Goal: Task Accomplishment & Management: Manage account settings

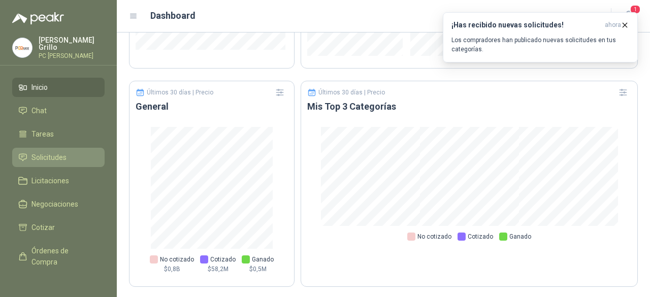
click at [42, 152] on span "Solicitudes" at bounding box center [48, 157] width 35 height 11
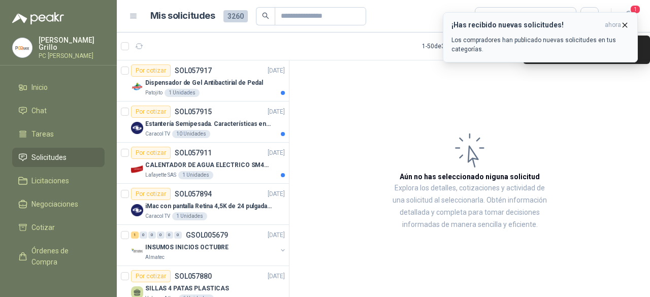
click at [623, 24] on icon "button" at bounding box center [624, 25] width 9 height 9
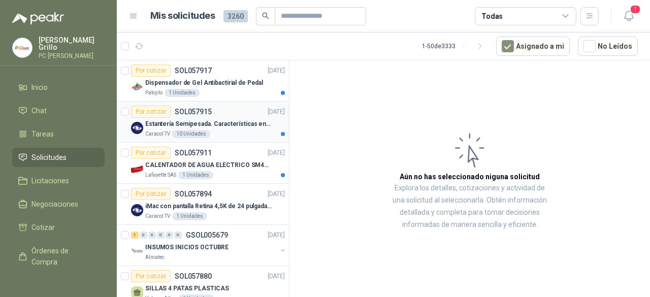
click at [198, 119] on p "Estantería Semipesada. Características en el adjunto" at bounding box center [208, 124] width 126 height 10
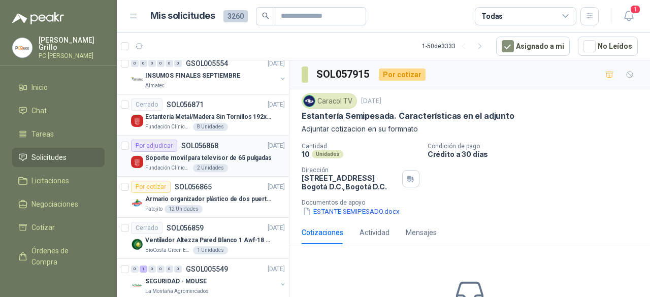
scroll to position [1472, 0]
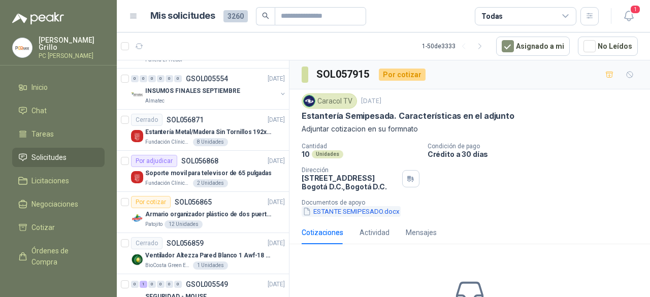
click at [354, 211] on button "ESTANTE SEMIPESADO.docx" at bounding box center [351, 211] width 99 height 11
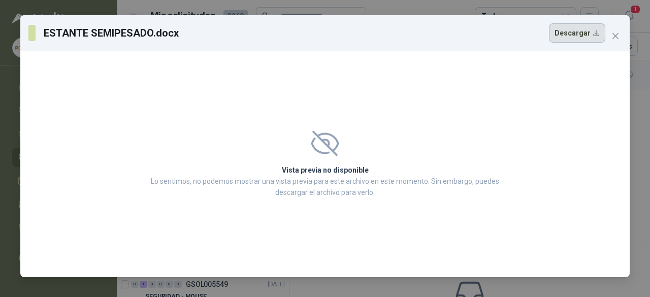
click at [571, 32] on button "Descargar" at bounding box center [577, 32] width 56 height 19
click at [616, 34] on icon "close" at bounding box center [615, 36] width 8 height 8
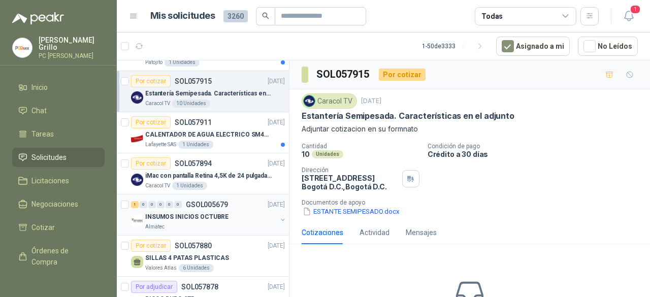
scroll to position [0, 0]
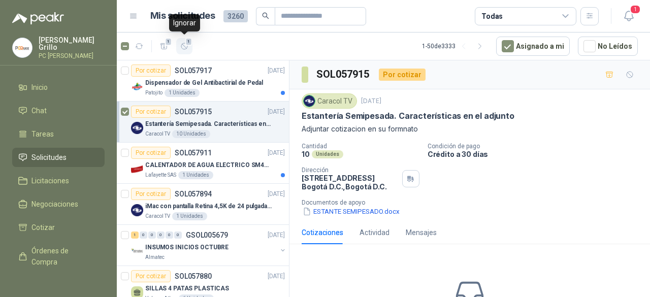
click at [183, 42] on icon "button" at bounding box center [184, 46] width 9 height 9
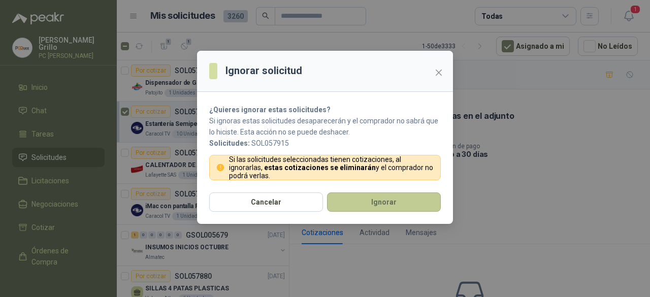
click at [349, 204] on button "Ignorar" at bounding box center [384, 201] width 114 height 19
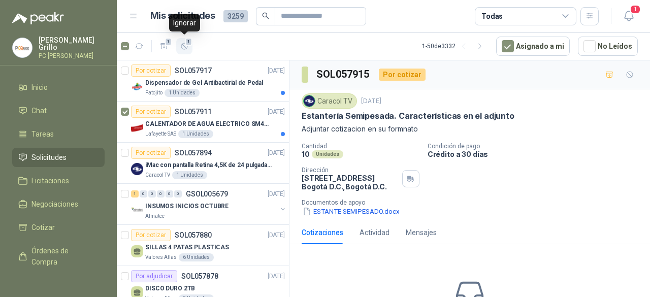
click at [188, 46] on button "1" at bounding box center [184, 46] width 16 height 16
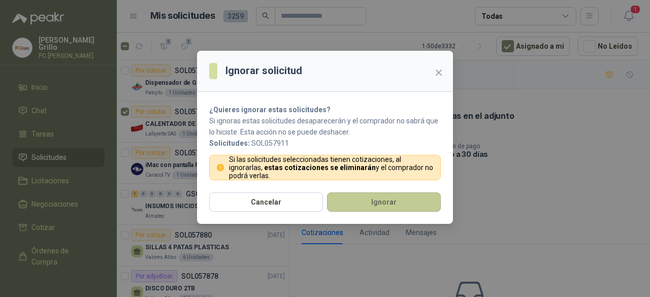
click at [360, 196] on button "Ignorar" at bounding box center [384, 201] width 114 height 19
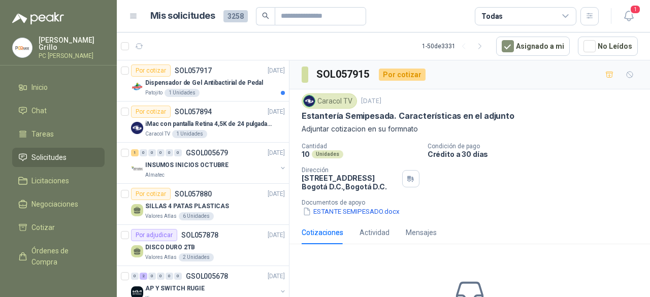
click at [201, 85] on p "Dispensador de Gel Antibactirial de Pedal" at bounding box center [204, 83] width 118 height 10
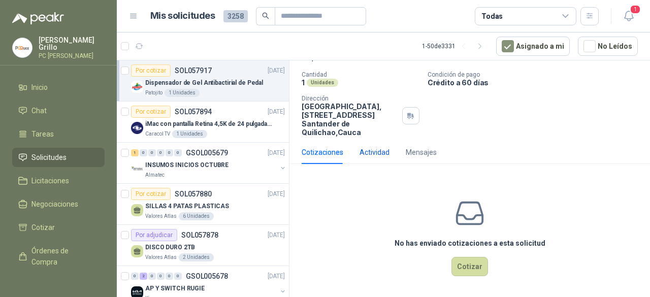
click at [371, 148] on div "Actividad" at bounding box center [374, 152] width 30 height 11
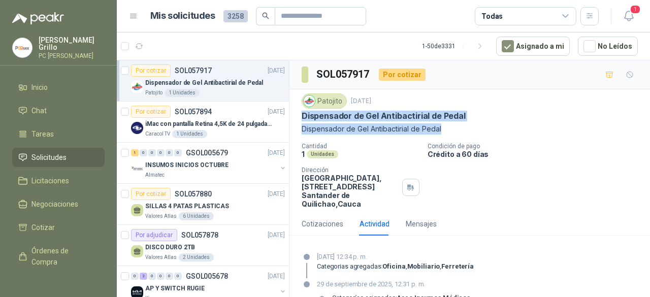
drag, startPoint x: 303, startPoint y: 111, endPoint x: 446, endPoint y: 134, distance: 144.9
click at [446, 134] on div "Patojito [DATE] Dispensador de Gel Antibactirial de Pedal Dispensador de Gel An…" at bounding box center [470, 113] width 336 height 41
copy div "Dispensador de Gel Antibactirial de Pedal Dispensador de Gel Antibactirial de P…"
click at [189, 43] on span "1" at bounding box center [188, 42] width 7 height 8
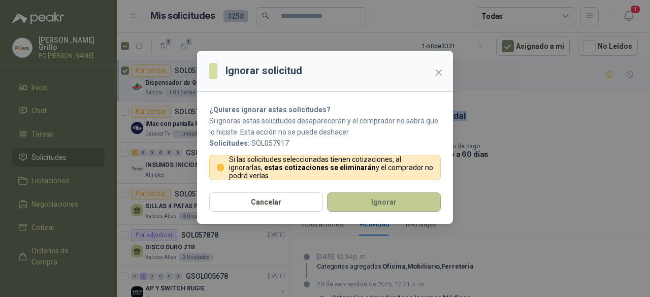
click at [390, 208] on button "Ignorar" at bounding box center [384, 201] width 114 height 19
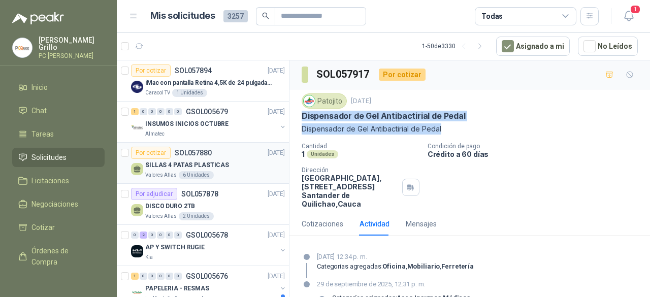
click at [190, 166] on p "SILLAS 4 PATAS PLASTICAS" at bounding box center [187, 165] width 84 height 10
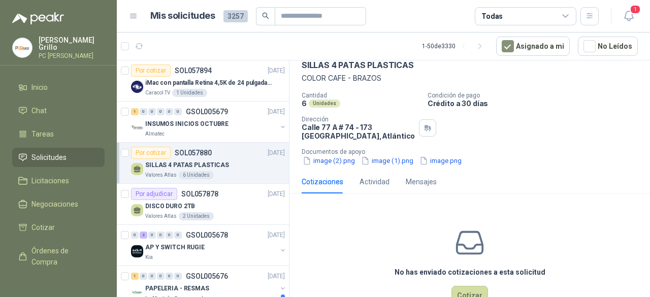
scroll to position [81, 0]
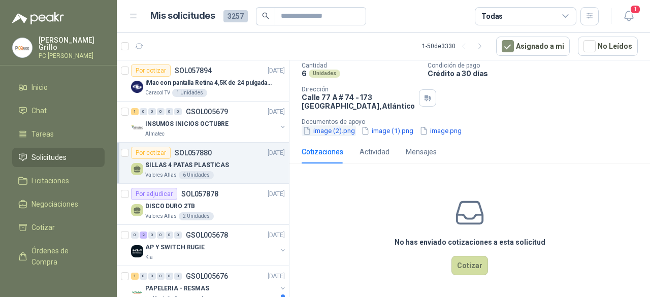
click at [339, 131] on button "image (2).png" at bounding box center [329, 130] width 54 height 11
click at [380, 132] on button "image (1).png" at bounding box center [387, 130] width 54 height 11
click at [431, 135] on button "image.png" at bounding box center [440, 130] width 44 height 11
click at [383, 130] on button "image (1).png" at bounding box center [387, 130] width 54 height 11
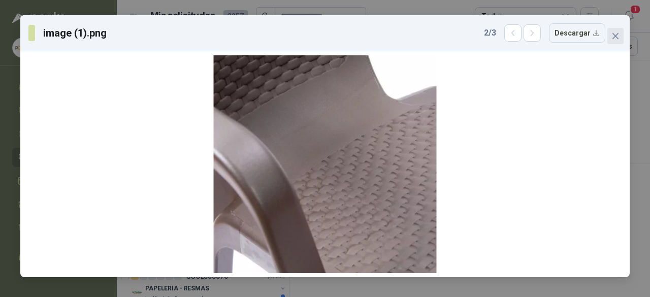
click at [617, 30] on button "Close" at bounding box center [615, 36] width 16 height 16
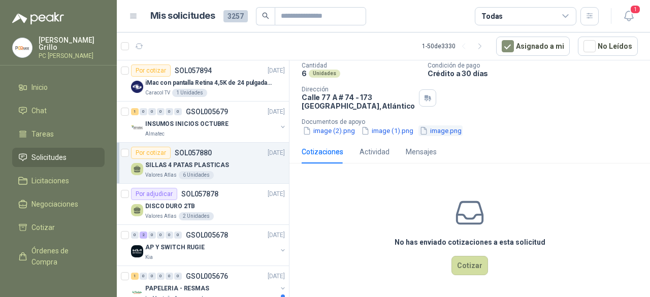
click at [431, 131] on button "image.png" at bounding box center [440, 130] width 44 height 11
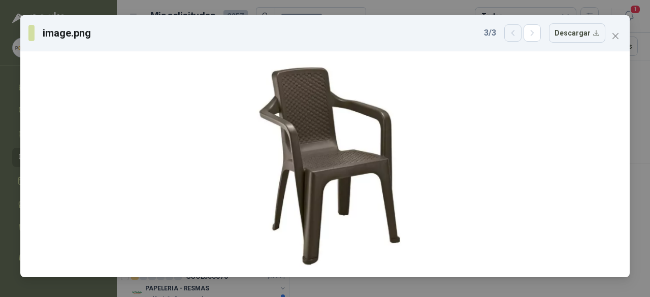
click at [513, 32] on icon "button" at bounding box center [513, 33] width 9 height 9
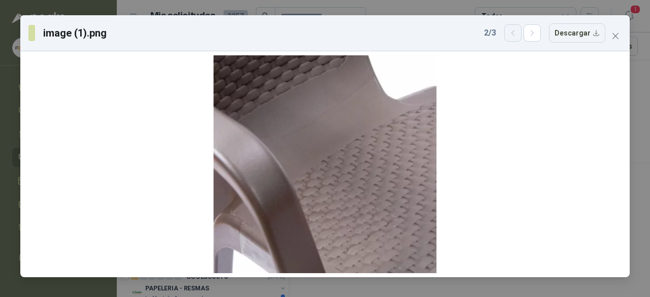
click at [514, 32] on icon "button" at bounding box center [513, 33] width 9 height 9
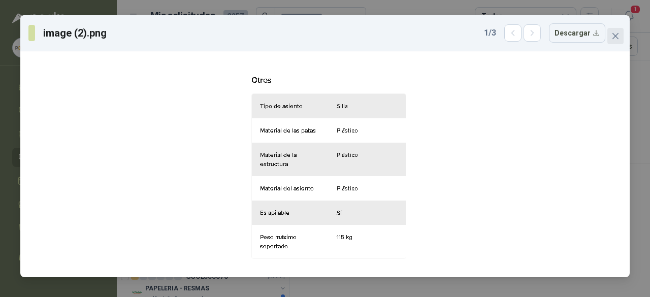
click at [613, 31] on button "Close" at bounding box center [615, 36] width 16 height 16
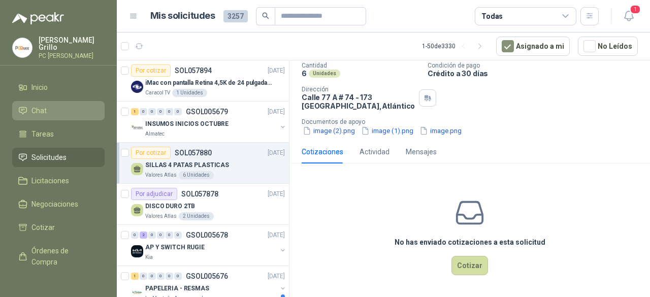
click at [45, 111] on span "Chat" at bounding box center [38, 110] width 15 height 11
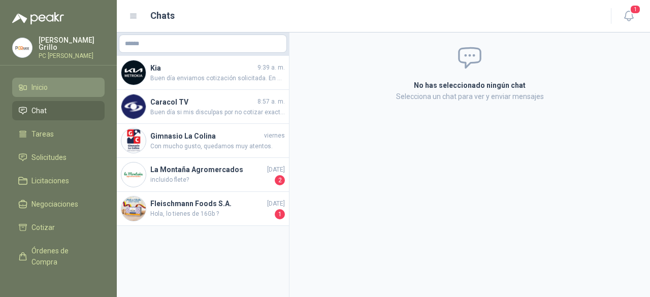
click at [46, 89] on span "Inicio" at bounding box center [39, 87] width 16 height 11
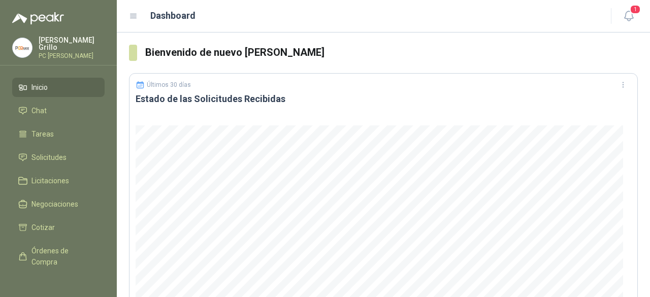
click at [47, 44] on p "[PERSON_NAME]" at bounding box center [72, 44] width 66 height 14
click at [410, 59] on h3 "Bienvenido de nuevo [PERSON_NAME]" at bounding box center [391, 53] width 493 height 16
click at [57, 115] on link "Chat" at bounding box center [58, 110] width 92 height 19
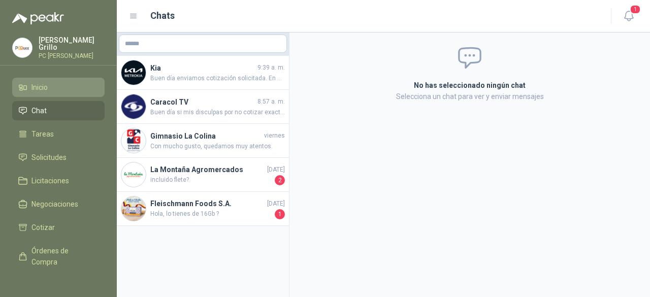
click at [38, 86] on span "Inicio" at bounding box center [39, 87] width 16 height 11
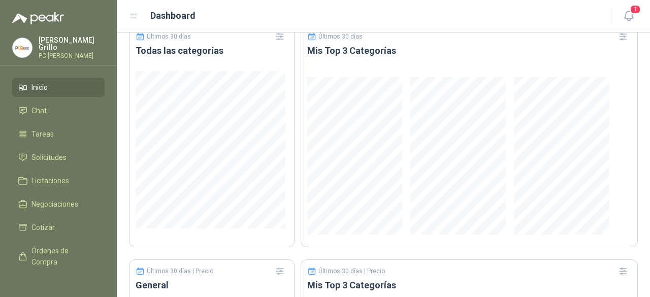
scroll to position [331, 0]
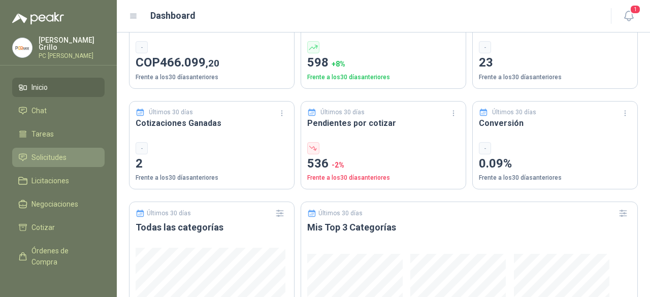
click at [45, 155] on span "Solicitudes" at bounding box center [48, 157] width 35 height 11
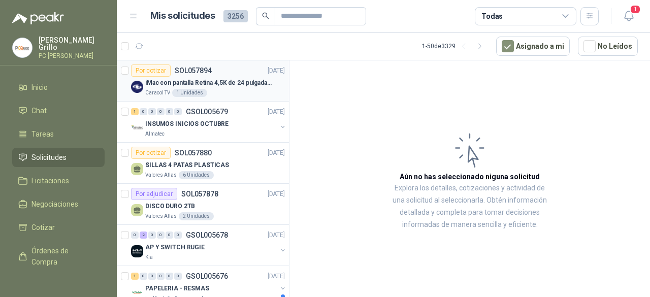
click at [156, 71] on div "Por cotizar" at bounding box center [151, 70] width 40 height 12
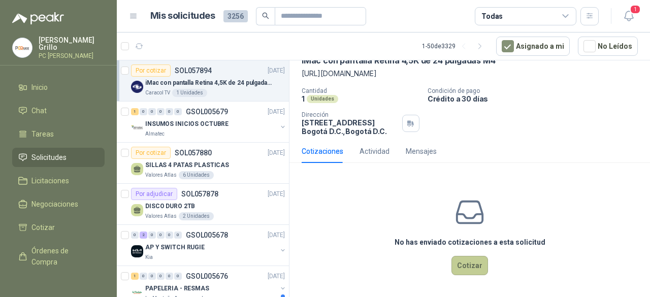
click at [458, 264] on button "Cotizar" at bounding box center [469, 265] width 37 height 19
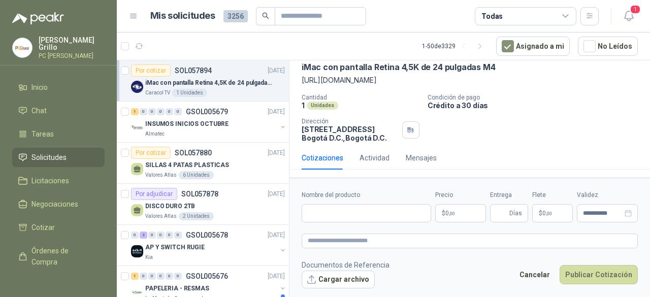
scroll to position [59, 0]
click at [350, 203] on div "Nombre del producto" at bounding box center [366, 206] width 129 height 32
click at [344, 207] on input "Nombre del producto" at bounding box center [366, 213] width 129 height 18
paste input "*********"
click at [370, 212] on input "*********" at bounding box center [366, 213] width 129 height 18
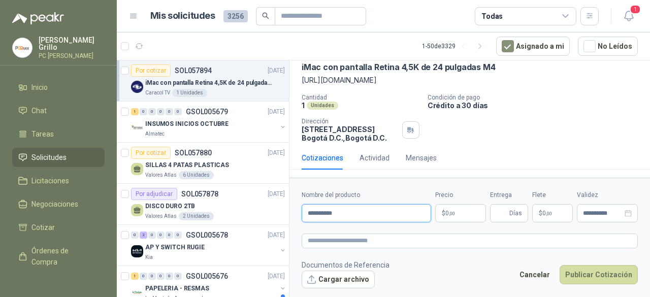
paste input "**********"
drag, startPoint x: 310, startPoint y: 217, endPoint x: 443, endPoint y: 215, distance: 133.5
click at [443, 215] on div "**********" at bounding box center [470, 206] width 336 height 32
paste input "******"
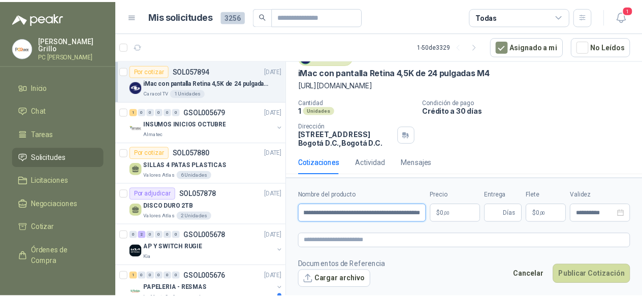
scroll to position [59, 0]
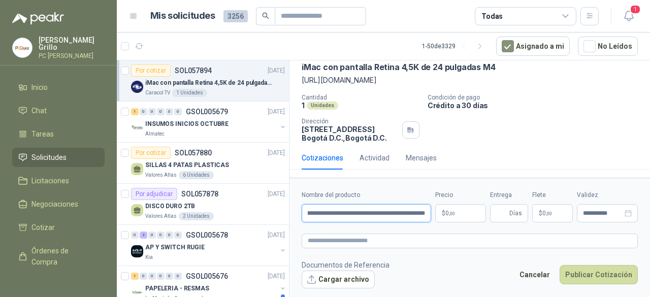
type input "**********"
click at [450, 209] on body "[PERSON_NAME] PC QUICK Inicio Chat Tareas Solicitudes Licitaciones Negociacione…" at bounding box center [325, 148] width 650 height 297
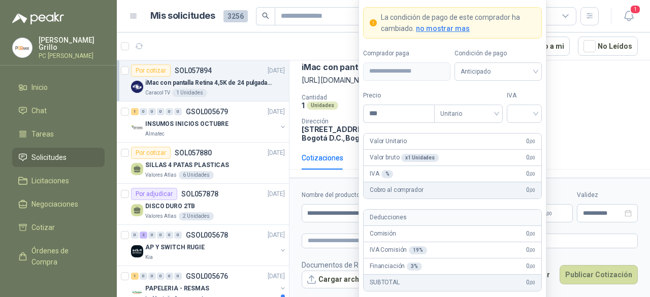
scroll to position [0, 0]
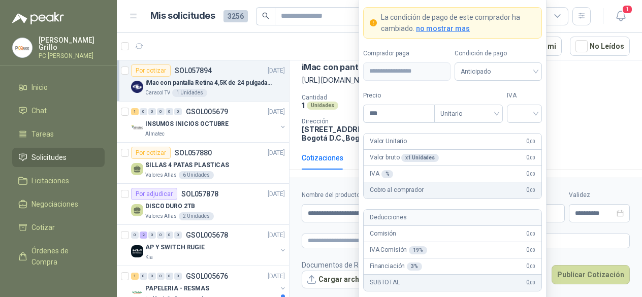
click at [321, 124] on p "Dirección" at bounding box center [348, 121] width 93 height 7
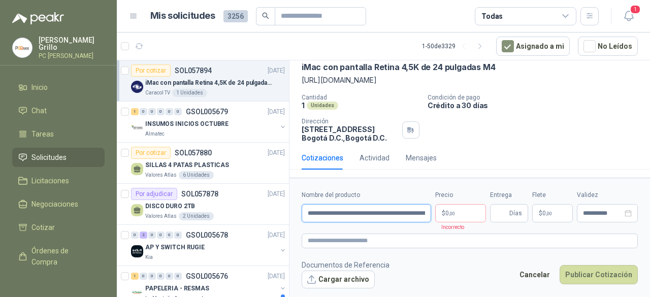
scroll to position [0, 69]
drag, startPoint x: 310, startPoint y: 212, endPoint x: 440, endPoint y: 208, distance: 129.5
click at [440, 208] on div "**********" at bounding box center [470, 206] width 336 height 32
paste input "*"
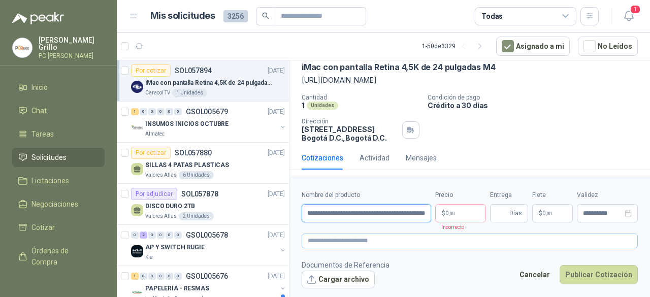
type input "**********"
click at [320, 242] on textarea at bounding box center [470, 241] width 336 height 14
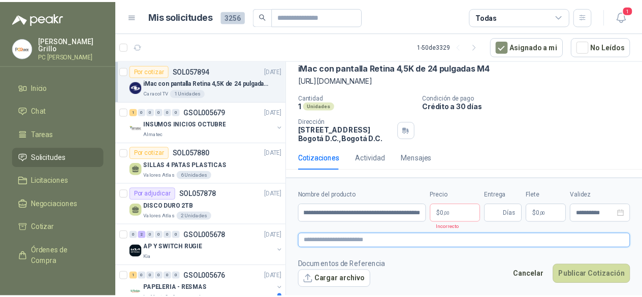
scroll to position [0, 0]
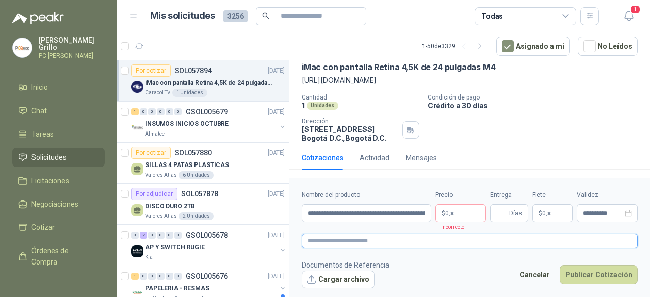
click at [322, 237] on textarea at bounding box center [470, 241] width 336 height 14
paste textarea "**********"
type textarea "**********"
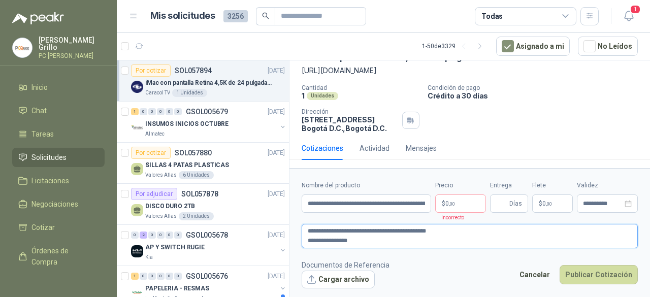
type textarea "**********"
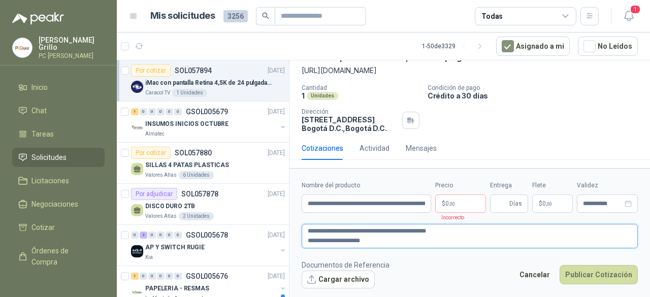
type textarea "**********"
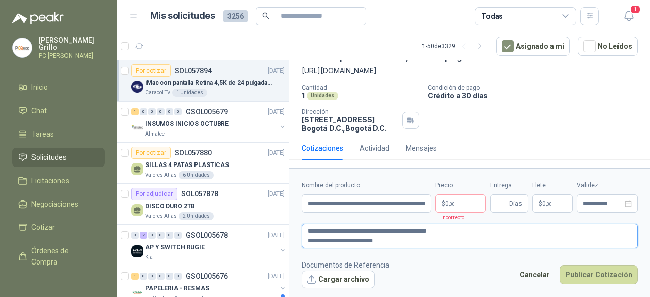
type textarea "**********"
click at [402, 240] on textarea "**********" at bounding box center [470, 236] width 336 height 24
click at [442, 227] on textarea "**********" at bounding box center [470, 236] width 336 height 24
type textarea "**********"
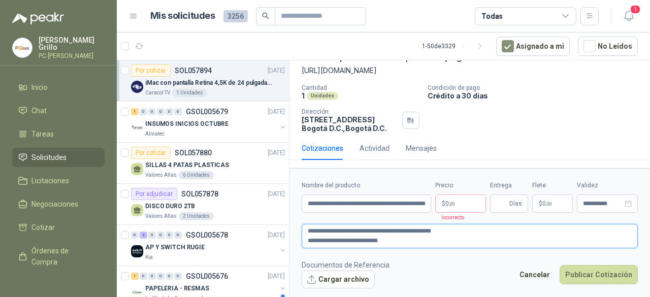
type textarea "**********"
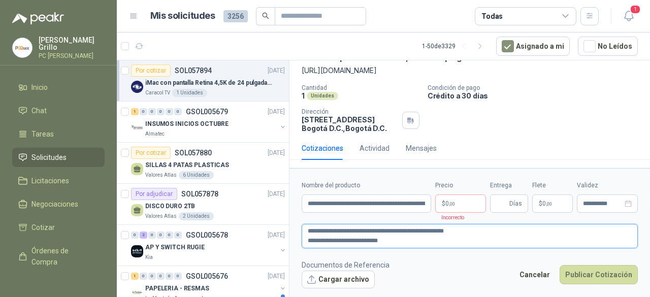
type textarea "**********"
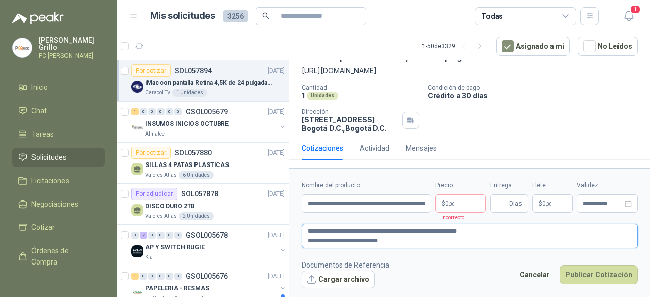
type textarea "**********"
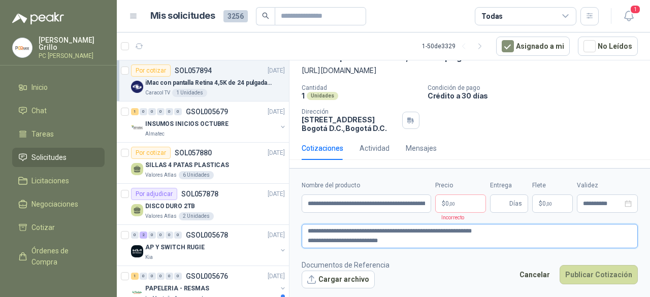
type textarea "**********"
click at [450, 210] on p "$ 0 ,00" at bounding box center [460, 203] width 51 height 18
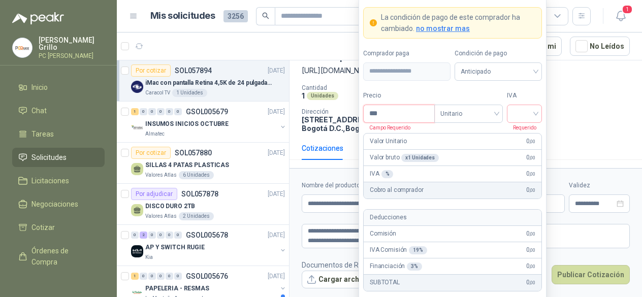
click at [391, 112] on input "***" at bounding box center [399, 113] width 71 height 17
type input "**********"
click at [494, 79] on span "Anticipado" at bounding box center [497, 71] width 75 height 15
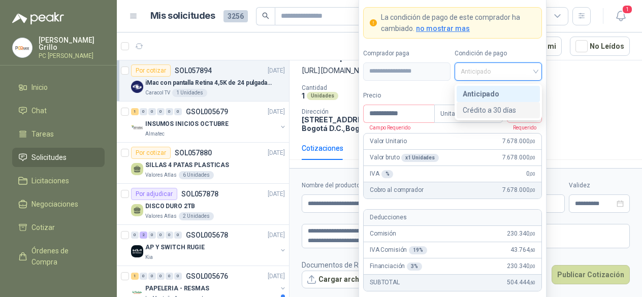
click at [482, 110] on div "Crédito a 30 días" at bounding box center [498, 110] width 71 height 11
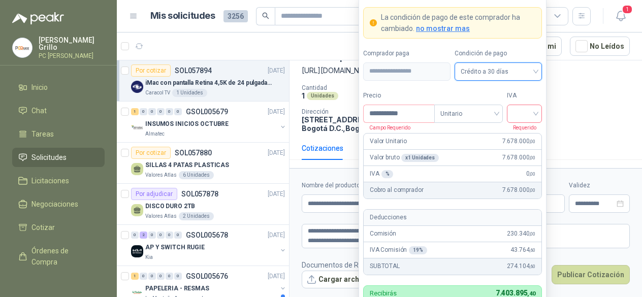
click at [518, 118] on input "search" at bounding box center [524, 112] width 23 height 15
click at [514, 139] on div "19%" at bounding box center [524, 136] width 31 height 16
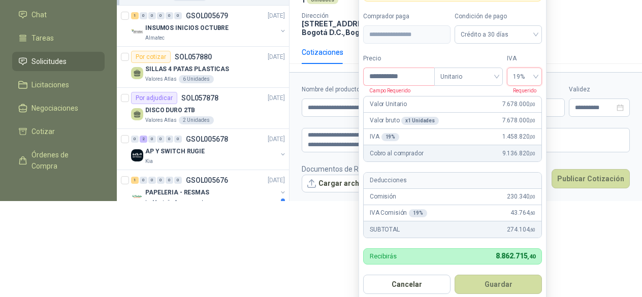
scroll to position [102, 0]
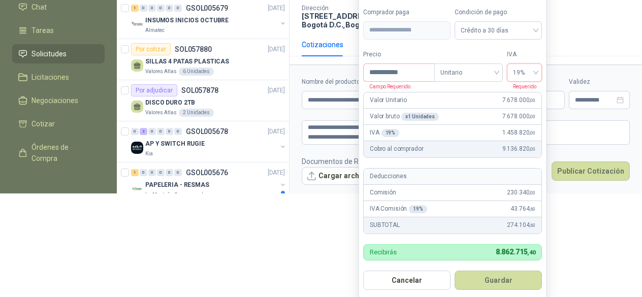
click at [481, 283] on button "Guardar" at bounding box center [497, 280] width 87 height 19
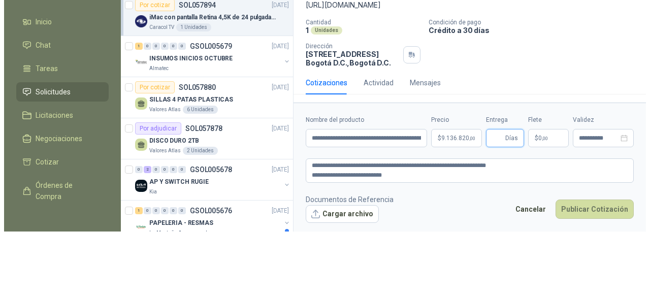
scroll to position [0, 0]
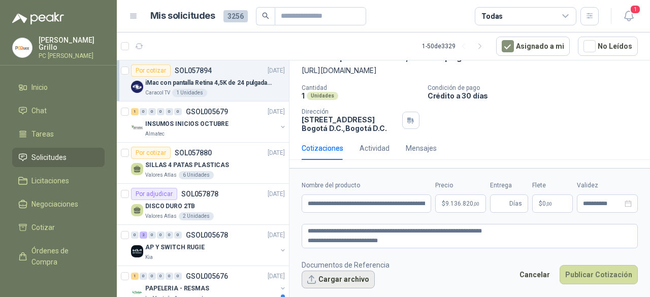
click at [345, 283] on button "Cargar archivo" at bounding box center [338, 280] width 73 height 18
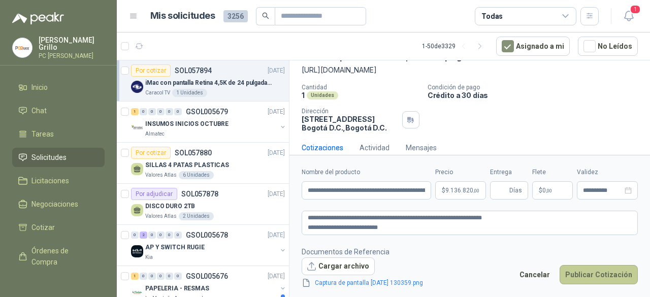
click at [592, 278] on button "Publicar Cotización" at bounding box center [598, 274] width 78 height 19
click at [505, 192] on input "Entrega" at bounding box center [501, 190] width 11 height 17
type input "*"
click at [589, 274] on button "Publicar Cotización" at bounding box center [598, 274] width 78 height 19
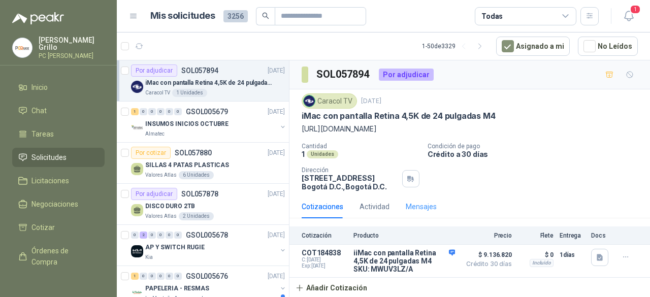
click at [410, 200] on div "Mensajes" at bounding box center [421, 206] width 31 height 23
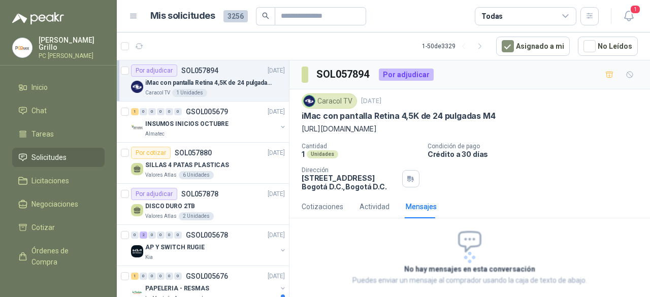
scroll to position [49, 0]
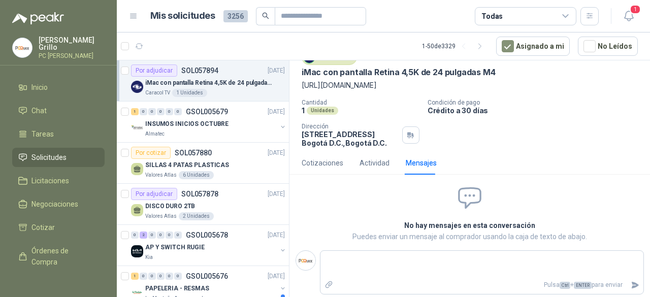
type textarea "*"
type textarea "**"
type textarea "****"
type textarea "*****"
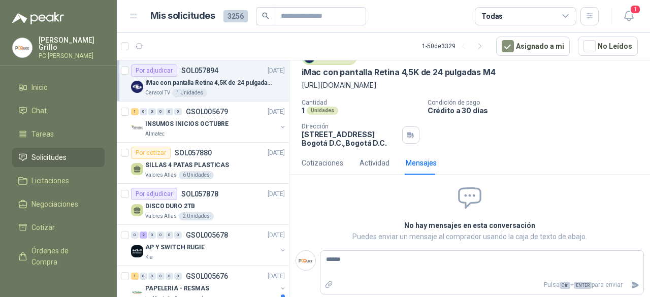
type textarea "*******"
type textarea "*********"
type textarea "**********"
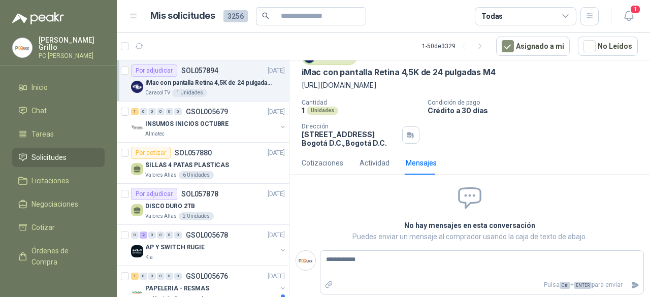
type textarea "**********"
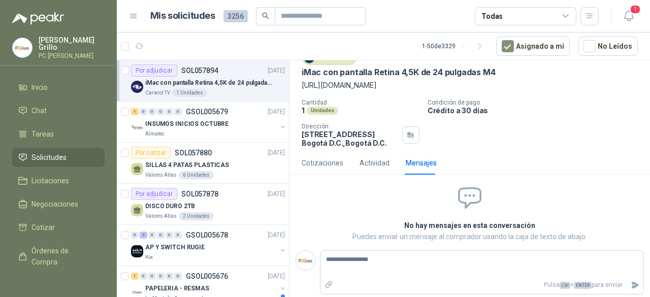
type textarea "**********"
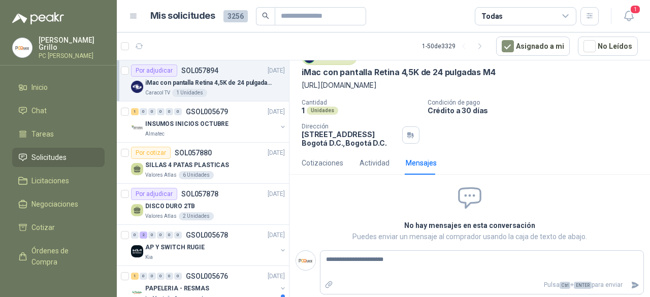
type textarea "**********"
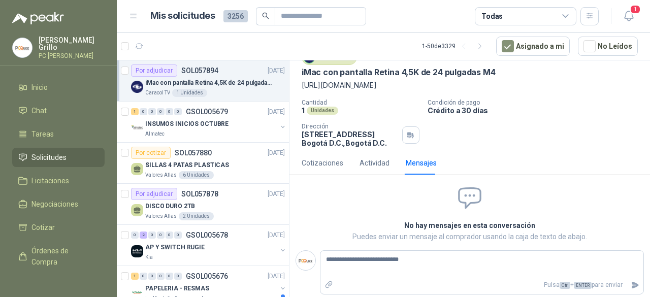
type textarea "**********"
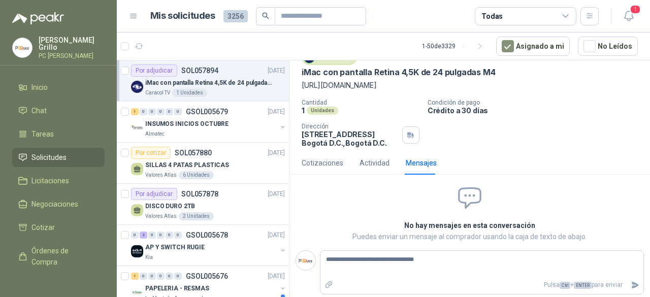
type textarea "**********"
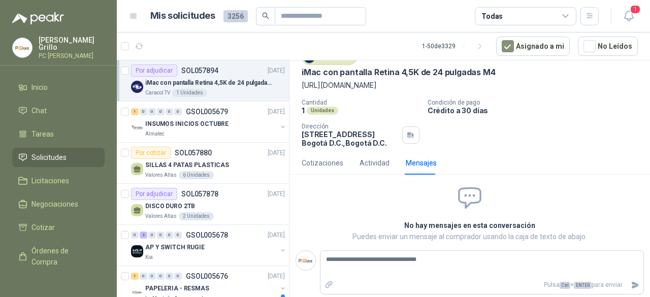
type textarea "**********"
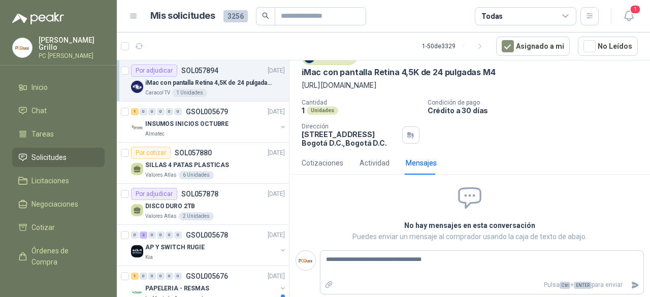
type textarea "**********"
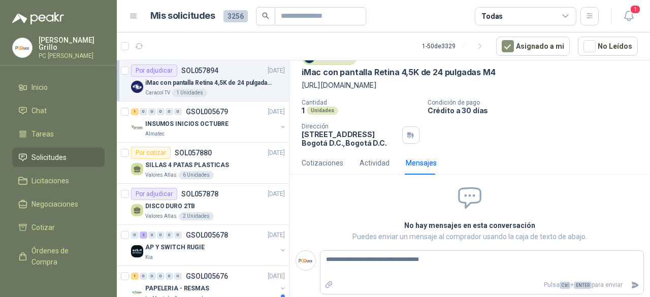
type textarea "**********"
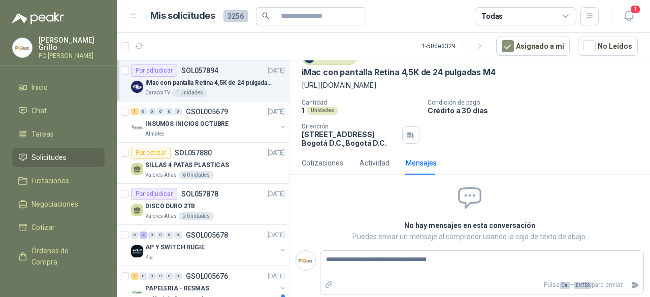
type textarea "**********"
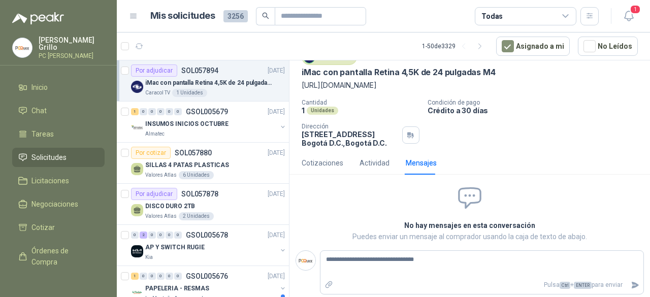
type textarea "**********"
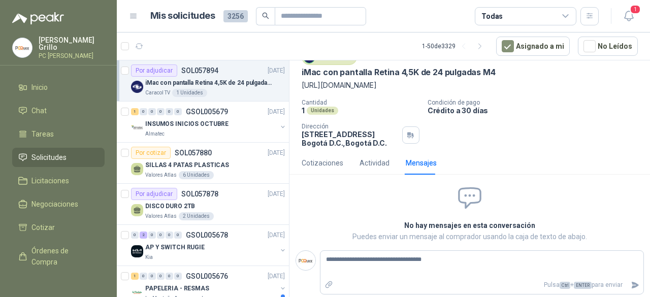
type textarea "**********"
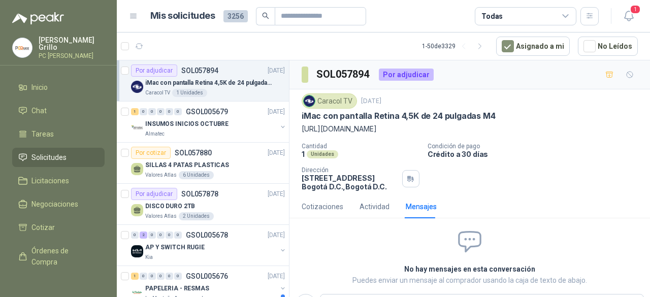
click at [418, 212] on div "Mensajes" at bounding box center [421, 206] width 31 height 11
click at [414, 212] on div "Mensajes" at bounding box center [421, 206] width 31 height 11
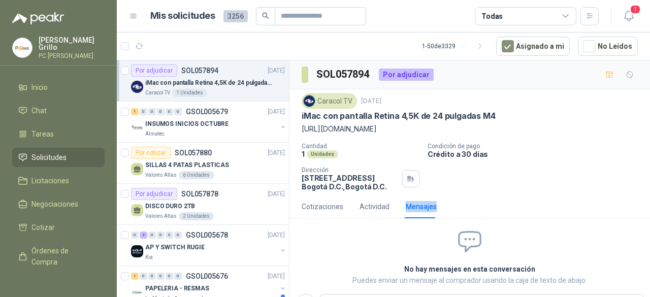
click at [414, 212] on div "Mensajes" at bounding box center [421, 206] width 31 height 11
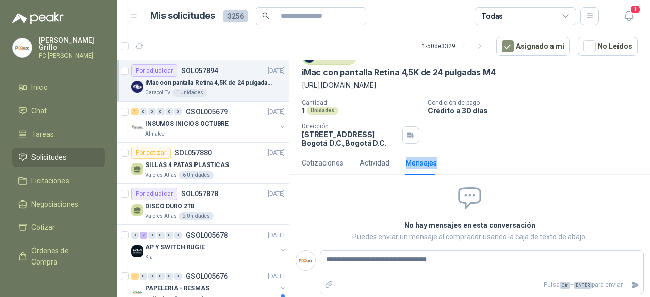
scroll to position [54, 0]
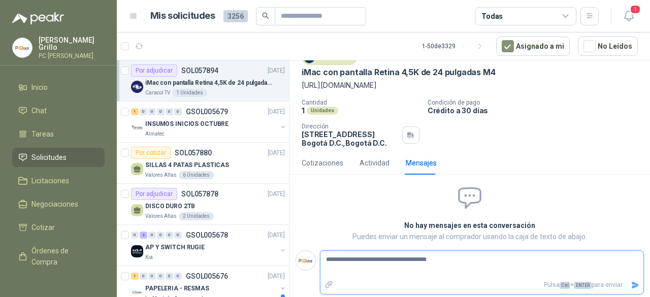
click at [456, 254] on textarea "**********" at bounding box center [477, 264] width 315 height 23
click at [632, 284] on icon "Enviar" at bounding box center [635, 285] width 7 height 7
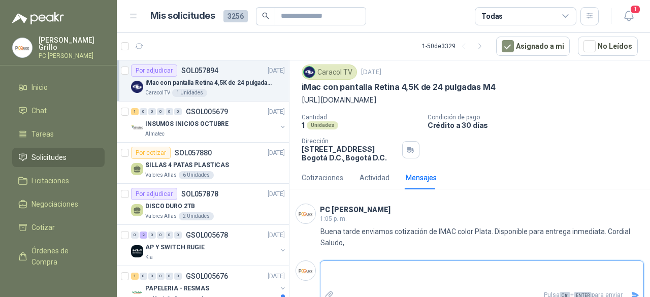
scroll to position [49, 0]
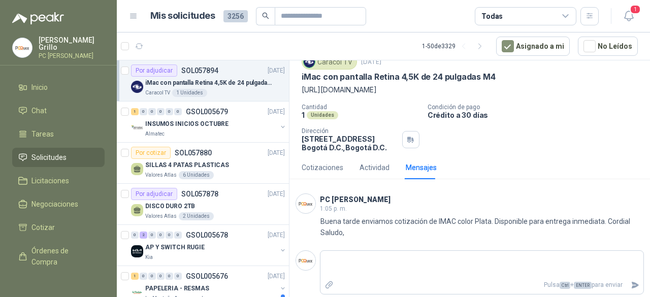
click at [197, 70] on p "SOL057894" at bounding box center [199, 70] width 37 height 7
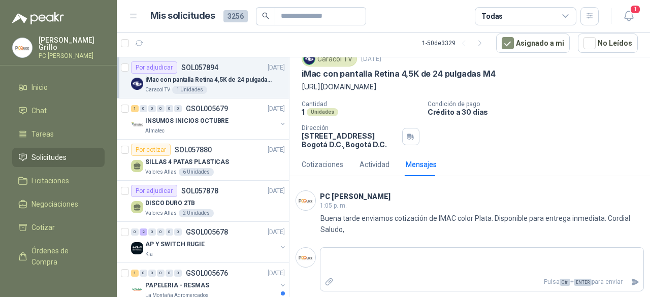
click at [197, 70] on p "SOL057894" at bounding box center [199, 67] width 37 height 7
click at [59, 90] on li "Inicio" at bounding box center [58, 87] width 80 height 11
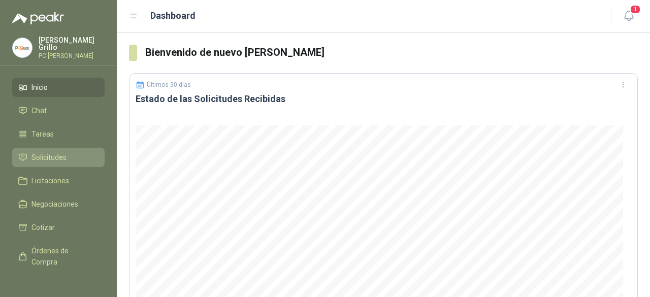
click at [64, 154] on span "Solicitudes" at bounding box center [48, 157] width 35 height 11
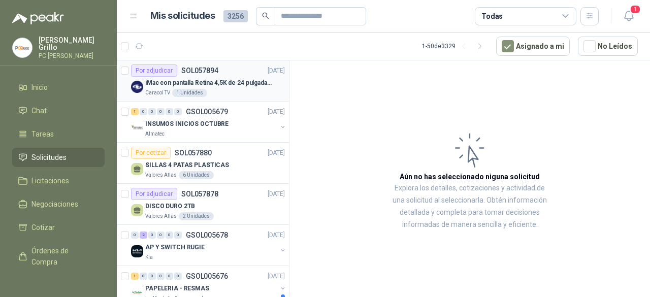
click at [221, 83] on p "iMac con pantalla Retina 4,5K de 24 pulgadas M4" at bounding box center [208, 83] width 126 height 10
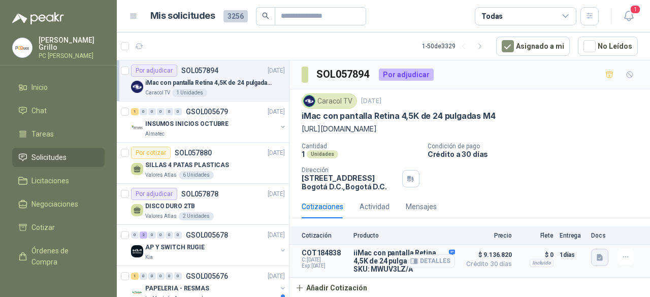
click at [602, 258] on icon "button" at bounding box center [600, 257] width 9 height 9
click at [511, 184] on div "Cantidad 1 Unidades Condición de pago Crédito a 30 días Dirección [STREET_ADDRE…" at bounding box center [470, 167] width 336 height 48
click at [426, 212] on div "Mensajes" at bounding box center [421, 206] width 31 height 23
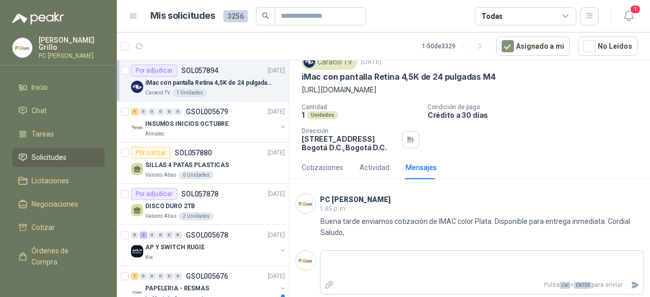
scroll to position [49, 0]
click at [59, 43] on p "[PERSON_NAME]" at bounding box center [72, 44] width 66 height 14
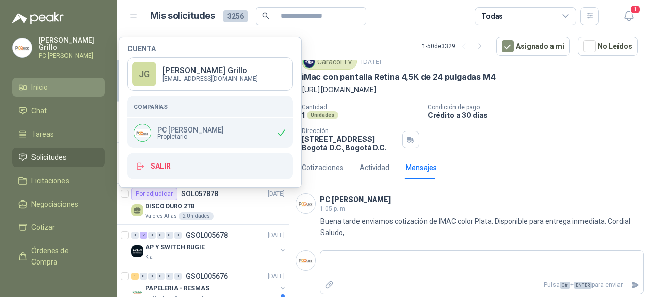
click at [40, 82] on span "Inicio" at bounding box center [39, 87] width 16 height 11
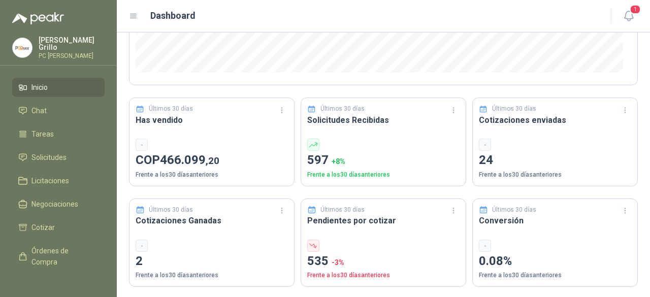
scroll to position [305, 0]
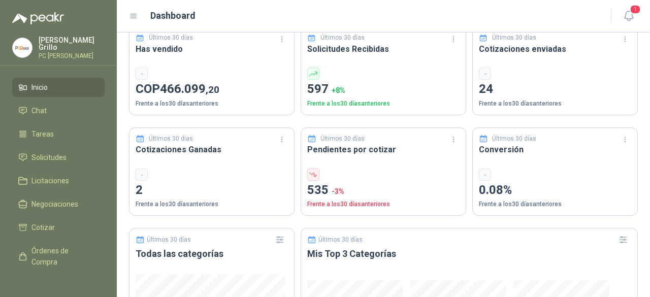
click at [59, 44] on p "[PERSON_NAME]" at bounding box center [72, 44] width 66 height 14
click at [106, 38] on div "[PERSON_NAME] PC QUICK" at bounding box center [58, 51] width 117 height 29
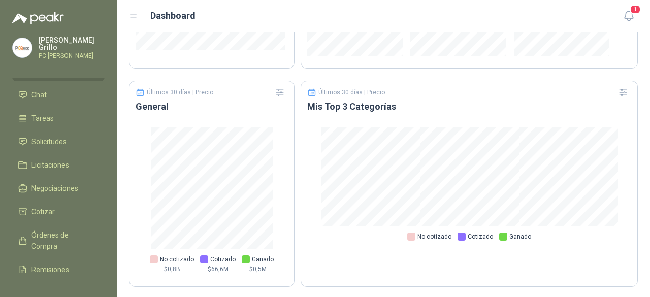
scroll to position [0, 0]
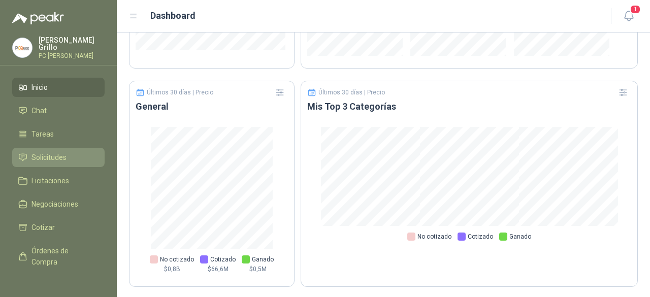
click at [52, 153] on span "Solicitudes" at bounding box center [48, 157] width 35 height 11
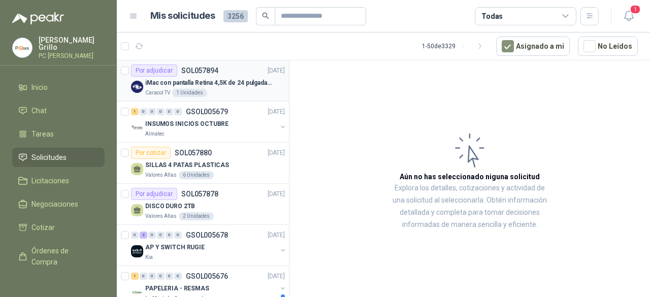
click at [219, 74] on div "Por adjudicar SOL057894 [DATE]" at bounding box center [208, 70] width 154 height 12
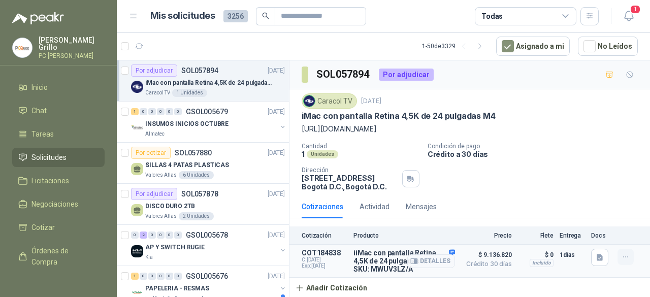
click at [626, 257] on icon "button" at bounding box center [625, 257] width 5 height 1
click at [599, 220] on button "Editar" at bounding box center [605, 215] width 81 height 16
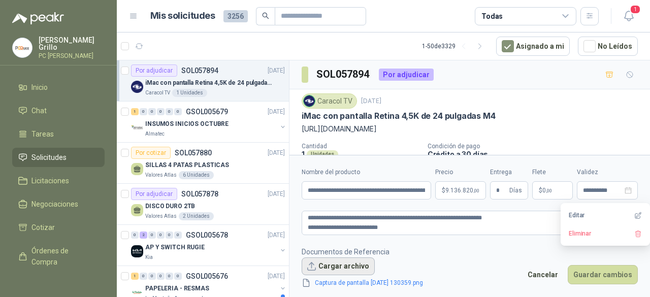
click at [345, 274] on button "Cargar archivo" at bounding box center [338, 266] width 73 height 18
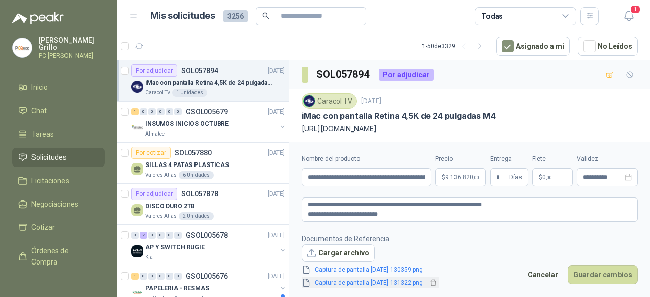
click at [359, 282] on link "Captura de pantalla [DATE] 131322.png" at bounding box center [369, 283] width 116 height 10
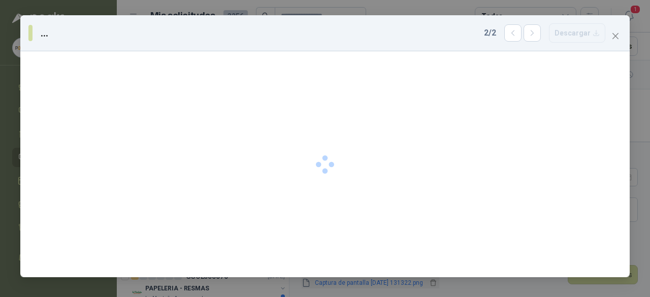
click at [359, 282] on div "... 2 / 2 Descargar" at bounding box center [325, 148] width 650 height 297
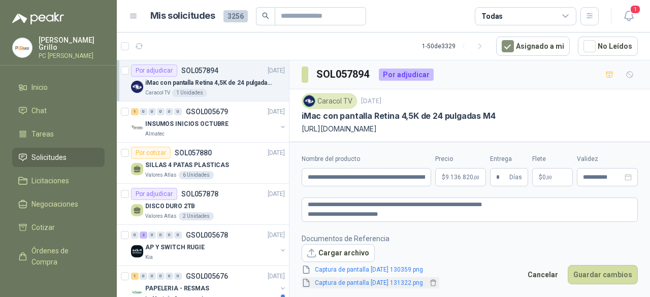
click at [359, 282] on link "Captura de pantalla [DATE] 131322.png" at bounding box center [369, 283] width 116 height 10
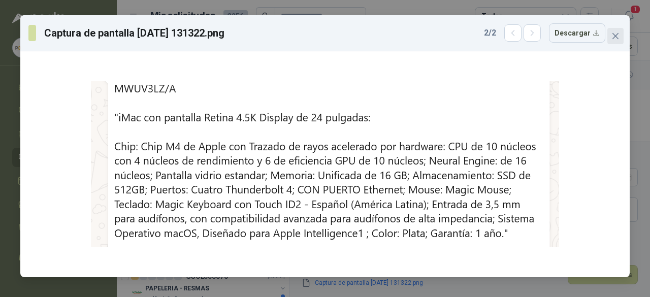
click at [614, 31] on button "Close" at bounding box center [615, 36] width 16 height 16
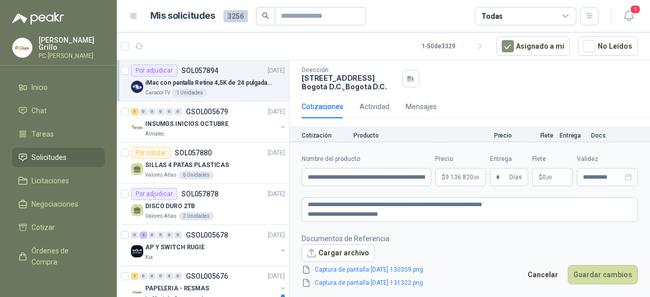
scroll to position [147, 0]
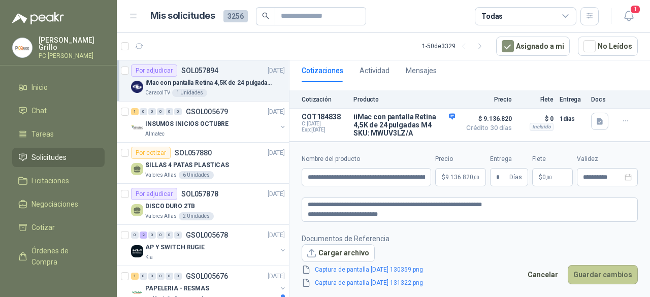
click at [617, 268] on button "Guardar cambios" at bounding box center [603, 274] width 70 height 19
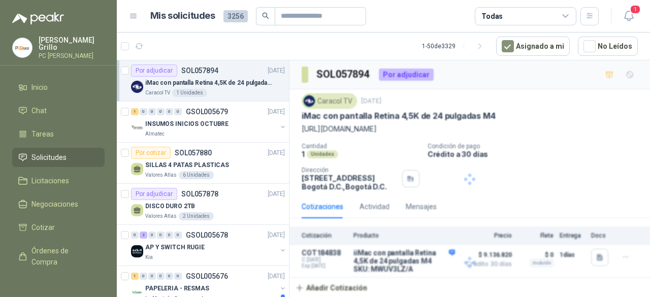
scroll to position [0, 0]
click at [34, 17] on img at bounding box center [38, 18] width 52 height 12
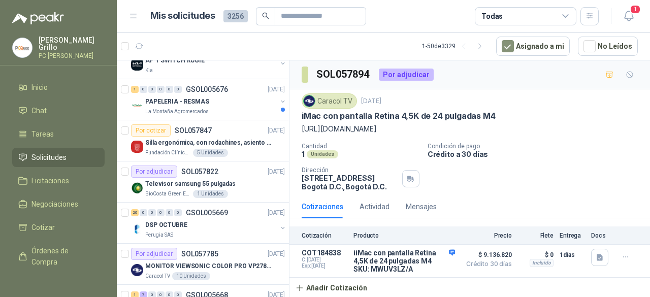
scroll to position [203, 0]
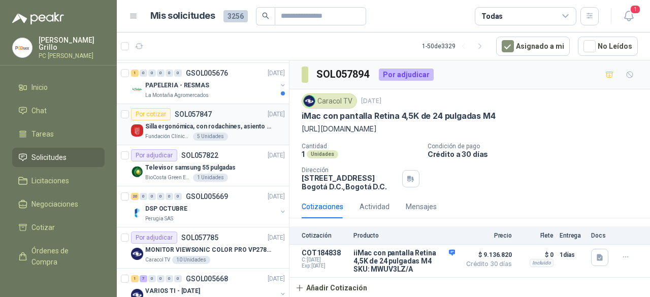
click at [187, 122] on p "Silla ergonómica, con rodachines, asiento ajustable en altura, espaldar alto," at bounding box center [208, 127] width 126 height 10
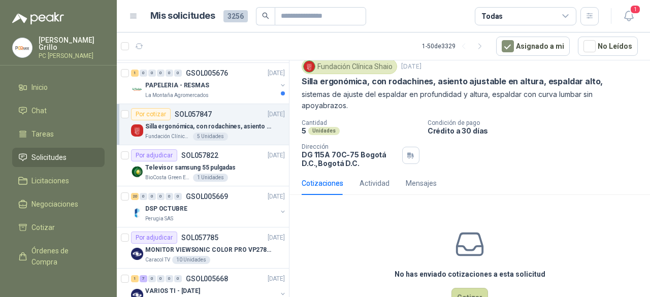
scroll to position [51, 0]
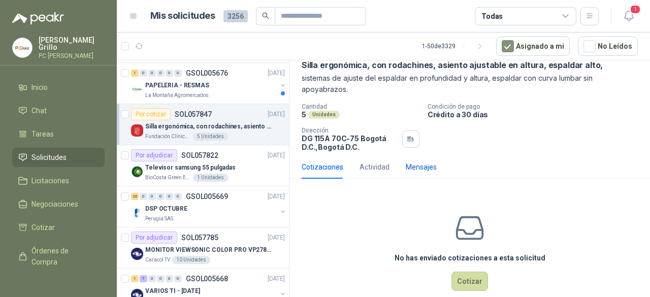
click at [412, 165] on div "Mensajes" at bounding box center [421, 166] width 31 height 11
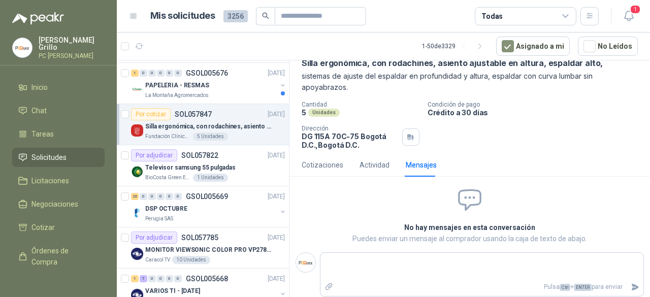
scroll to position [54, 0]
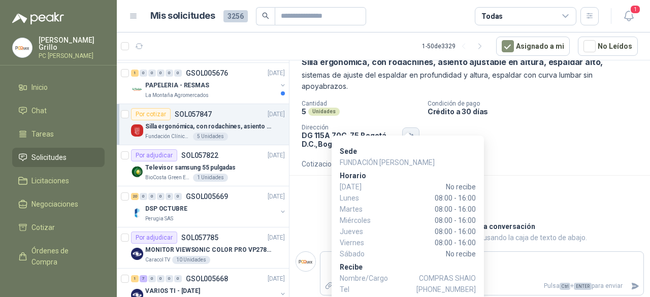
click at [409, 133] on button "button" at bounding box center [410, 135] width 17 height 17
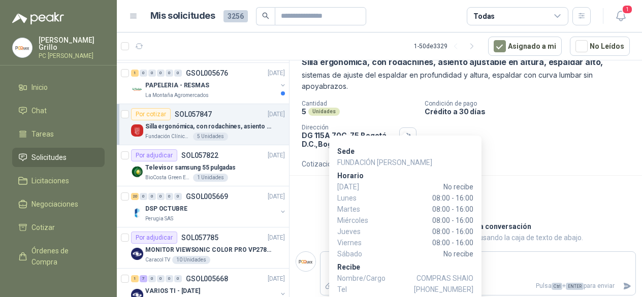
click at [429, 119] on div "Cantidad 5 Unidades Condición de pago Crédito a 30 días Dirección DG 115A 70C-7…" at bounding box center [466, 124] width 328 height 48
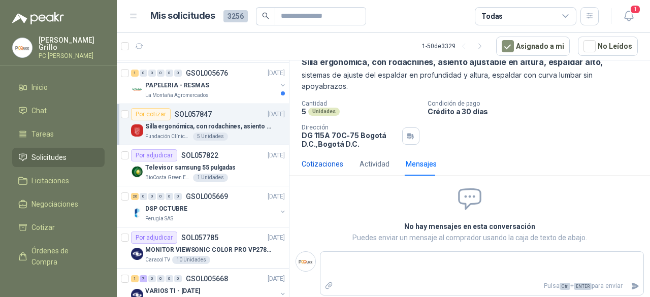
click at [324, 158] on div "Cotizaciones" at bounding box center [323, 163] width 42 height 11
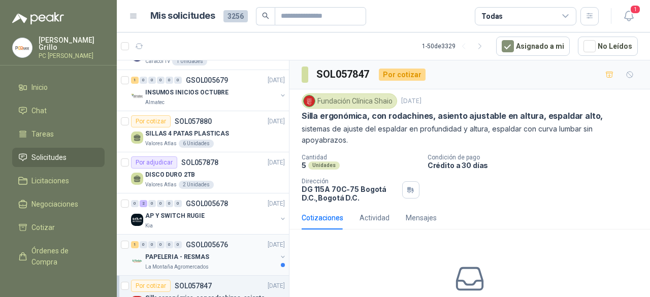
scroll to position [0, 0]
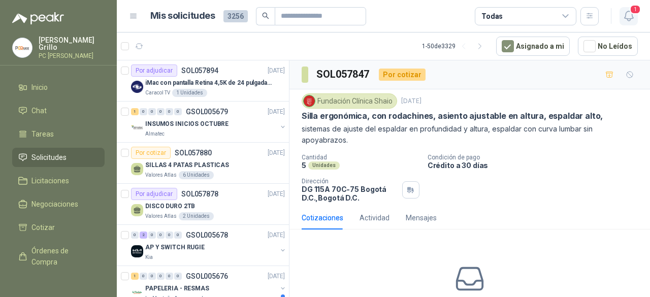
click at [622, 20] on icon "button" at bounding box center [628, 16] width 13 height 13
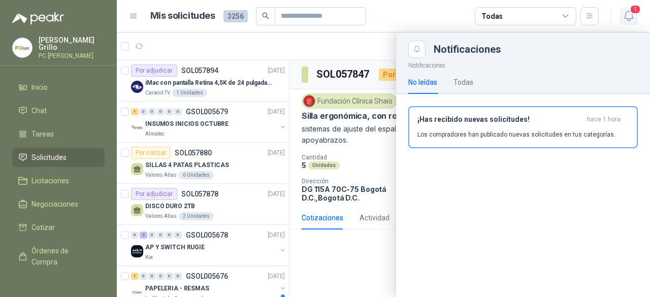
click at [622, 20] on icon "button" at bounding box center [628, 16] width 13 height 13
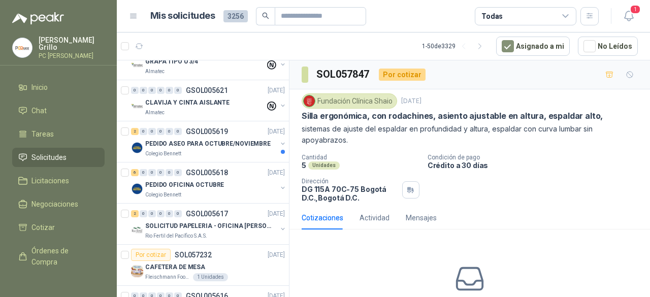
scroll to position [812, 0]
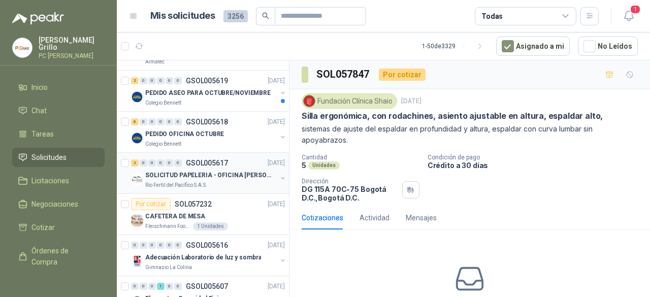
click at [218, 169] on div "SOLICITUD PAPELERIA - OFICINA [PERSON_NAME]" at bounding box center [210, 175] width 131 height 12
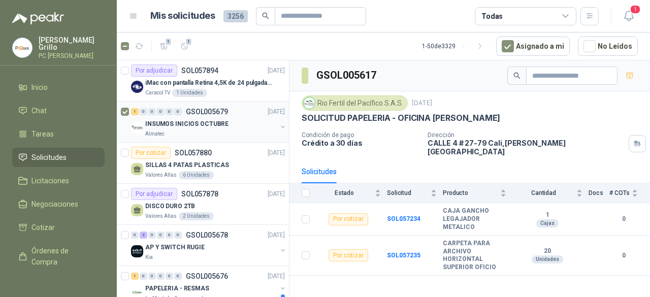
click at [190, 125] on p "INSUMOS INICIOS OCTUBRE" at bounding box center [186, 124] width 83 height 10
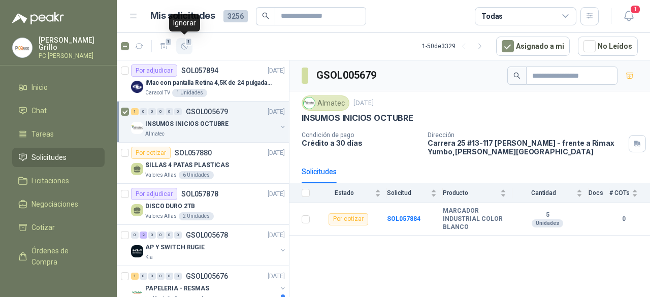
click at [180, 47] on icon "button" at bounding box center [184, 46] width 9 height 9
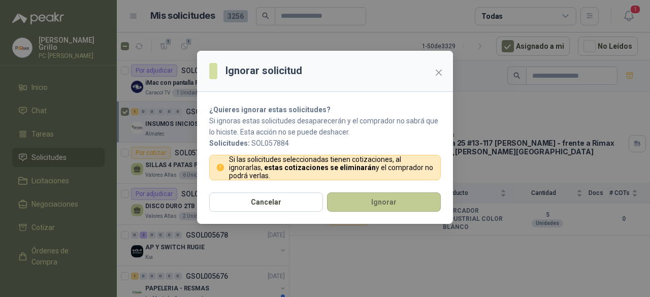
click at [363, 195] on button "Ignorar" at bounding box center [384, 201] width 114 height 19
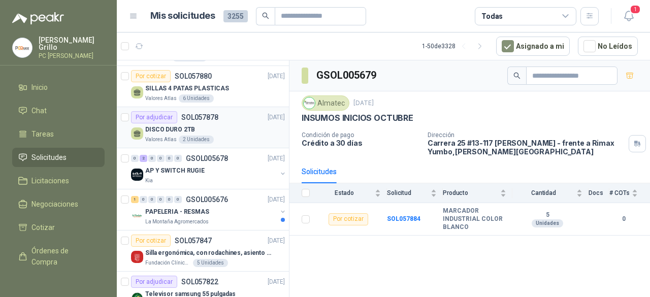
scroll to position [51, 0]
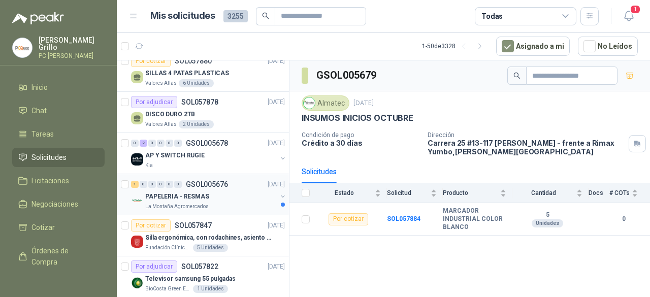
click at [153, 188] on div "1 0 0 0 0 0 GSOL005676 [DATE]" at bounding box center [209, 184] width 156 height 12
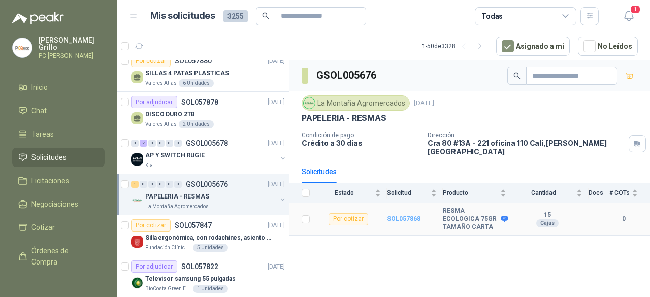
click at [389, 215] on b "SOL057868" at bounding box center [404, 218] width 34 height 7
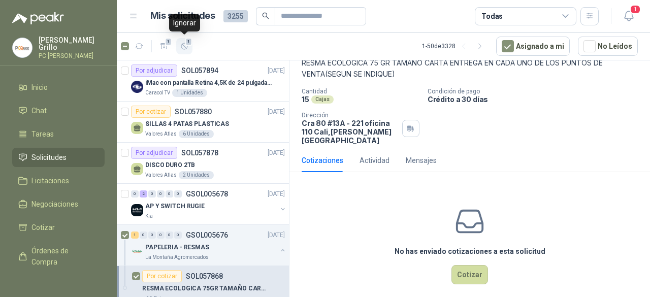
click at [190, 40] on span "1" at bounding box center [188, 42] width 7 height 8
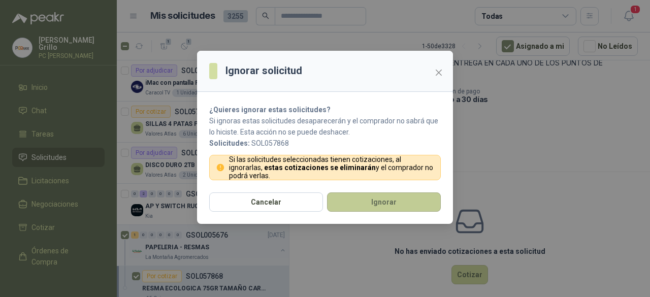
click at [370, 201] on button "Ignorar" at bounding box center [384, 201] width 114 height 19
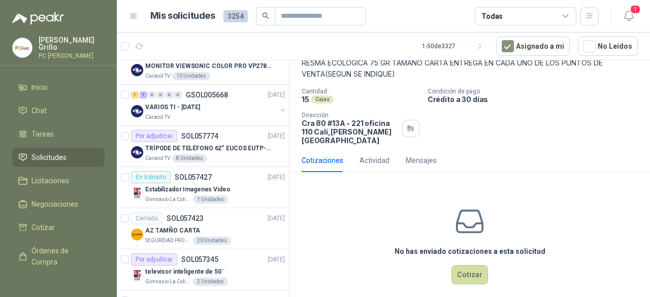
scroll to position [355, 0]
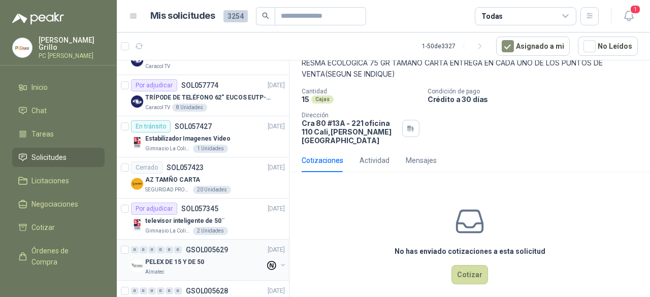
click at [154, 259] on p "PELEX DE 15 Y DE 50" at bounding box center [174, 262] width 59 height 10
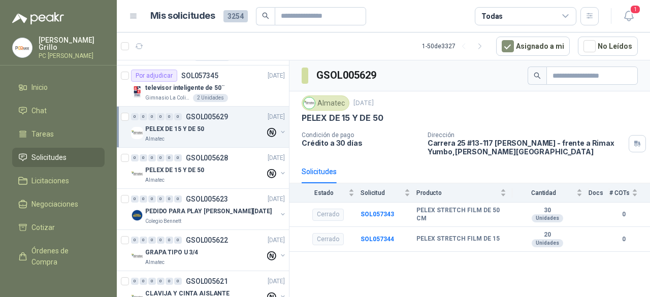
scroll to position [508, 0]
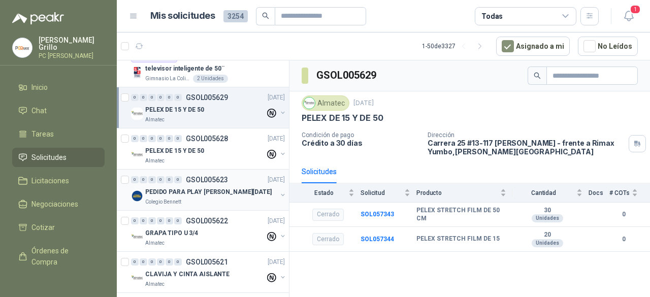
click at [161, 186] on div "PEDIDO PARA PLAY [PERSON_NAME][DATE]" at bounding box center [210, 192] width 131 height 12
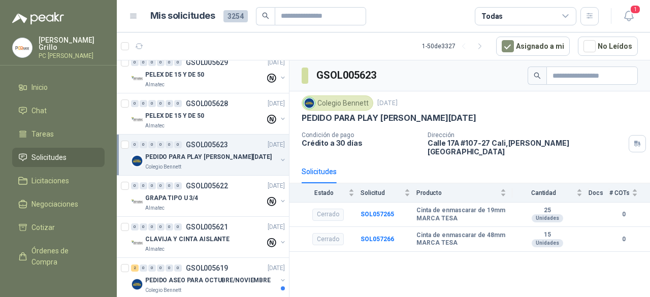
scroll to position [558, 0]
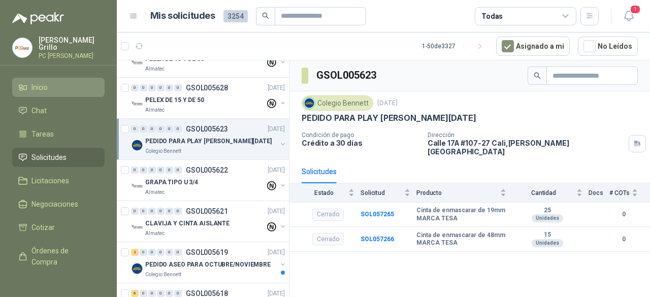
click at [46, 86] on span "Inicio" at bounding box center [39, 87] width 16 height 11
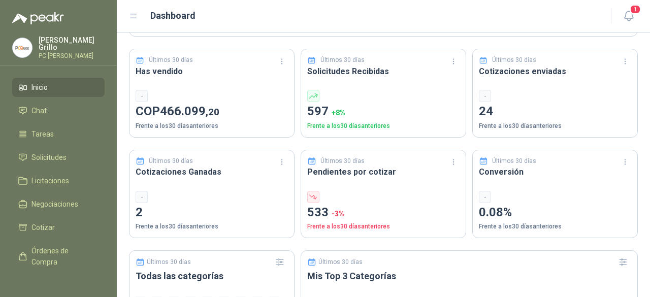
scroll to position [305, 0]
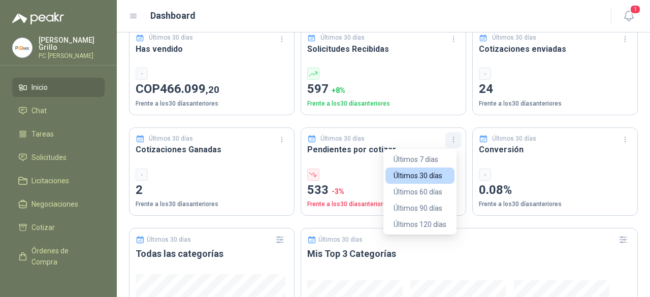
click at [454, 143] on button "button" at bounding box center [453, 140] width 16 height 16
click at [355, 159] on div "Últimos 30 días Pendientes por cotizar 533 -3 % Frente a los 30 días anteriores" at bounding box center [384, 171] width 166 height 89
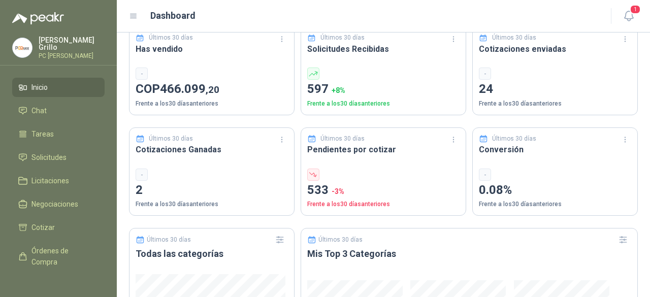
click at [318, 178] on div at bounding box center [383, 175] width 152 height 12
click at [319, 191] on p "533 -3 %" at bounding box center [383, 190] width 152 height 19
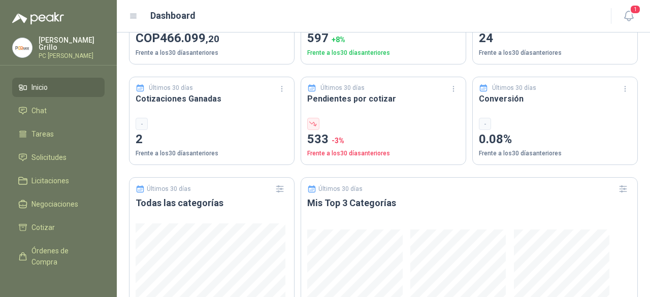
scroll to position [0, 0]
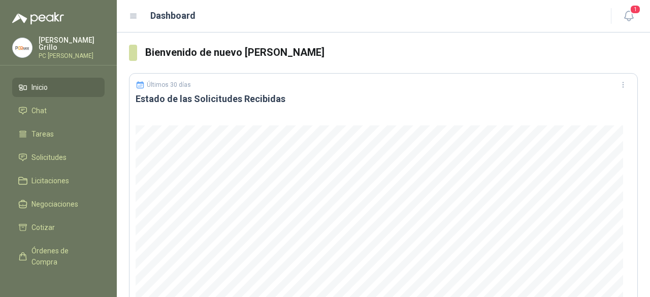
click at [57, 44] on p "[PERSON_NAME]" at bounding box center [72, 44] width 66 height 14
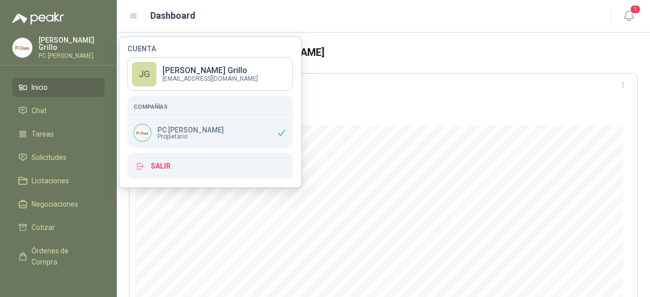
click at [465, 81] on div "Últimos 30 días" at bounding box center [384, 85] width 496 height 16
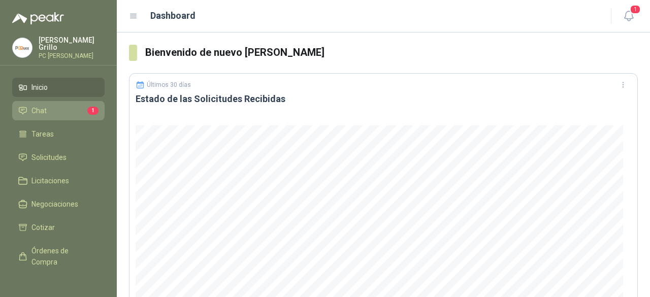
click at [46, 105] on span "Chat" at bounding box center [38, 110] width 15 height 11
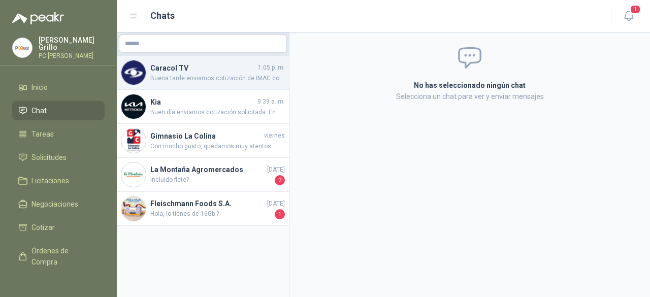
click at [190, 68] on h4 "Caracol TV" at bounding box center [203, 67] width 106 height 11
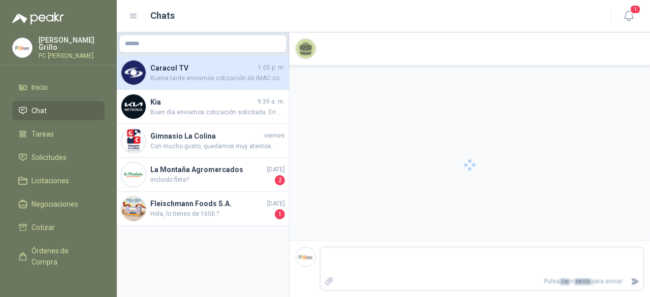
scroll to position [249, 0]
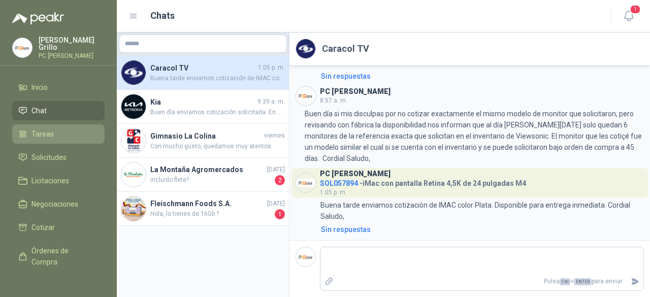
click at [57, 134] on li "Tareas" at bounding box center [58, 133] width 80 height 11
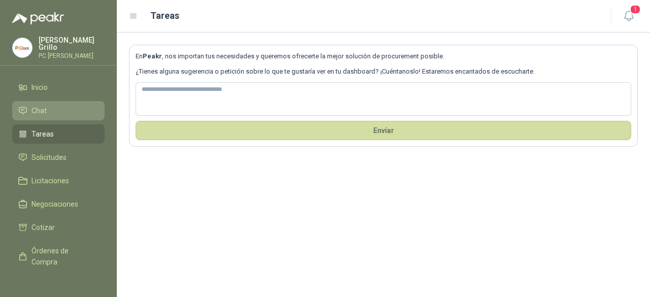
click at [58, 113] on li "Chat" at bounding box center [58, 110] width 80 height 11
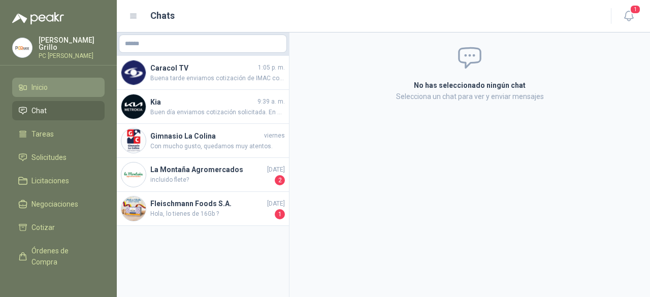
click at [43, 88] on span "Inicio" at bounding box center [39, 87] width 16 height 11
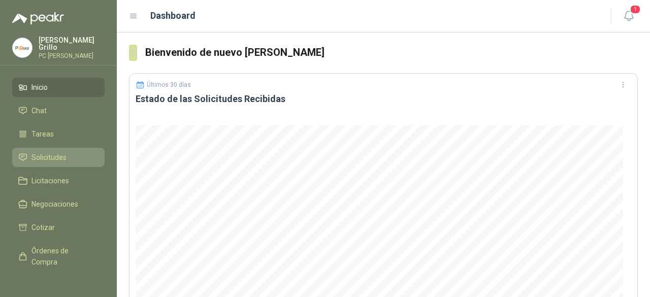
click at [66, 154] on span "Solicitudes" at bounding box center [48, 157] width 35 height 11
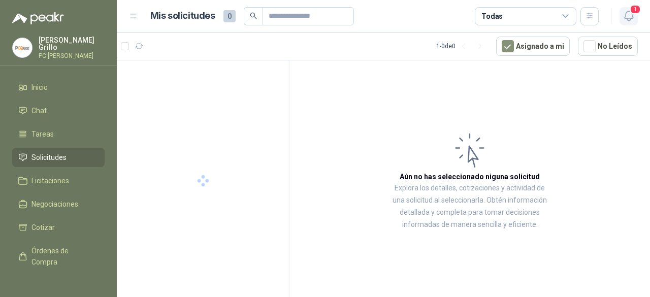
click at [630, 17] on icon "button" at bounding box center [628, 16] width 13 height 13
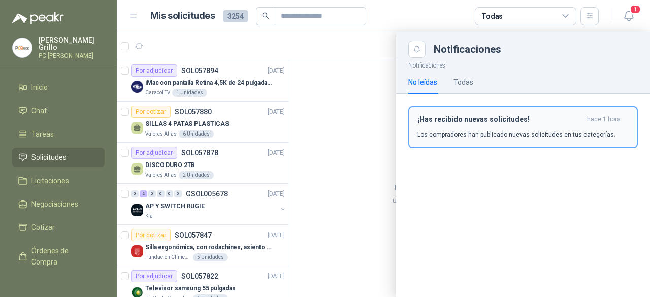
click at [571, 134] on p "Los compradores han publicado nuevas solicitudes en tus categorías." at bounding box center [516, 134] width 198 height 9
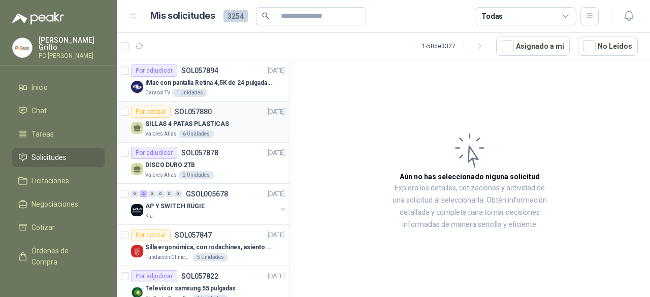
click at [187, 124] on p "SILLAS 4 PATAS PLASTICAS" at bounding box center [187, 124] width 84 height 10
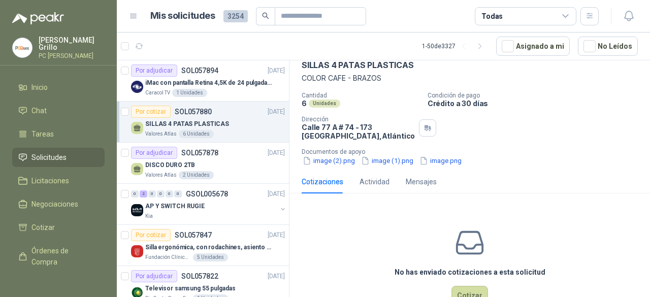
scroll to position [81, 0]
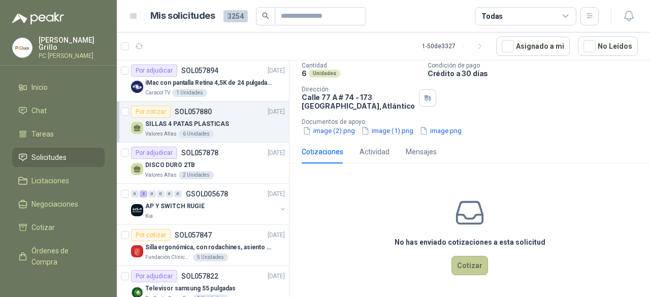
click at [470, 269] on button "Cotizar" at bounding box center [469, 265] width 37 height 19
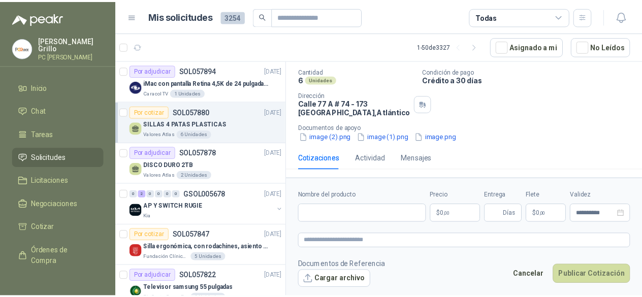
scroll to position [74, 0]
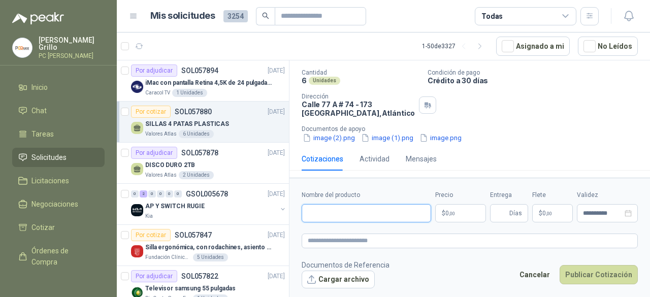
click at [342, 213] on input "Nombre del producto" at bounding box center [366, 213] width 129 height 18
click at [199, 121] on p "SILLAS 4 PATAS PLASTICAS" at bounding box center [187, 124] width 84 height 10
click at [197, 121] on p "SILLAS 4 PATAS PLASTICAS" at bounding box center [187, 124] width 84 height 10
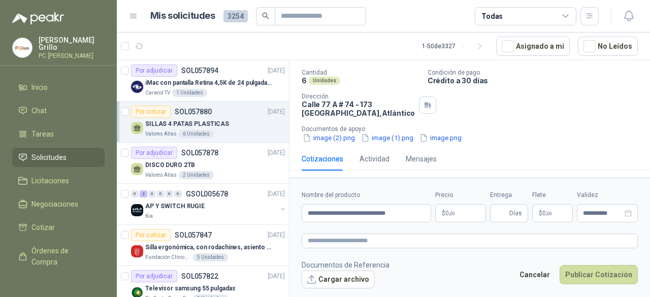
click at [197, 121] on p "SILLAS 4 PATAS PLASTICAS" at bounding box center [187, 124] width 84 height 10
click at [349, 243] on textarea at bounding box center [470, 241] width 336 height 14
click at [451, 216] on body "[PERSON_NAME] PC QUICK Inicio Chat Tareas Solicitudes Licitaciones Negociacione…" at bounding box center [325, 148] width 650 height 297
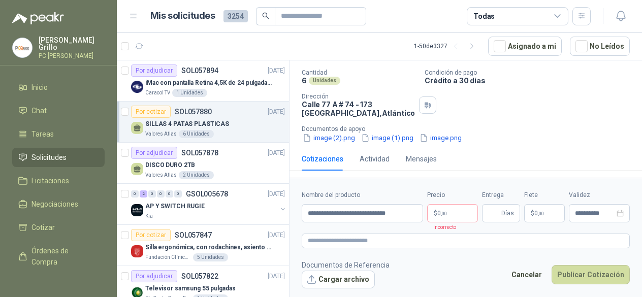
click at [328, 87] on div "Cantidad 6 Unidades Condición de pago Crédito a 30 días Dirección [STREET_ADDRE…" at bounding box center [466, 106] width 328 height 74
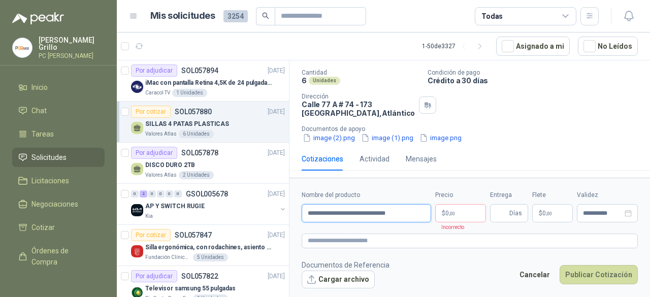
click at [399, 214] on input "**********" at bounding box center [366, 213] width 129 height 18
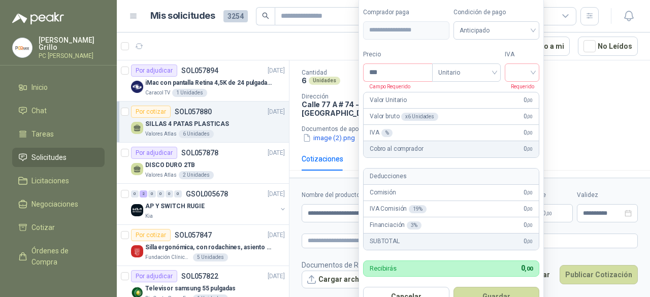
click at [446, 212] on body "[PERSON_NAME] PC QUICK Inicio Chat Tareas Solicitudes Licitaciones Negociacione…" at bounding box center [325, 148] width 650 height 297
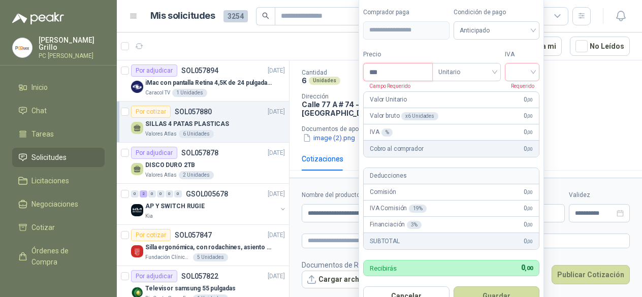
click at [392, 70] on input "***" at bounding box center [398, 71] width 69 height 17
click at [457, 74] on span "Unitario" at bounding box center [466, 71] width 56 height 15
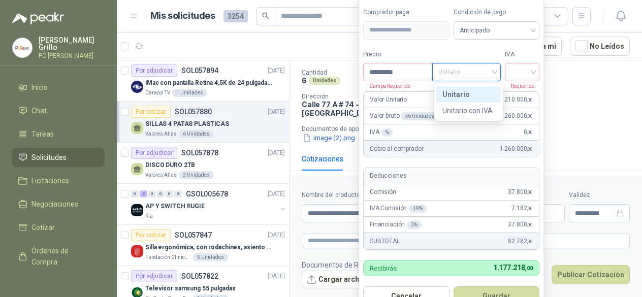
click at [462, 101] on div "Unitario" at bounding box center [468, 94] width 64 height 16
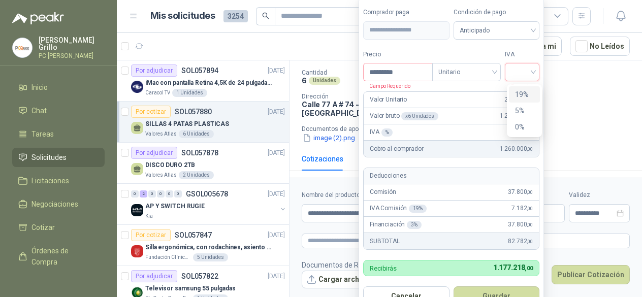
click at [530, 76] on input "search" at bounding box center [522, 70] width 22 height 15
click at [524, 100] on div "19%" at bounding box center [524, 94] width 19 height 11
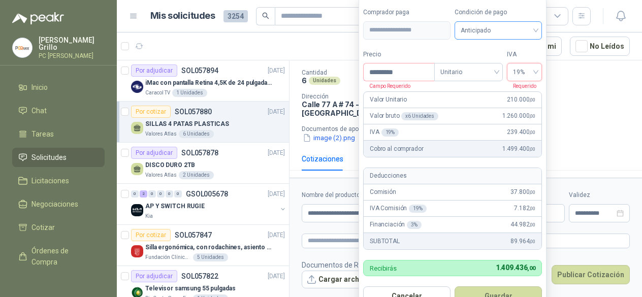
click at [522, 33] on span "Anticipado" at bounding box center [497, 30] width 75 height 15
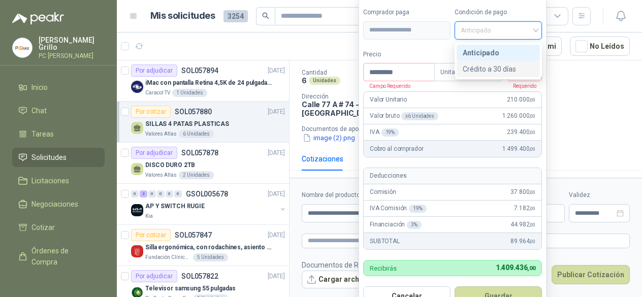
click at [503, 71] on div "Crédito a 30 días" at bounding box center [498, 68] width 71 height 11
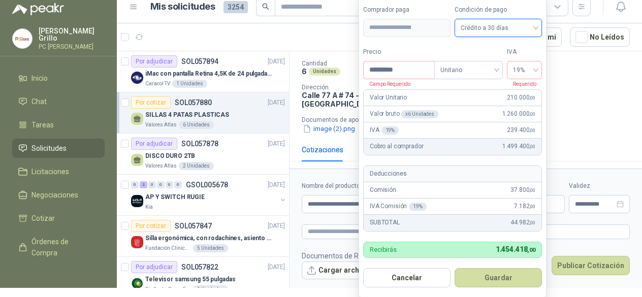
scroll to position [10, 0]
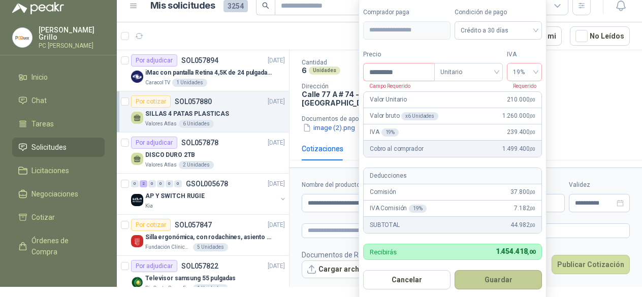
click at [492, 287] on button "Guardar" at bounding box center [497, 279] width 87 height 19
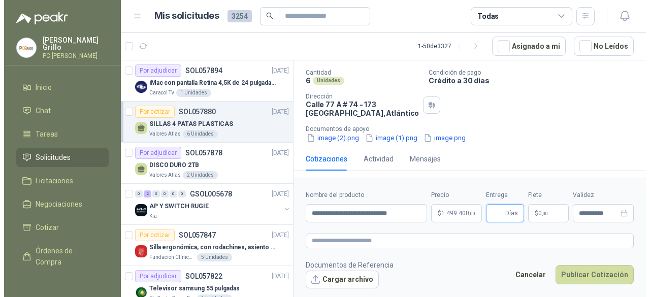
scroll to position [0, 0]
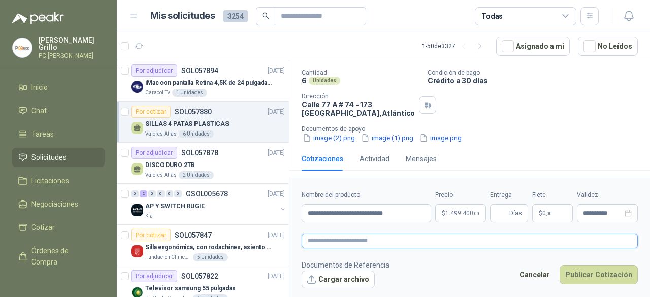
click at [366, 239] on textarea at bounding box center [470, 241] width 336 height 14
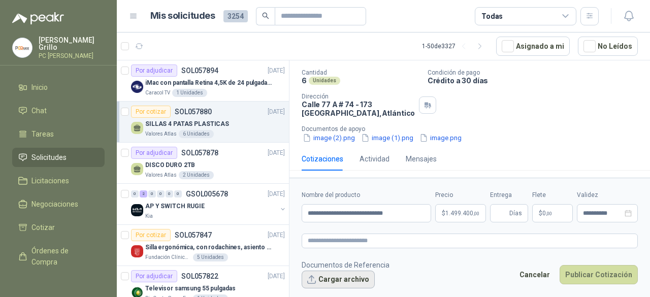
click at [337, 275] on button "Cargar archivo" at bounding box center [338, 280] width 73 height 18
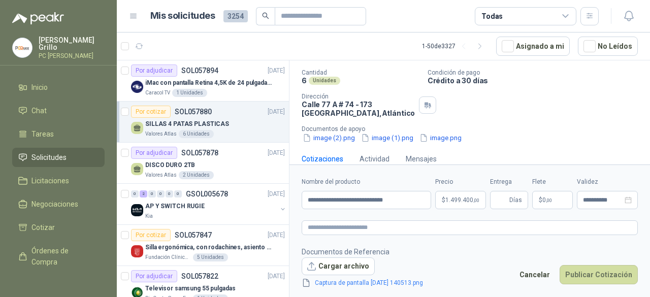
scroll to position [81, 0]
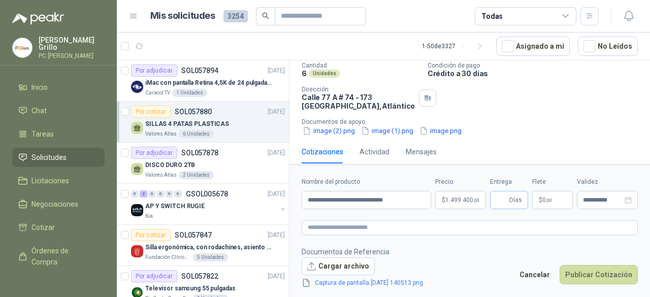
click at [513, 202] on span "Días" at bounding box center [515, 199] width 13 height 17
click at [503, 203] on input "*" at bounding box center [501, 199] width 11 height 17
click at [489, 258] on footer "Documentos de Referencia Cargar archivo Captura de pantalla [DATE] 140513.png C…" at bounding box center [470, 267] width 336 height 43
click at [598, 276] on button "Publicar Cotización" at bounding box center [598, 274] width 78 height 19
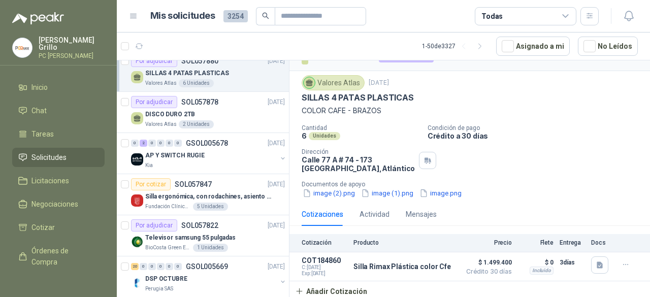
scroll to position [102, 0]
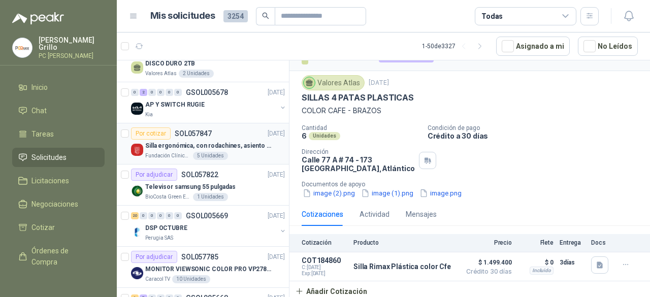
click at [180, 134] on p "SOL057847" at bounding box center [193, 133] width 37 height 7
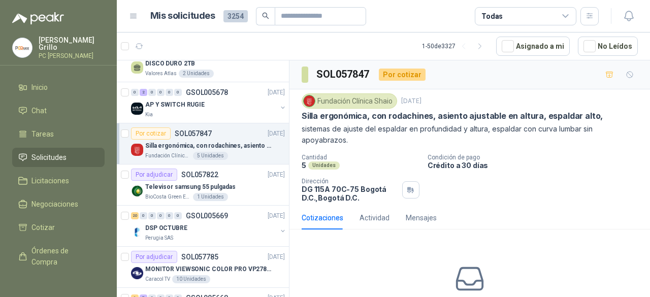
scroll to position [66, 0]
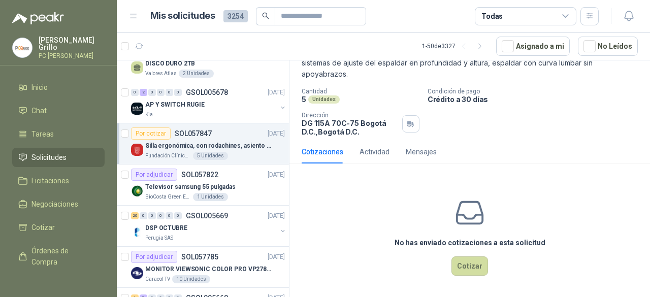
click at [457, 278] on div "No has enviado cotizaciones a esta solicitud Cotizar" at bounding box center [469, 236] width 360 height 129
click at [461, 273] on button "Cotizar" at bounding box center [469, 265] width 37 height 19
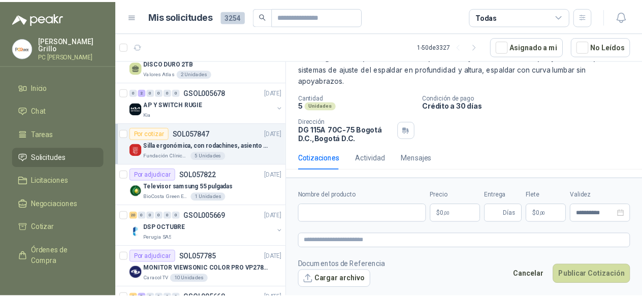
scroll to position [59, 0]
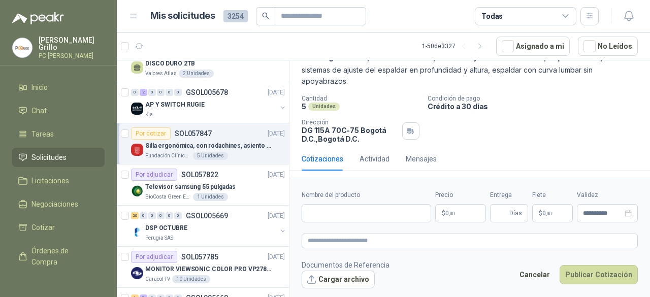
click at [459, 213] on body "[PERSON_NAME] PC QUICK Inicio Chat Tareas Solicitudes Licitaciones Negociacione…" at bounding box center [325, 148] width 650 height 297
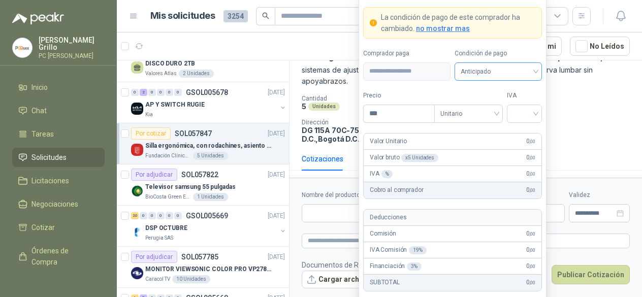
click at [508, 72] on span "Anticipado" at bounding box center [497, 71] width 75 height 15
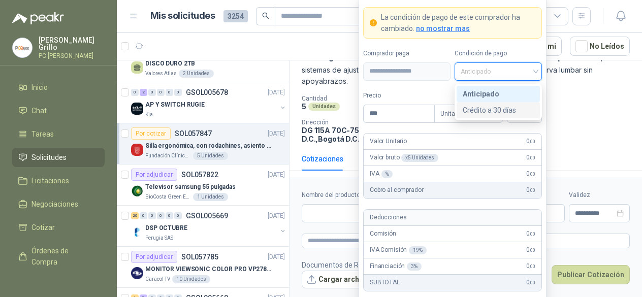
click at [491, 108] on div "Crédito a 30 días" at bounding box center [498, 110] width 71 height 11
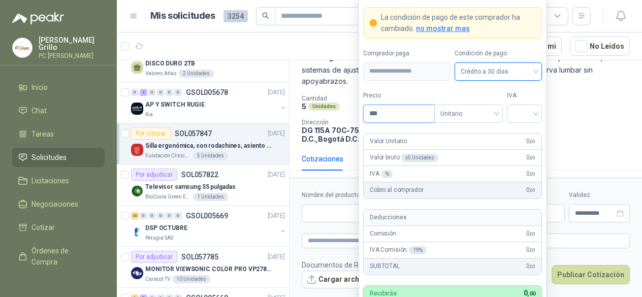
click at [390, 120] on input "***" at bounding box center [399, 113] width 71 height 17
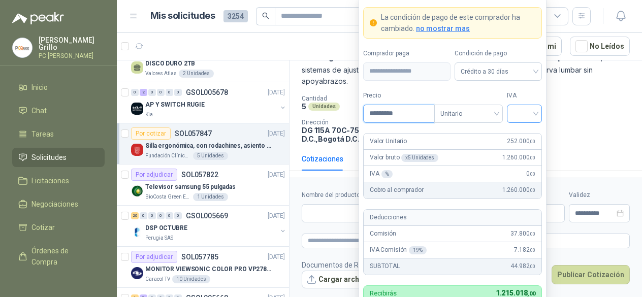
click at [528, 122] on span at bounding box center [524, 113] width 23 height 17
click at [526, 135] on div "19%" at bounding box center [524, 135] width 19 height 11
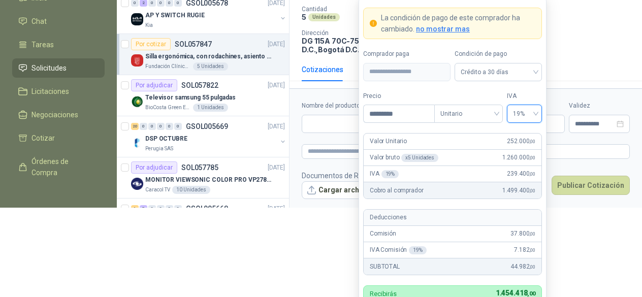
scroll to position [90, 0]
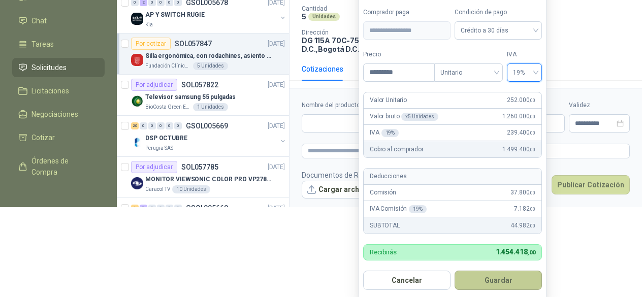
click at [504, 279] on button "Guardar" at bounding box center [497, 280] width 87 height 19
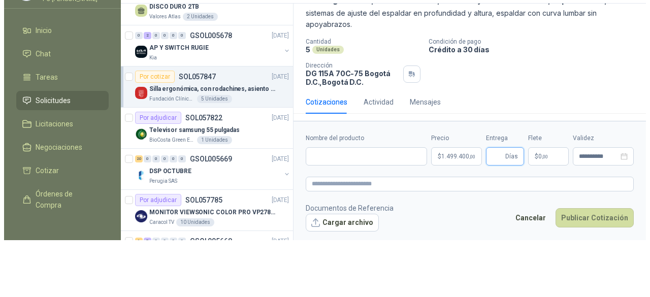
scroll to position [0, 0]
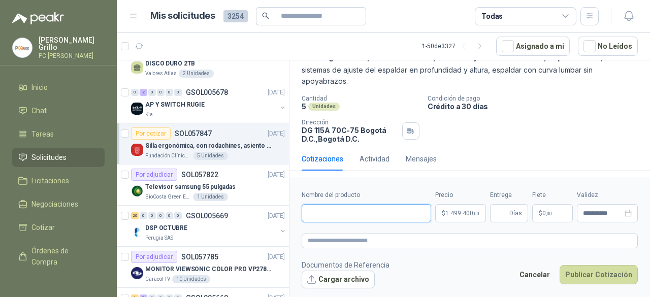
click at [367, 216] on input "Nombre del producto" at bounding box center [366, 213] width 129 height 18
click at [344, 204] on div "Nombre del producto" at bounding box center [366, 206] width 129 height 32
click at [333, 212] on input "Nombre del producto" at bounding box center [366, 213] width 129 height 18
click at [327, 290] on form "**********" at bounding box center [469, 239] width 360 height 123
click at [327, 287] on button "Cargar archivo" at bounding box center [338, 280] width 73 height 18
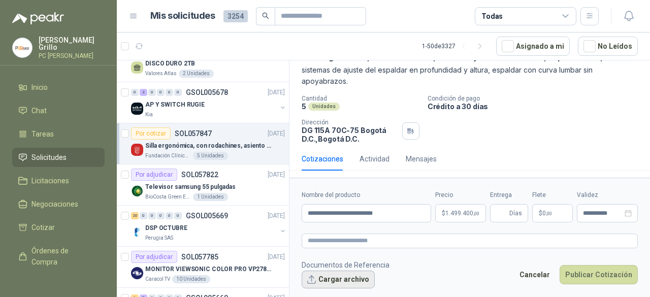
scroll to position [66, 0]
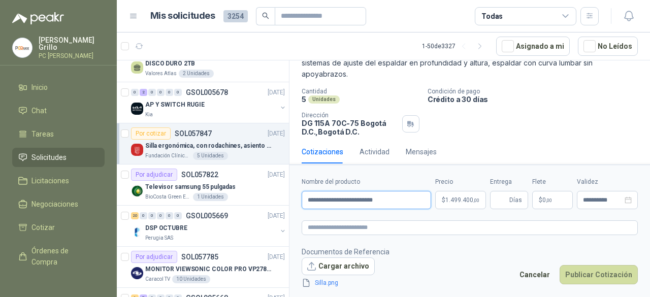
click at [351, 202] on input "**********" at bounding box center [366, 200] width 129 height 18
click at [320, 199] on input "**********" at bounding box center [366, 200] width 129 height 18
click at [327, 270] on button "Cargar archivo" at bounding box center [338, 266] width 73 height 18
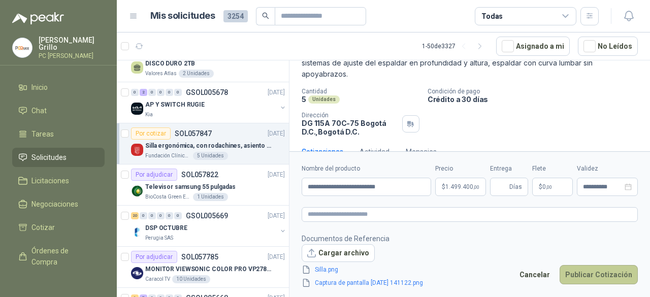
click at [588, 275] on button "Publicar Cotización" at bounding box center [598, 274] width 78 height 19
click at [589, 272] on button "Publicar Cotización" at bounding box center [598, 274] width 78 height 19
click at [585, 270] on button "Publicar Cotización" at bounding box center [598, 274] width 78 height 19
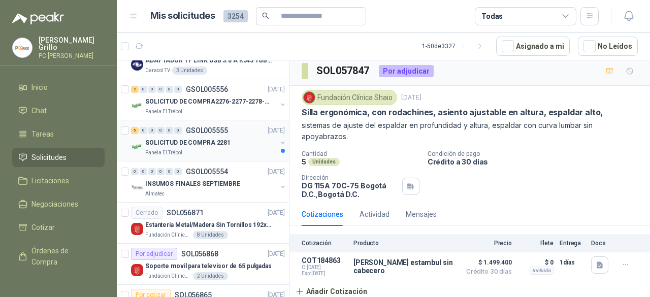
scroll to position [1117, 0]
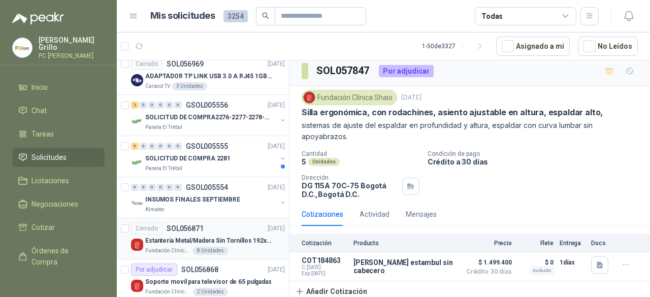
click at [216, 237] on p "Estantería Metal/Madera Sin Tornillos 192x100x50 cm 5 Niveles Gris" at bounding box center [208, 241] width 126 height 10
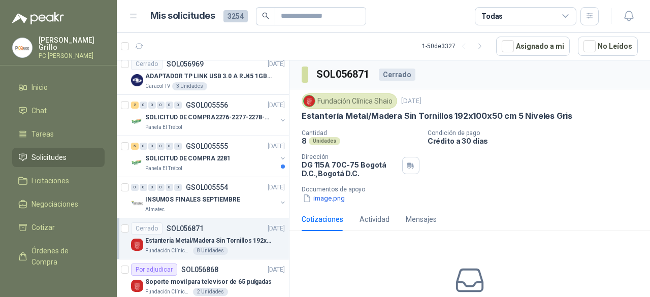
scroll to position [40, 0]
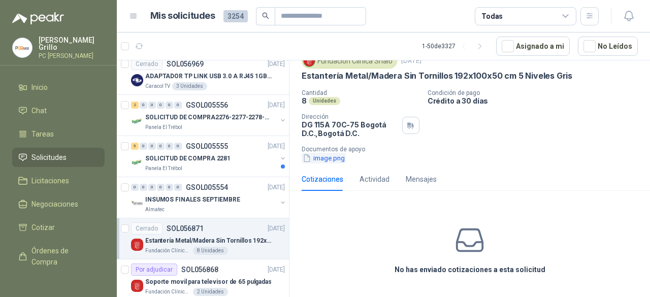
click at [323, 156] on button "image.png" at bounding box center [324, 158] width 44 height 11
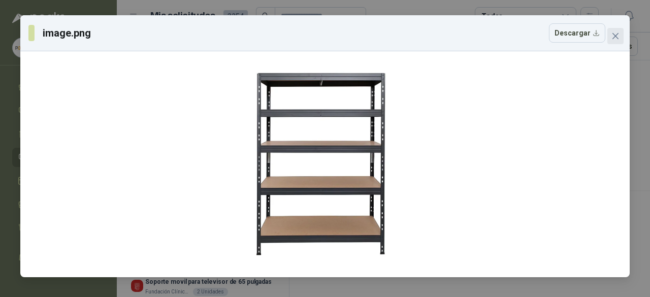
click at [614, 30] on button "Close" at bounding box center [615, 36] width 16 height 16
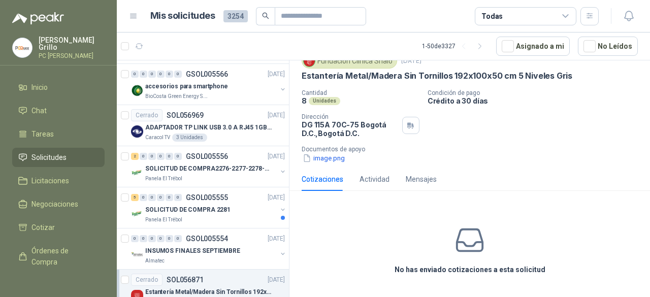
scroll to position [1066, 0]
click at [40, 82] on span "Inicio" at bounding box center [39, 87] width 16 height 11
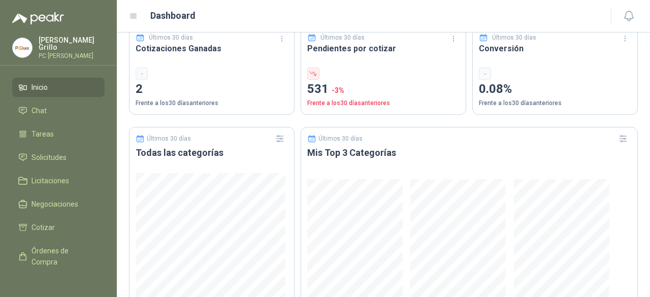
scroll to position [406, 0]
click at [76, 249] on span "Órdenes de Compra" at bounding box center [62, 256] width 63 height 22
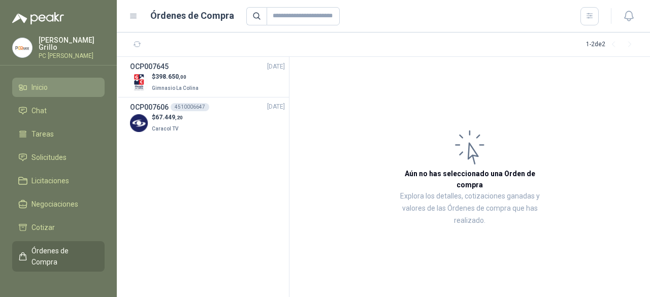
click at [40, 91] on link "Inicio" at bounding box center [58, 87] width 92 height 19
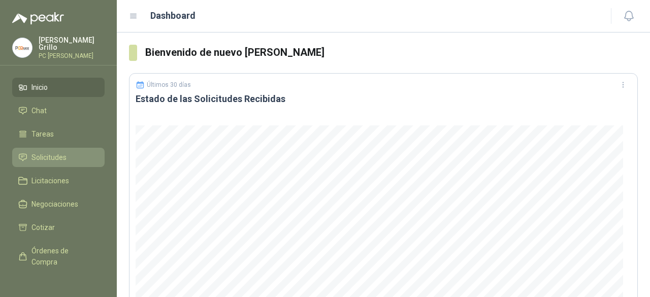
click at [63, 160] on span "Solicitudes" at bounding box center [48, 157] width 35 height 11
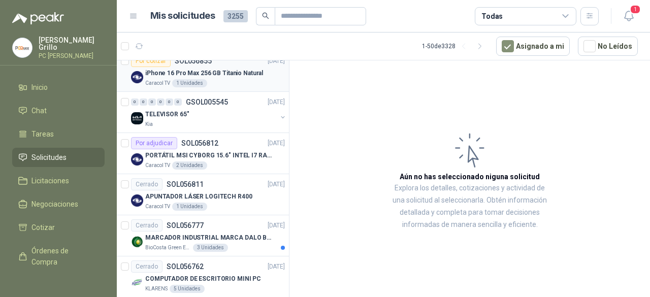
scroll to position [1472, 0]
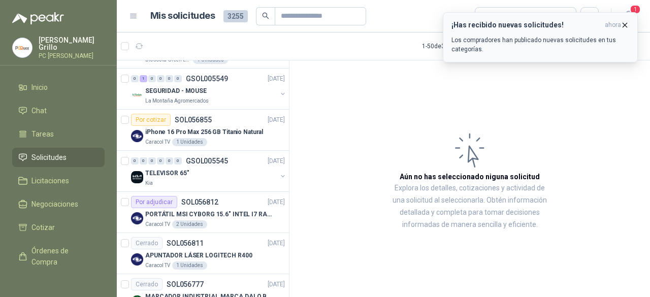
click at [623, 24] on icon "button" at bounding box center [624, 25] width 9 height 9
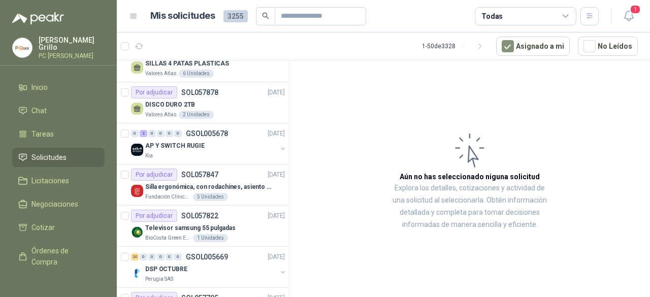
scroll to position [0, 0]
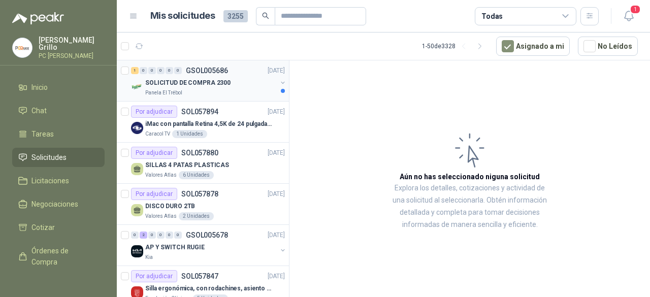
click at [207, 98] on div "1 0 0 0 0 0 GSOL005686 [DATE] SOLICITUD DE COMPRA 2300 Panela El Trébol" at bounding box center [203, 80] width 172 height 41
click at [213, 89] on div "Panela El Trébol" at bounding box center [210, 93] width 131 height 8
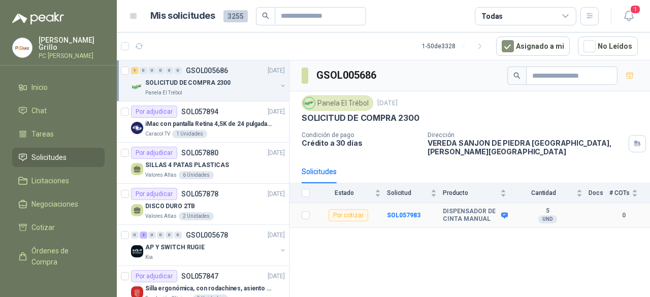
click at [412, 203] on td "SOL057983" at bounding box center [415, 215] width 56 height 25
click at [408, 212] on b "SOL057983" at bounding box center [404, 215] width 34 height 7
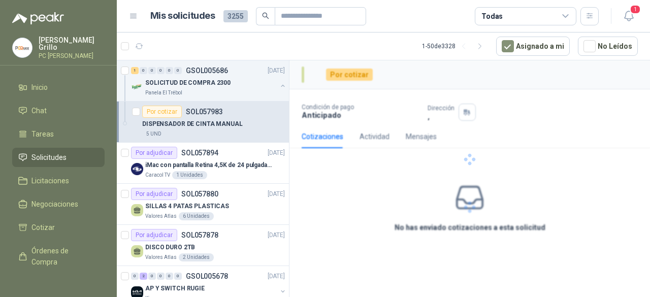
click at [488, 204] on div at bounding box center [469, 159] width 360 height 198
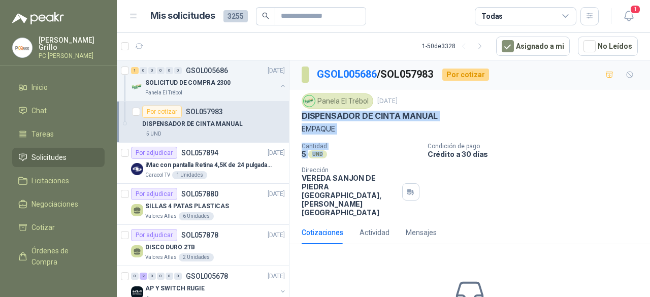
drag, startPoint x: 302, startPoint y: 114, endPoint x: 371, endPoint y: 161, distance: 83.4
click at [371, 161] on div "Panela El Trébol [DATE] DISPENSADOR DE CINTA MANUAL EMPAQUE Cantidad 5 UND  Co…" at bounding box center [470, 154] width 336 height 123
copy div "DISPENSADOR DE CINTA MANUAL EMPAQUE Cantidad 5 UND"
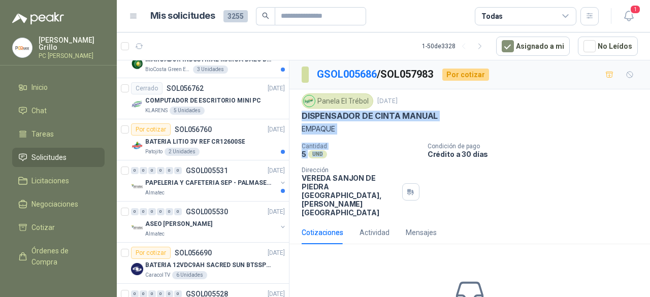
scroll to position [1870, 0]
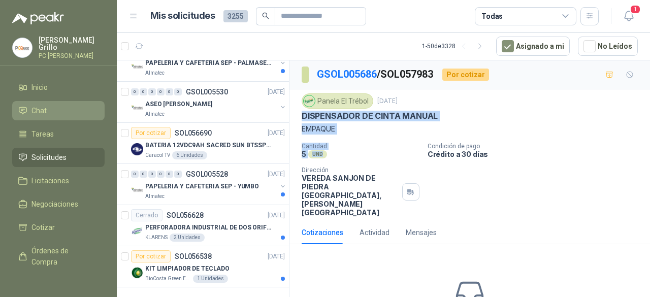
click at [46, 105] on li "Chat" at bounding box center [58, 110] width 80 height 11
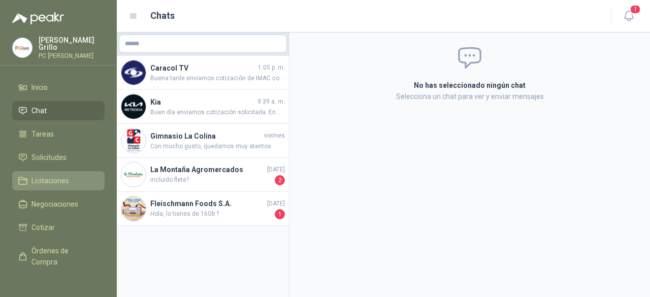
click at [51, 180] on span "Licitaciones" at bounding box center [50, 180] width 38 height 11
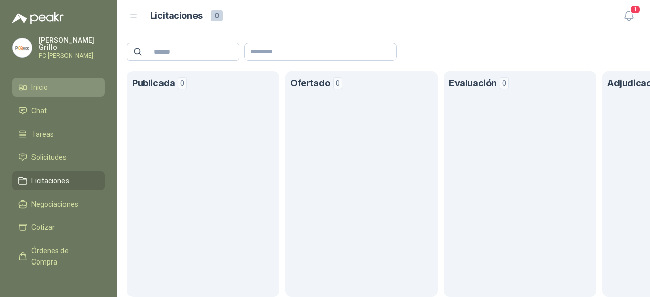
click at [35, 82] on span "Inicio" at bounding box center [39, 87] width 16 height 11
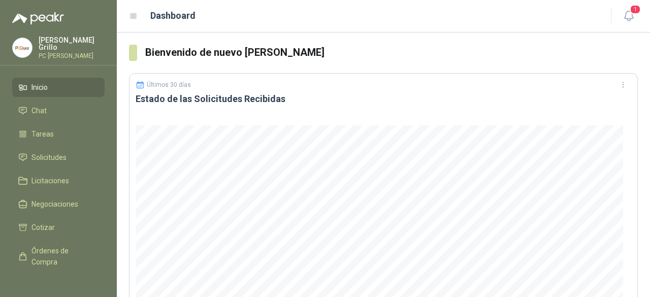
click at [29, 84] on li "Inicio" at bounding box center [58, 87] width 80 height 11
click at [47, 114] on li "Chat" at bounding box center [58, 110] width 80 height 11
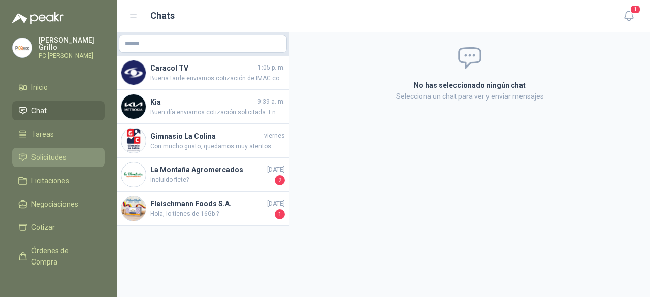
click at [48, 152] on span "Solicitudes" at bounding box center [48, 157] width 35 height 11
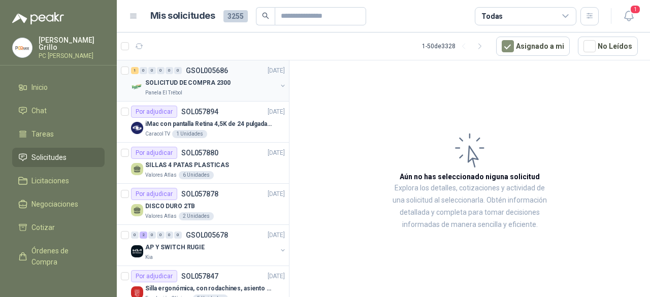
click at [192, 86] on p "SOLICITUD DE COMPRA 2300" at bounding box center [187, 83] width 85 height 10
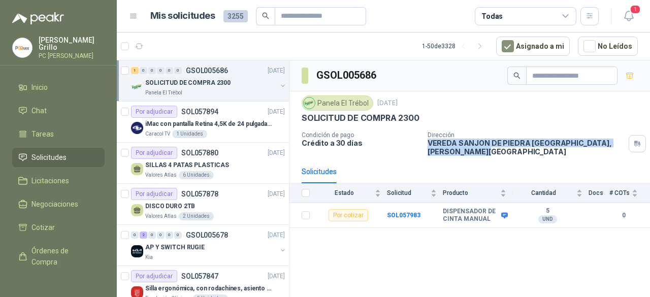
drag, startPoint x: 424, startPoint y: 142, endPoint x: 614, endPoint y: 142, distance: 189.9
click at [614, 142] on div "Condición de pago Crédito a 30 días Dirección VEREDA SANJON DE [GEOGRAPHIC_DATA…" at bounding box center [470, 143] width 336 height 24
copy p "VEREDA SANJON DE [GEOGRAPHIC_DATA] , [PERSON_NAME][GEOGRAPHIC_DATA]"
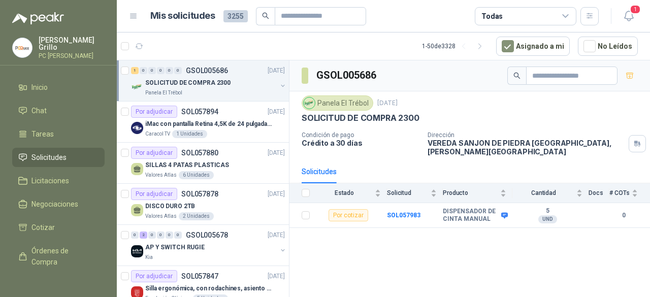
click at [464, 160] on div "Solicitudes" at bounding box center [470, 171] width 336 height 23
click at [437, 142] on p "VEREDA SANJON DE [GEOGRAPHIC_DATA] , [PERSON_NAME][GEOGRAPHIC_DATA]" at bounding box center [525, 147] width 197 height 17
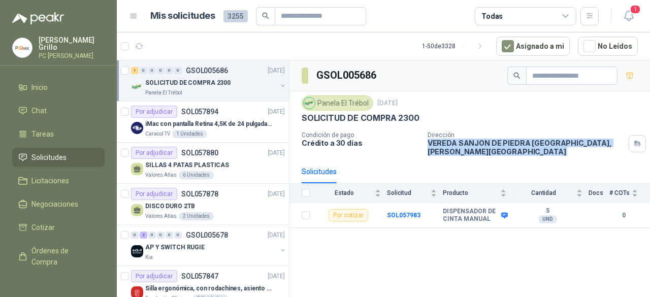
drag, startPoint x: 428, startPoint y: 142, endPoint x: 620, endPoint y: 144, distance: 192.4
click at [620, 144] on div "Dirección VEREDA SANJON DE [GEOGRAPHIC_DATA] , [PERSON_NAME][GEOGRAPHIC_DATA]" at bounding box center [536, 143] width 218 height 24
copy div "VEREDA SANJON DE [GEOGRAPHIC_DATA] , [PERSON_NAME][GEOGRAPHIC_DATA]"
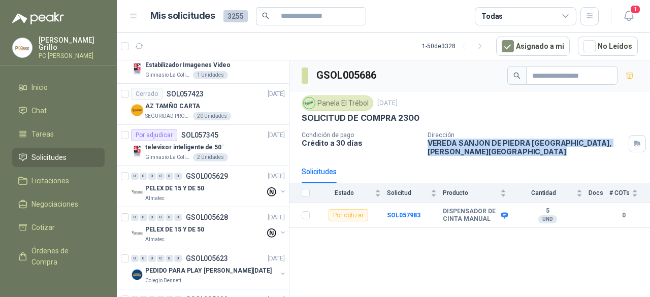
scroll to position [254, 0]
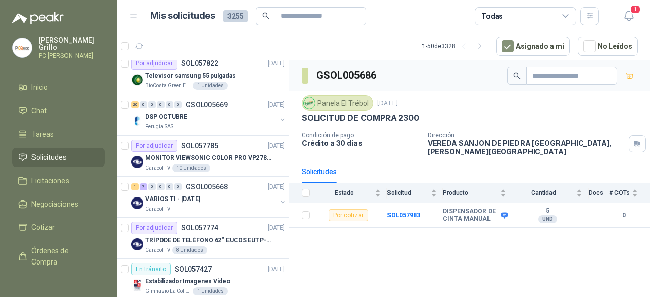
click at [541, 20] on div "Todas" at bounding box center [526, 16] width 102 height 18
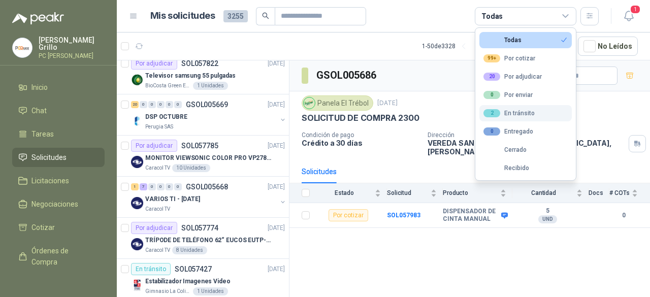
click at [515, 109] on div "2 En tránsito" at bounding box center [508, 113] width 51 height 8
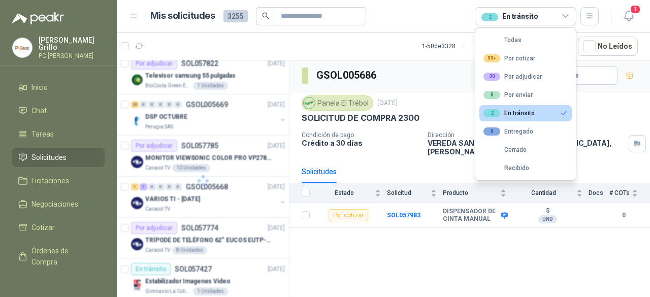
scroll to position [0, 0]
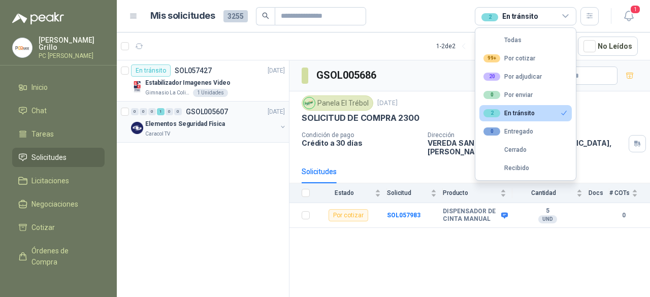
click at [214, 123] on p "Elementos Seguridad Fisica" at bounding box center [185, 124] width 80 height 10
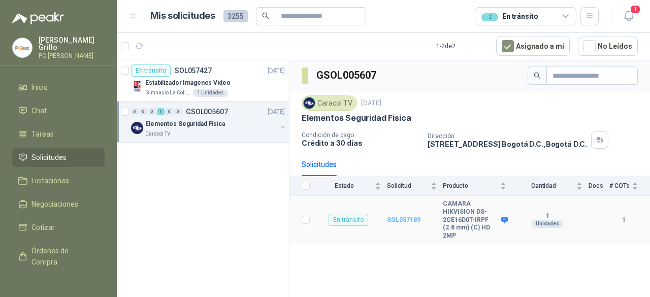
click at [405, 216] on b "SOL057189" at bounding box center [404, 219] width 34 height 7
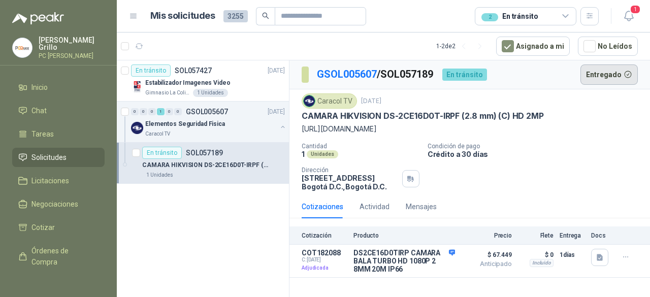
click at [619, 76] on button "Entregado" at bounding box center [609, 74] width 58 height 20
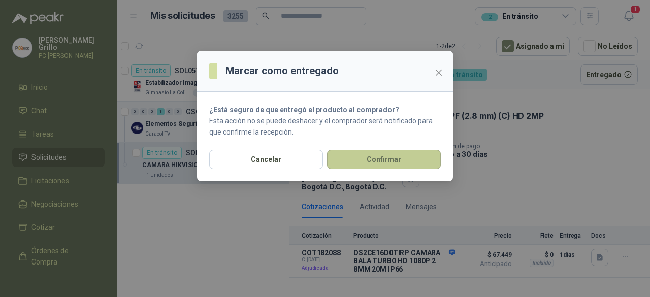
click at [357, 157] on button "Confirmar" at bounding box center [384, 159] width 114 height 19
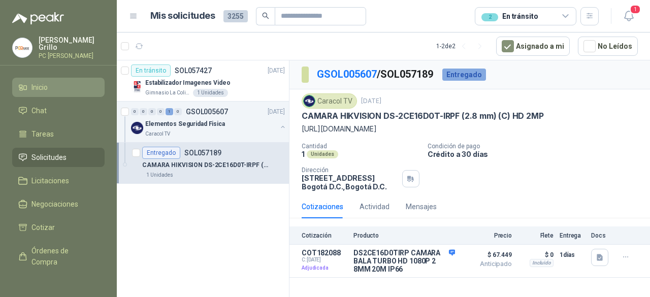
click at [45, 87] on span "Inicio" at bounding box center [39, 87] width 16 height 11
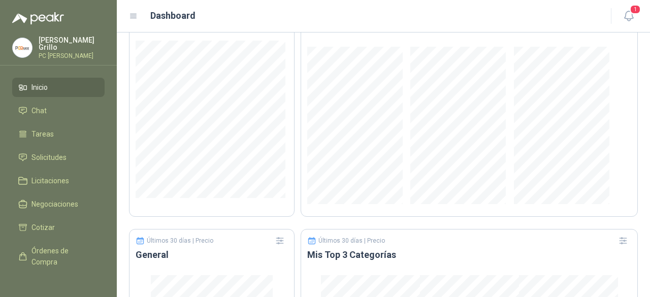
scroll to position [558, 0]
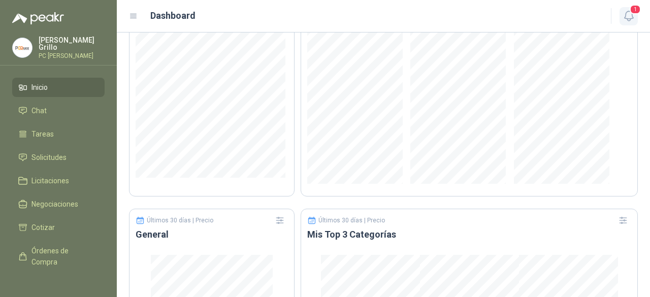
click at [622, 13] on icon "button" at bounding box center [628, 16] width 13 height 13
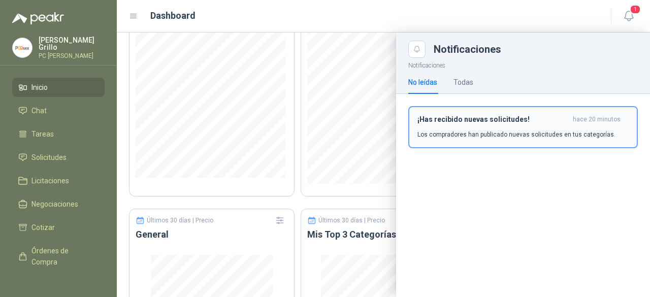
click at [522, 137] on p "Los compradores han publicado nuevas solicitudes en tus categorías." at bounding box center [516, 134] width 198 height 9
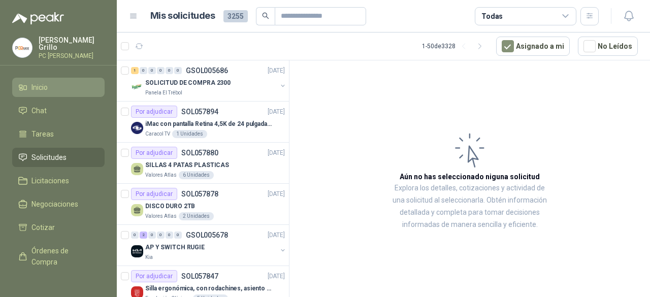
click at [43, 85] on span "Inicio" at bounding box center [39, 87] width 16 height 11
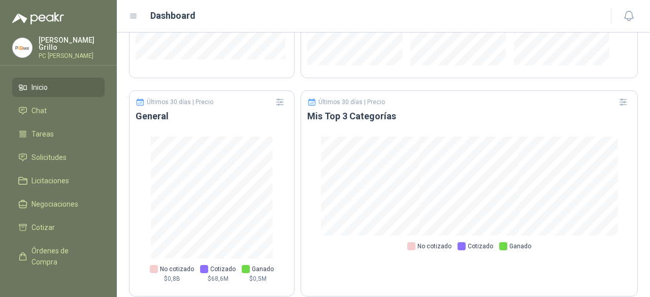
scroll to position [686, 0]
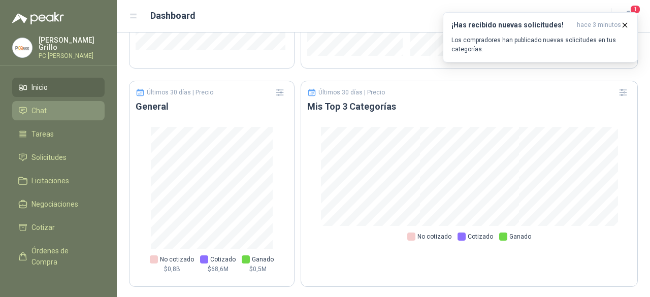
click at [55, 105] on li "Chat" at bounding box center [58, 110] width 80 height 11
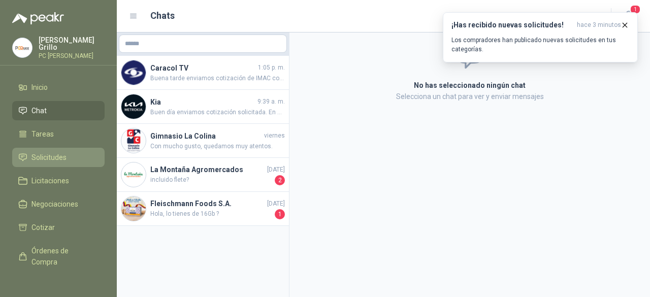
click at [47, 152] on span "Solicitudes" at bounding box center [48, 157] width 35 height 11
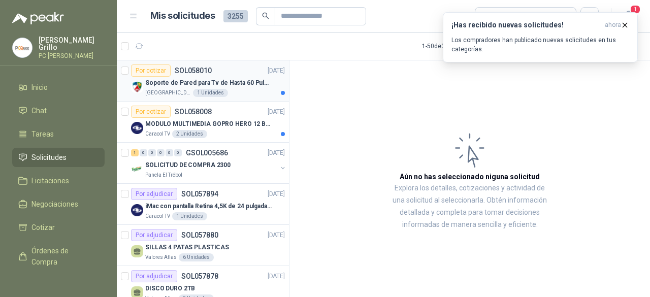
click at [163, 87] on p "Soporte de Pared para Tv de Hasta 60 Pulgadas con Brazo Articulado" at bounding box center [208, 83] width 126 height 10
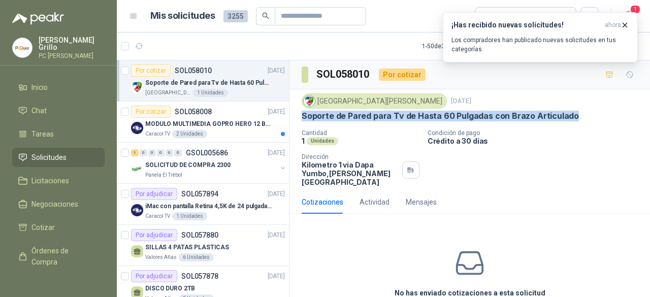
drag, startPoint x: 302, startPoint y: 115, endPoint x: 573, endPoint y: 113, distance: 271.6
click at [573, 113] on div "Soporte de Pared para Tv de Hasta 60 Pulgadas con Brazo Articulado" at bounding box center [470, 116] width 336 height 11
click at [628, 27] on icon "button" at bounding box center [624, 25] width 9 height 9
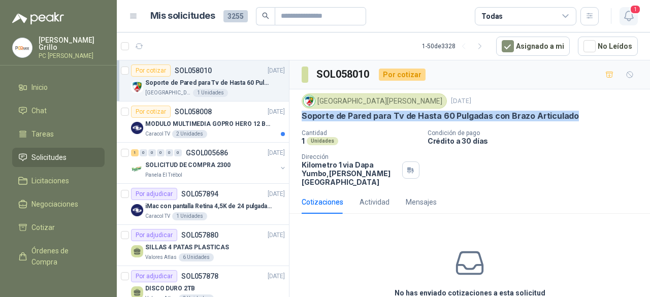
click at [625, 17] on icon "button" at bounding box center [628, 16] width 9 height 10
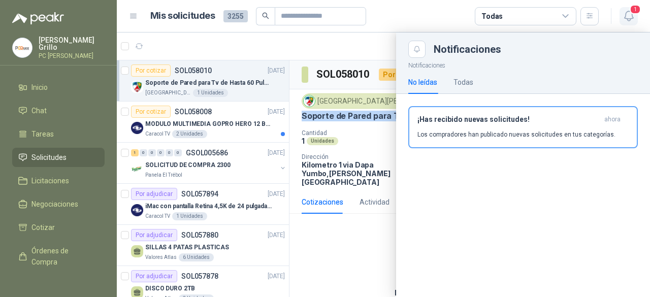
click at [625, 17] on icon "button" at bounding box center [628, 16] width 9 height 10
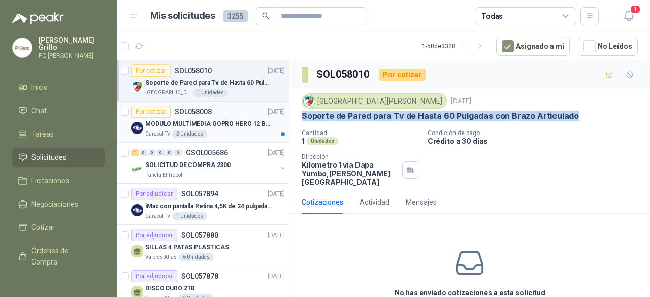
click at [172, 125] on p "MODULO MULTIMEDIA GOPRO HERO 12 BLACK" at bounding box center [208, 124] width 126 height 10
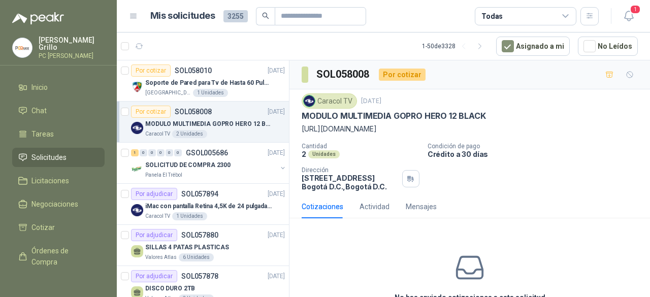
click at [352, 128] on p "[URL][DOMAIN_NAME]" at bounding box center [470, 128] width 336 height 11
click at [304, 128] on p "[URL][DOMAIN_NAME]" at bounding box center [470, 128] width 336 height 11
drag, startPoint x: 302, startPoint y: 128, endPoint x: 474, endPoint y: 126, distance: 172.6
click at [474, 126] on p "[URL][DOMAIN_NAME]" at bounding box center [470, 128] width 336 height 11
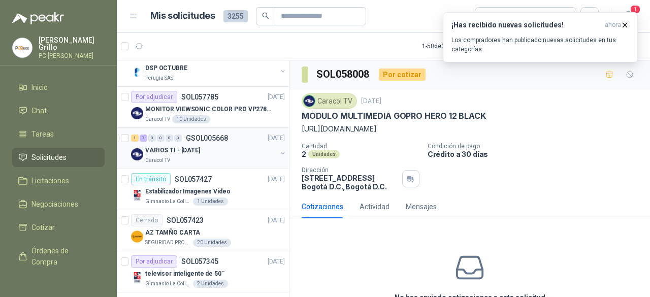
scroll to position [406, 0]
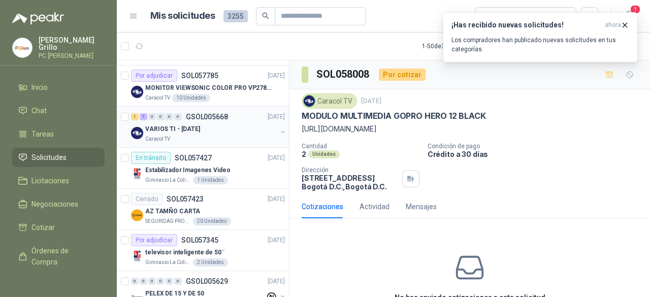
click at [201, 123] on div "VARIOS TI - [DATE]" at bounding box center [210, 129] width 131 height 12
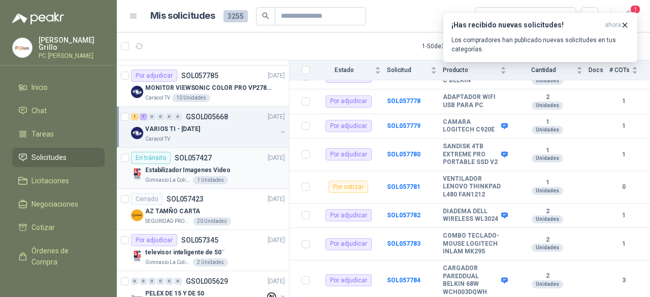
scroll to position [508, 0]
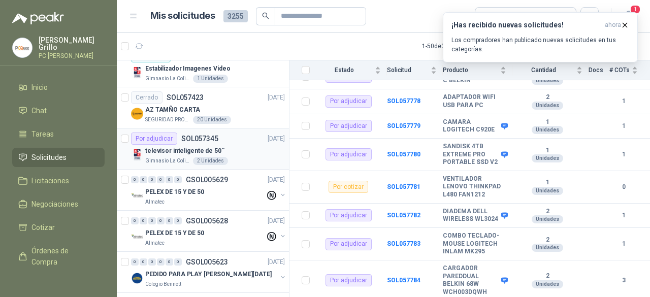
click at [167, 148] on p "televisor inteligente de 50¨" at bounding box center [184, 151] width 79 height 10
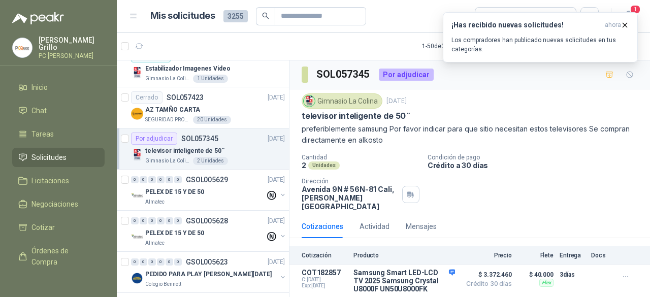
click at [49, 39] on p "[PERSON_NAME]" at bounding box center [72, 44] width 66 height 14
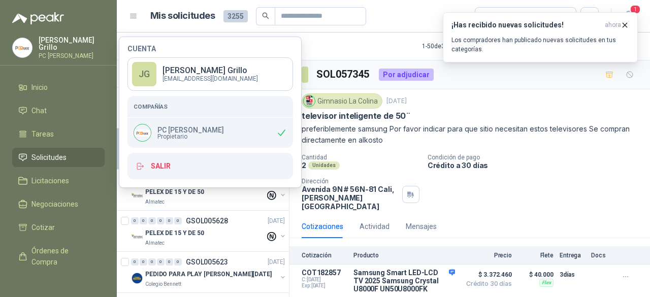
click at [489, 95] on div "Gimnasio La Colina [DATE]" at bounding box center [470, 100] width 336 height 15
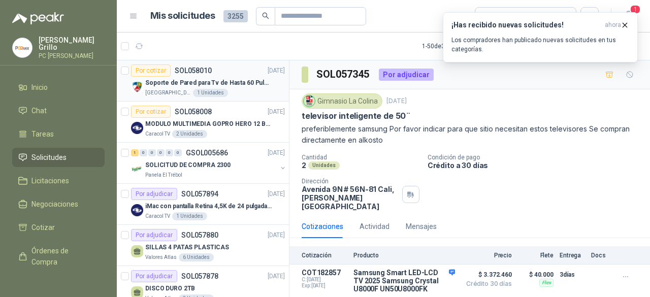
click at [233, 89] on div "[GEOGRAPHIC_DATA][PERSON_NAME]" at bounding box center [215, 93] width 140 height 8
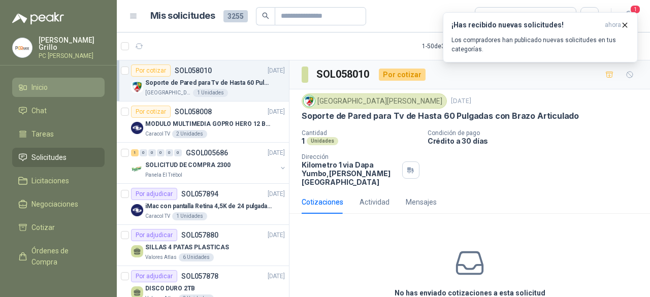
click at [37, 86] on span "Inicio" at bounding box center [39, 87] width 16 height 11
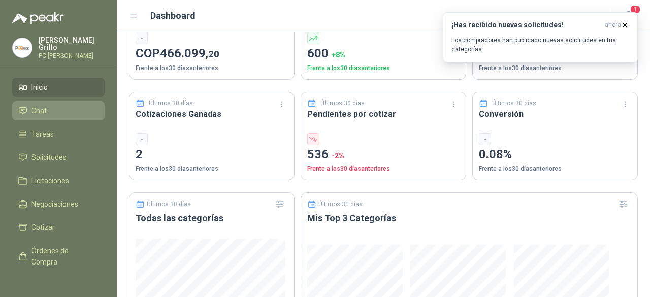
scroll to position [355, 0]
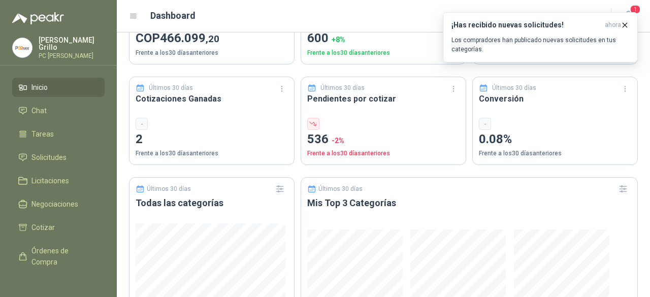
click at [137, 123] on div "-" at bounding box center [142, 124] width 12 height 12
click at [138, 123] on div "-" at bounding box center [142, 124] width 12 height 12
click at [140, 123] on div "-" at bounding box center [142, 124] width 12 height 12
click at [285, 90] on button "button" at bounding box center [282, 89] width 16 height 16
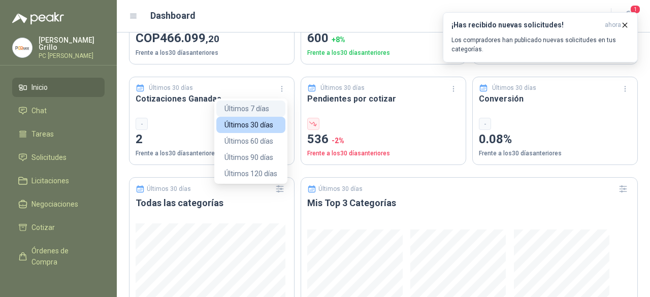
click at [262, 104] on button "Últimos 7 días" at bounding box center [250, 109] width 69 height 16
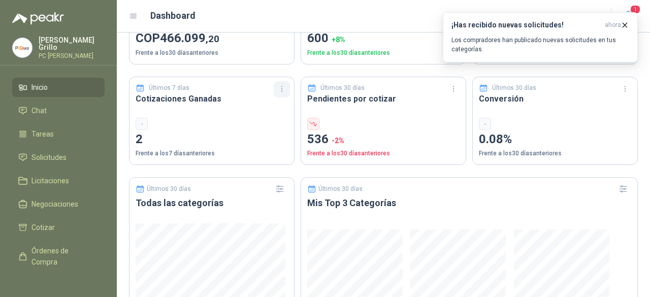
click at [283, 91] on icon "button" at bounding box center [282, 89] width 9 height 9
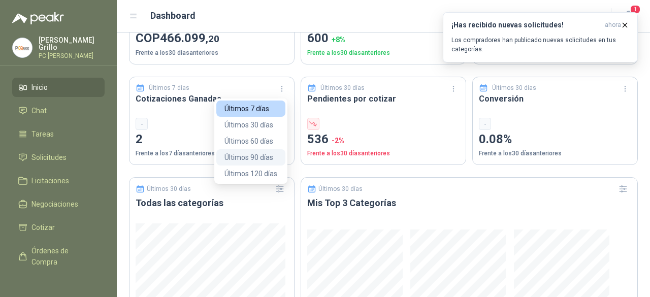
click at [262, 152] on button "Últimos 90 días" at bounding box center [250, 157] width 69 height 16
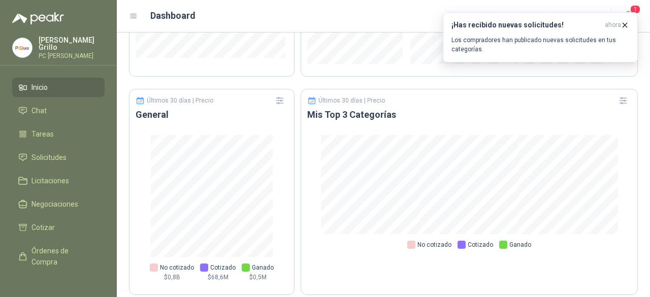
scroll to position [686, 0]
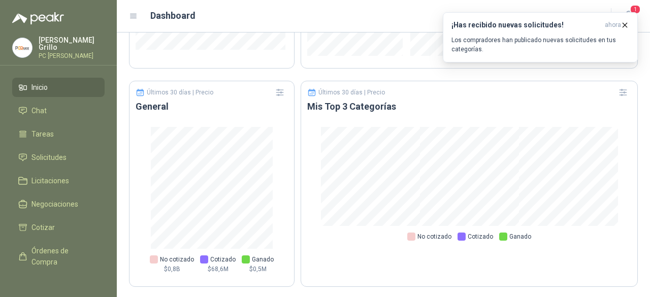
click at [35, 42] on div "[PERSON_NAME] PC QUICK" at bounding box center [58, 48] width 92 height 22
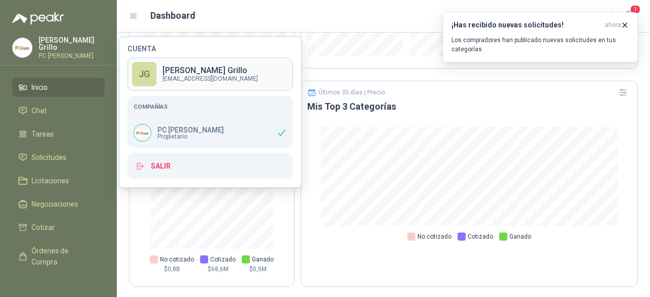
click at [162, 67] on p "[PERSON_NAME]" at bounding box center [209, 71] width 95 height 8
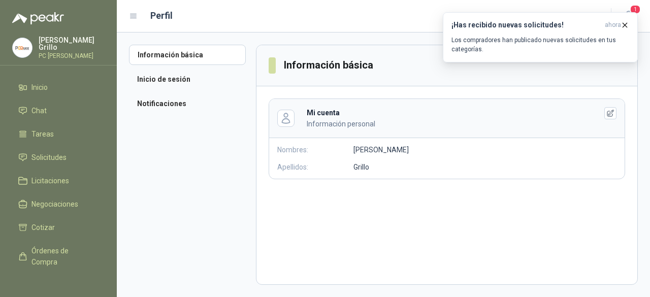
click at [67, 47] on div "[PERSON_NAME] PC QUICK" at bounding box center [72, 48] width 66 height 22
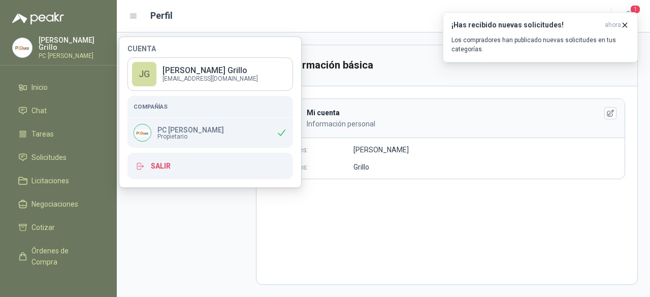
click at [50, 21] on img at bounding box center [38, 18] width 52 height 12
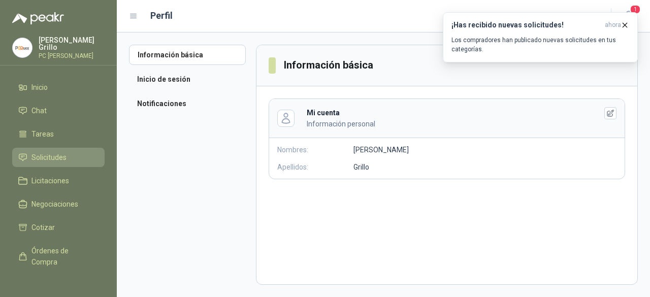
click at [40, 158] on span "Solicitudes" at bounding box center [48, 157] width 35 height 11
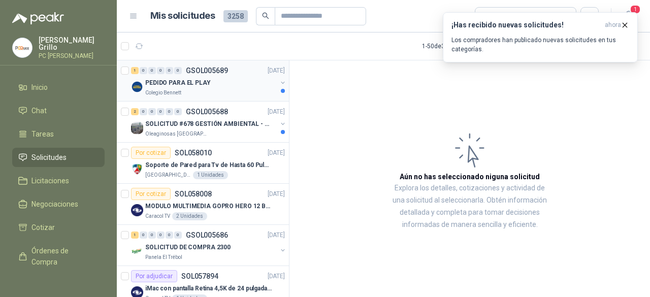
click at [194, 88] on div "PEDIDO PARA EL PLAY" at bounding box center [210, 83] width 131 height 12
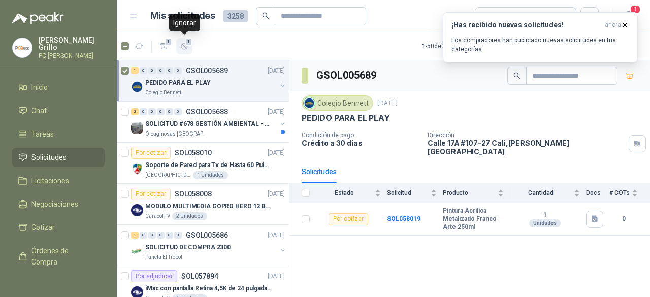
click at [183, 42] on icon "button" at bounding box center [184, 46] width 9 height 9
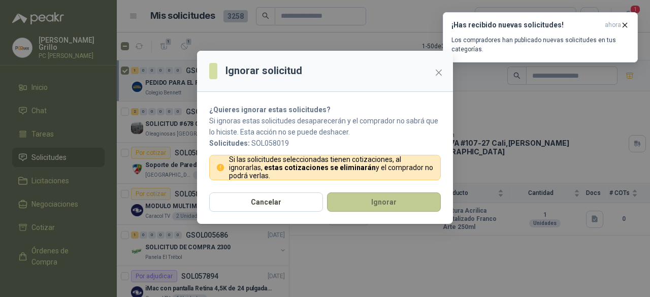
click at [348, 201] on button "Ignorar" at bounding box center [384, 201] width 114 height 19
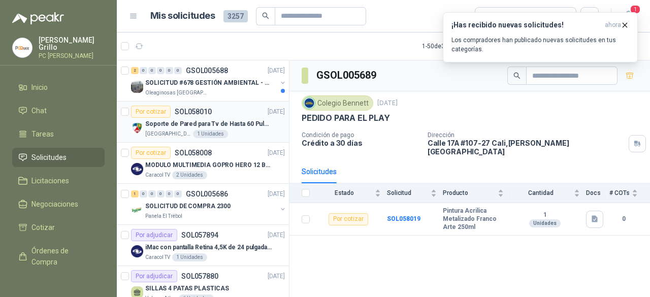
click at [189, 127] on p "Soporte de Pared para Tv de Hasta 60 Pulgadas con Brazo Articulado" at bounding box center [208, 124] width 126 height 10
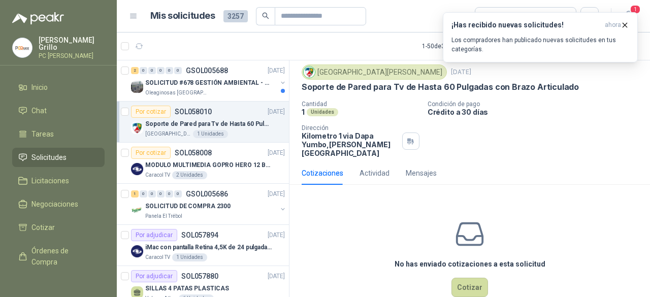
scroll to position [42, 0]
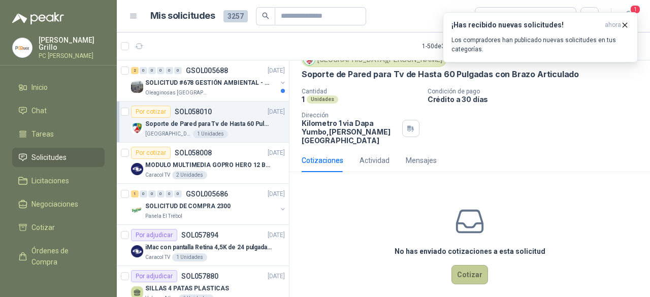
click at [458, 265] on button "Cotizar" at bounding box center [469, 274] width 37 height 19
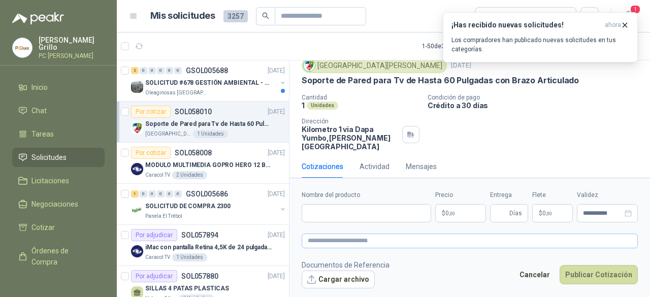
scroll to position [35, 0]
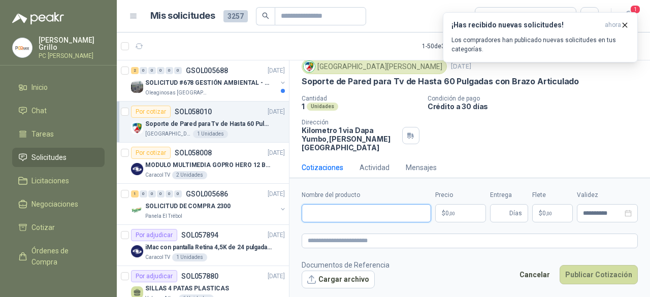
click at [326, 212] on input "Nombre del producto" at bounding box center [366, 213] width 129 height 18
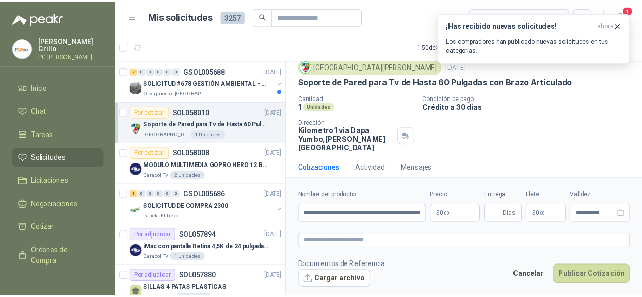
scroll to position [0, 0]
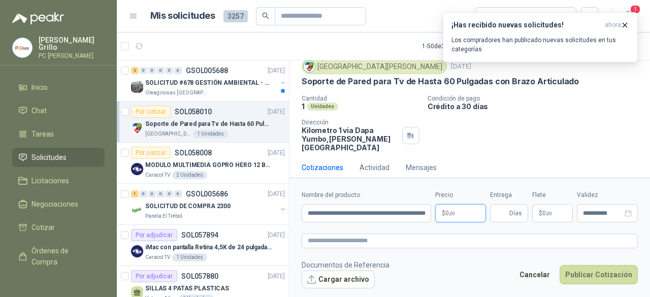
click at [456, 208] on p "$ 0 ,00" at bounding box center [460, 213] width 51 height 18
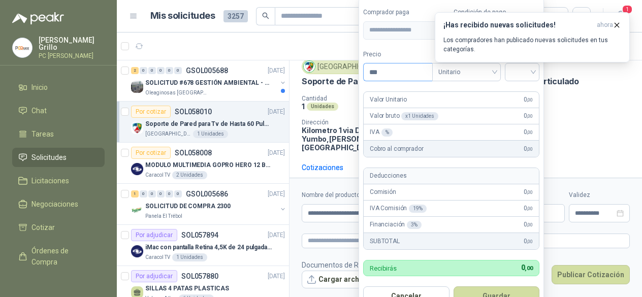
click at [384, 78] on input "***" at bounding box center [398, 71] width 69 height 17
click at [616, 26] on icon "button" at bounding box center [616, 25] width 9 height 9
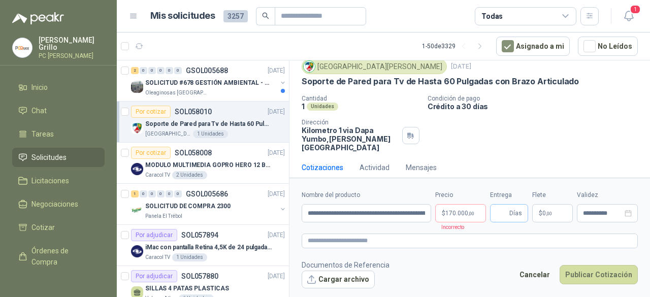
click at [509, 216] on span "Días" at bounding box center [509, 213] width 38 height 18
click at [510, 187] on form "**********" at bounding box center [469, 239] width 360 height 123
click at [512, 215] on span "Días" at bounding box center [515, 213] width 13 height 17
click at [497, 185] on form "**********" at bounding box center [469, 239] width 360 height 123
click at [451, 213] on body "[PERSON_NAME] PC QUICK Inicio Chat Tareas Solicitudes Licitaciones Negociacione…" at bounding box center [325, 148] width 650 height 297
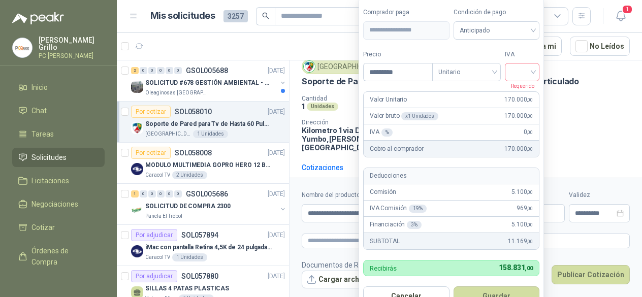
click at [523, 68] on input "search" at bounding box center [522, 70] width 22 height 15
click at [519, 100] on div "19%" at bounding box center [524, 94] width 31 height 16
click at [498, 36] on span "Anticipado" at bounding box center [497, 30] width 75 height 15
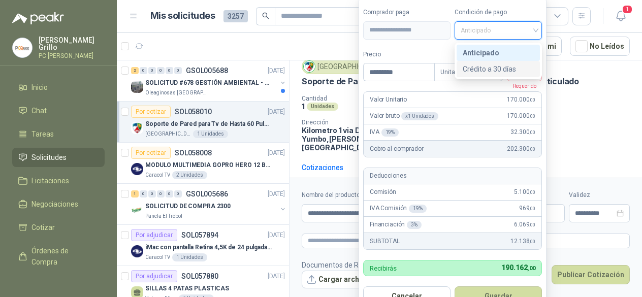
click at [498, 67] on div "Crédito a 30 días" at bounding box center [498, 68] width 71 height 11
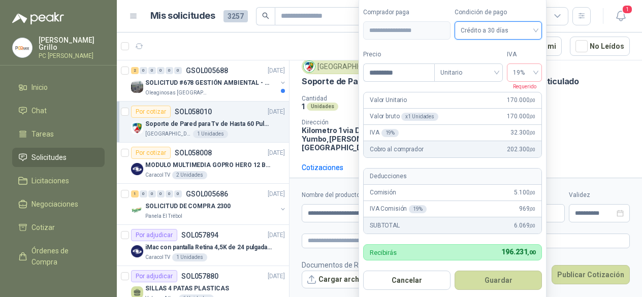
scroll to position [4, 0]
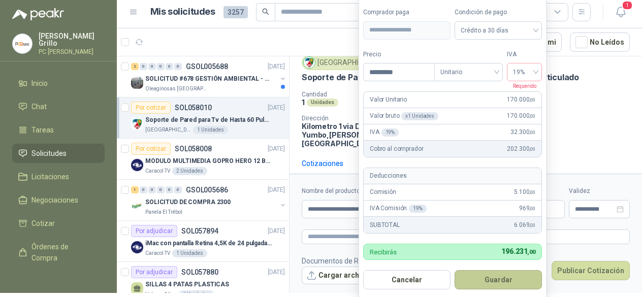
click at [493, 283] on button "Guardar" at bounding box center [497, 279] width 87 height 19
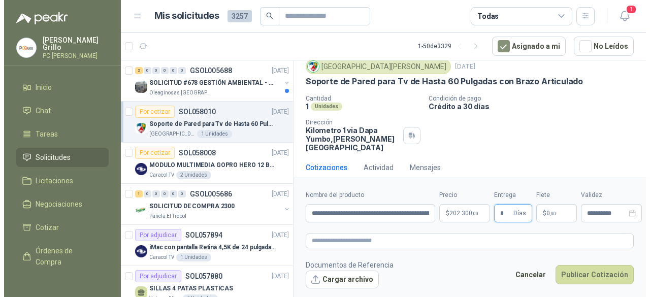
scroll to position [0, 0]
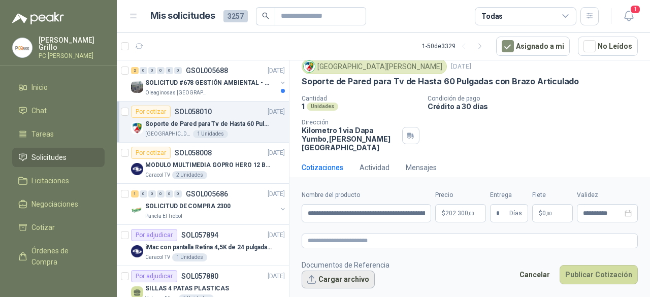
click at [343, 275] on button "Cargar archivo" at bounding box center [338, 280] width 73 height 18
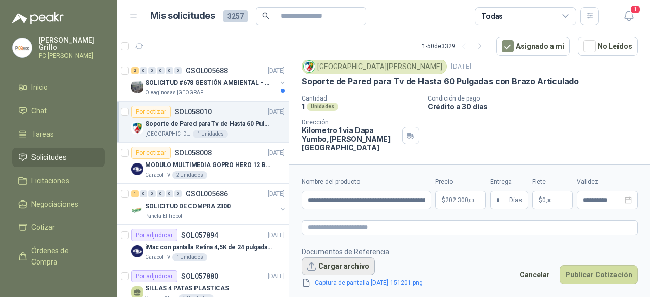
scroll to position [42, 0]
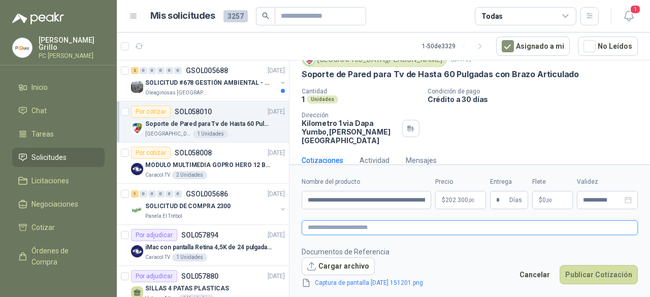
click at [360, 225] on textarea at bounding box center [470, 227] width 336 height 14
paste textarea "**********"
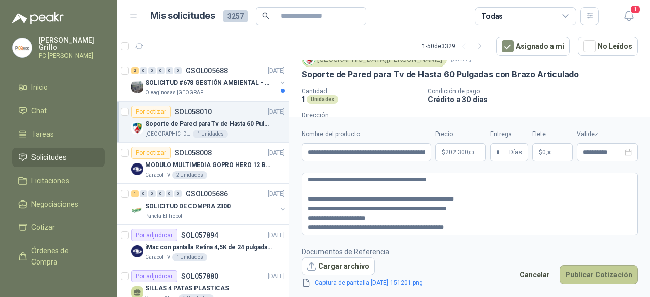
click at [616, 273] on button "Publicar Cotización" at bounding box center [598, 274] width 78 height 19
drag, startPoint x: 461, startPoint y: 224, endPoint x: 296, endPoint y: 238, distance: 165.6
click at [296, 238] on form "**********" at bounding box center [469, 209] width 360 height 184
click at [608, 273] on button "Publicar Cotización" at bounding box center [598, 274] width 78 height 19
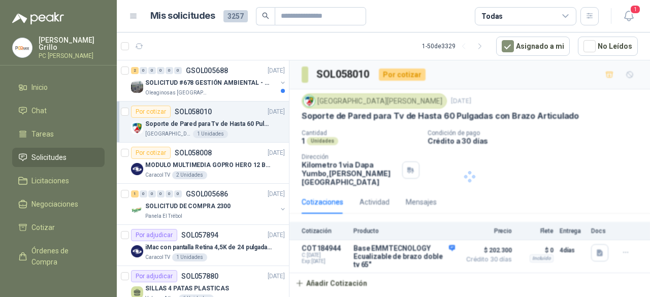
scroll to position [0, 0]
click at [212, 92] on div "Oleaginosas [GEOGRAPHIC_DATA][PERSON_NAME]" at bounding box center [210, 93] width 131 height 8
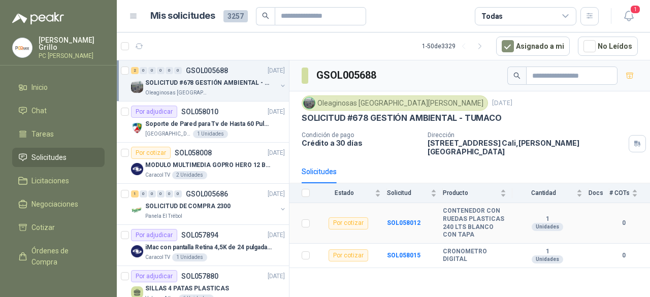
click at [461, 212] on b "CONTENEDOR CON RUEDAS PLASTICAS 240 LTS BLANCO CON TAPA" at bounding box center [474, 222] width 63 height 31
click at [456, 209] on b "CONTENEDOR CON RUEDAS PLASTICAS 240 LTS BLANCO CON TAPA" at bounding box center [474, 222] width 63 height 31
click at [389, 218] on td "SOL058012" at bounding box center [415, 223] width 56 height 40
click at [395, 219] on b "SOL058012" at bounding box center [404, 222] width 34 height 7
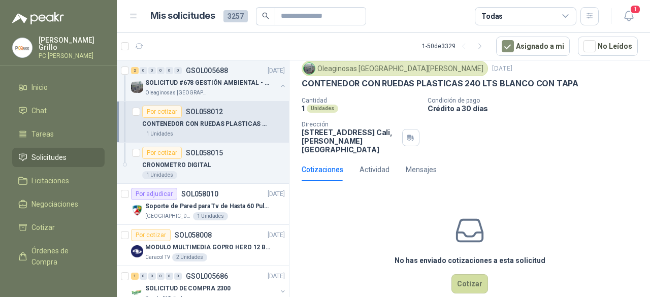
scroll to position [42, 0]
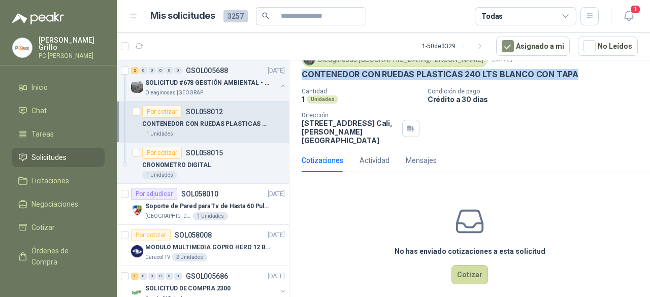
drag, startPoint x: 299, startPoint y: 75, endPoint x: 574, endPoint y: 72, distance: 275.2
click at [583, 70] on div "Oleaginosas San [PERSON_NAME] [DATE] CONTENEDOR CON RUEDAS PLASTICAS 240 LTS BL…" at bounding box center [469, 98] width 360 height 101
click at [203, 150] on p "SOL058015" at bounding box center [204, 152] width 37 height 7
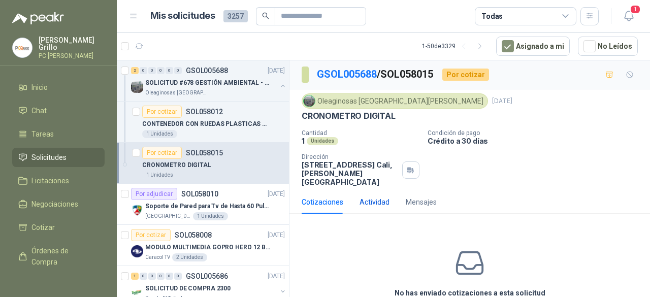
click at [367, 196] on div "Actividad" at bounding box center [374, 201] width 30 height 11
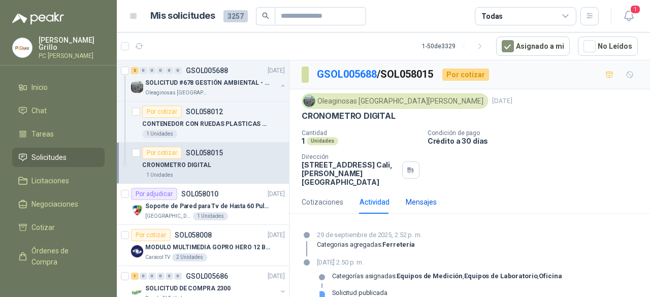
click at [406, 196] on div "Mensajes" at bounding box center [421, 201] width 31 height 11
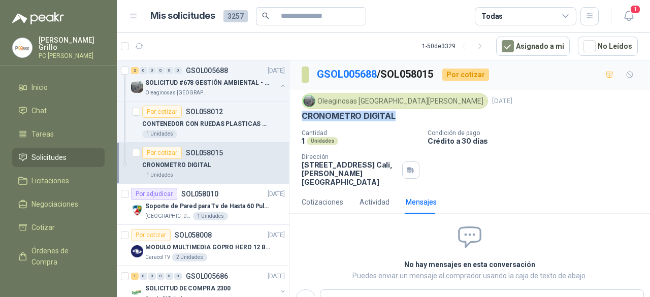
drag, startPoint x: 304, startPoint y: 116, endPoint x: 398, endPoint y: 117, distance: 93.9
click at [398, 117] on div "CRONOMETRO DIGITAL" at bounding box center [470, 116] width 336 height 11
click at [53, 82] on li "Inicio" at bounding box center [58, 87] width 80 height 11
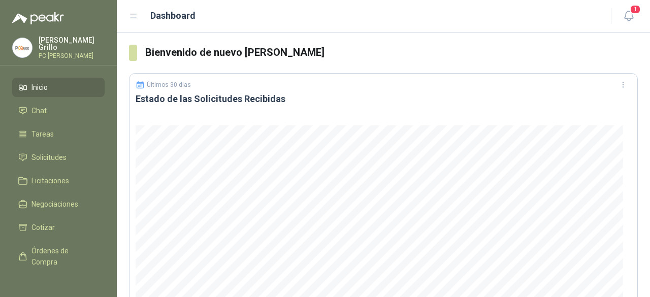
scroll to position [102, 0]
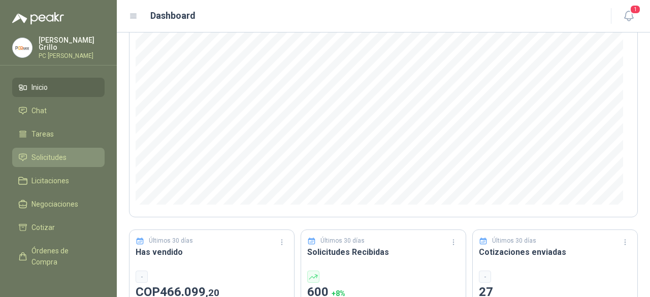
click at [72, 154] on li "Solicitudes" at bounding box center [58, 157] width 80 height 11
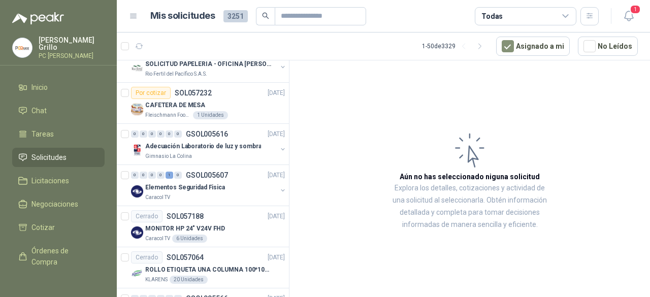
scroll to position [1015, 0]
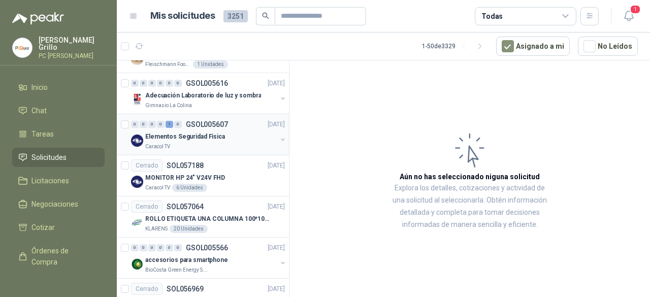
click at [218, 132] on p "Elementos Seguridad Fisica" at bounding box center [185, 137] width 80 height 10
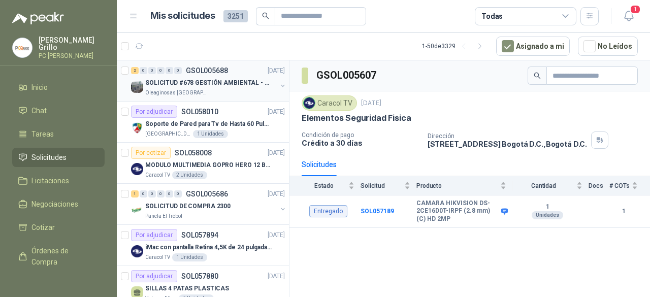
click at [184, 86] on p "SOLICITUD #678 GESTIÓN AMBIENTAL - TUMACO" at bounding box center [208, 83] width 126 height 10
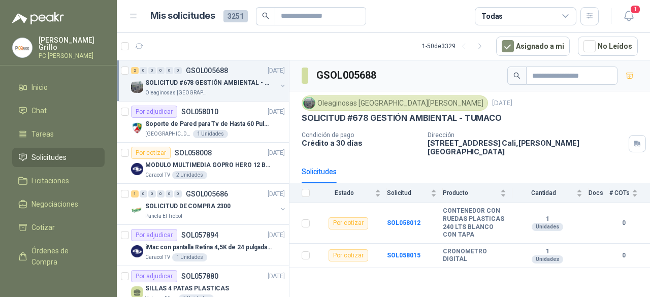
click at [182, 86] on p "SOLICITUD #678 GESTIÓN AMBIENTAL - TUMACO" at bounding box center [208, 83] width 126 height 10
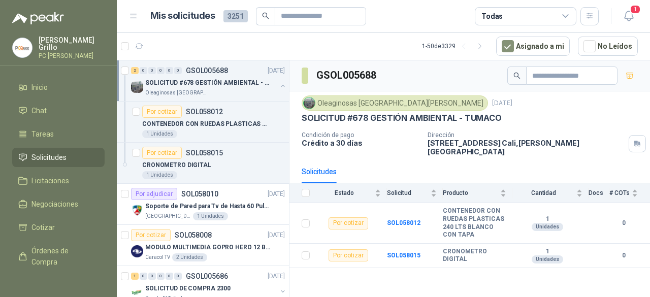
click at [202, 86] on p "SOLICITUD #678 GESTIÓN AMBIENTAL - TUMACO" at bounding box center [208, 83] width 126 height 10
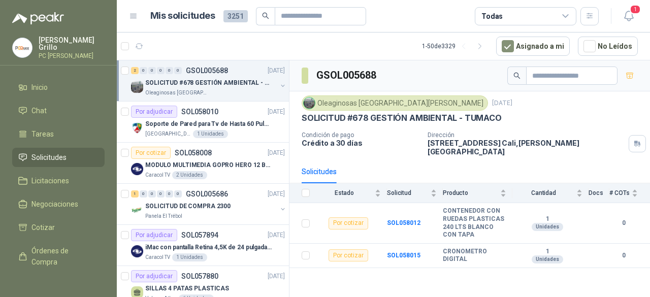
click at [202, 86] on p "SOLICITUD #678 GESTIÓN AMBIENTAL - TUMACO" at bounding box center [208, 83] width 126 height 10
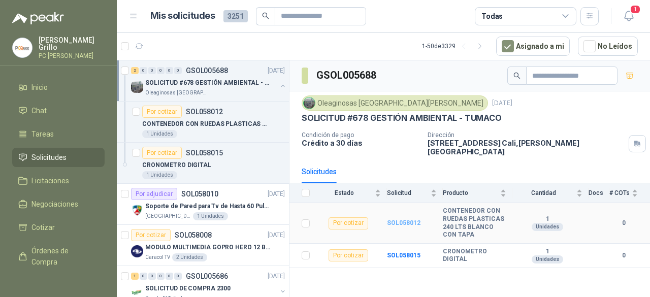
click at [408, 219] on b "SOL058012" at bounding box center [404, 222] width 34 height 7
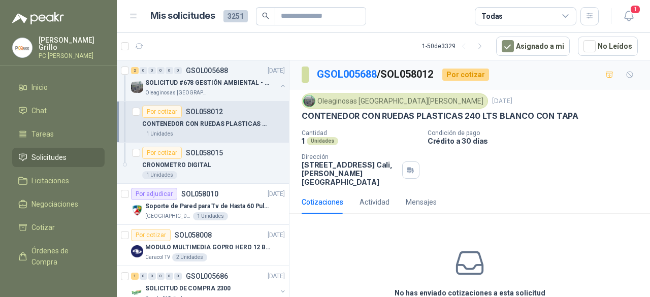
click at [324, 112] on p "CONTENEDOR CON RUEDAS PLASTICAS 240 LTS BLANCO CON TAPA" at bounding box center [440, 116] width 277 height 11
click at [311, 101] on img at bounding box center [309, 100] width 11 height 11
click at [330, 101] on div "Oleaginosas [GEOGRAPHIC_DATA][PERSON_NAME]" at bounding box center [395, 100] width 186 height 15
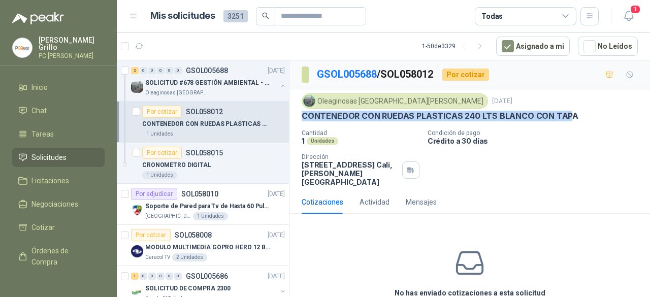
drag, startPoint x: 301, startPoint y: 112, endPoint x: 568, endPoint y: 112, distance: 267.6
click at [568, 112] on div "Oleaginosas San [PERSON_NAME] [DATE] CONTENEDOR CON RUEDAS PLASTICAS 240 LTS BL…" at bounding box center [469, 139] width 360 height 101
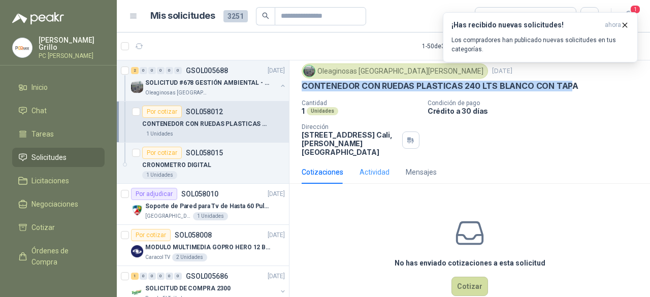
scroll to position [42, 0]
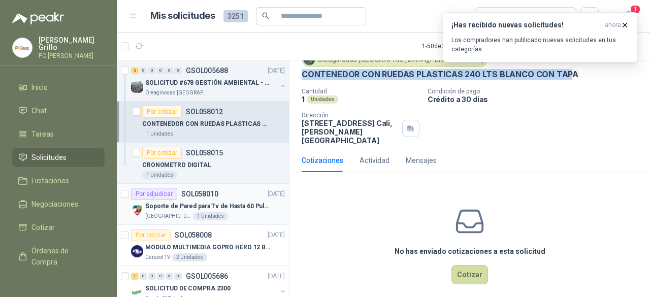
click at [201, 202] on p "Soporte de Pared para Tv de Hasta 60 Pulgadas con Brazo Articulado" at bounding box center [208, 207] width 126 height 10
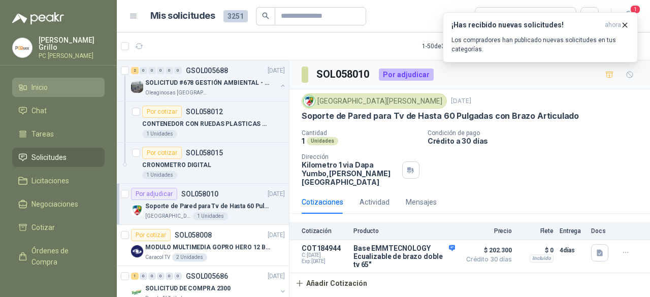
click at [14, 86] on link "Inicio" at bounding box center [58, 87] width 92 height 19
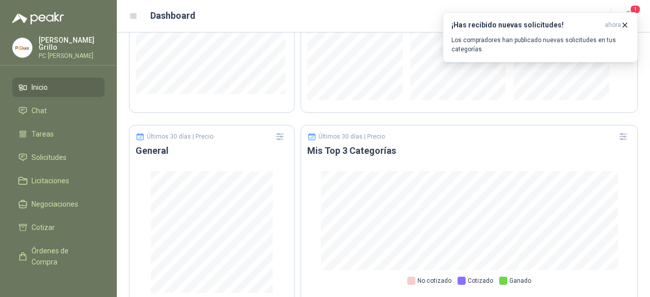
scroll to position [686, 0]
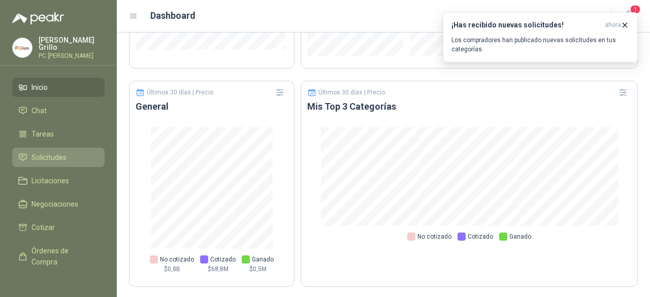
click at [58, 152] on span "Solicitudes" at bounding box center [48, 157] width 35 height 11
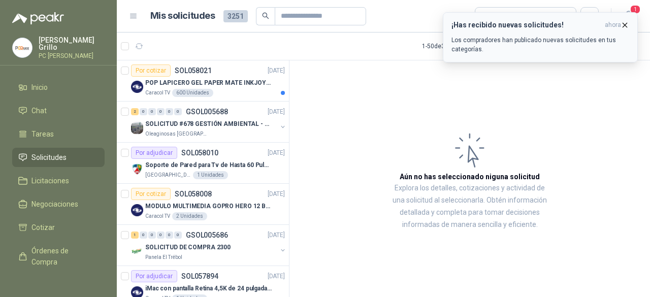
click at [624, 23] on icon "button" at bounding box center [624, 25] width 9 height 9
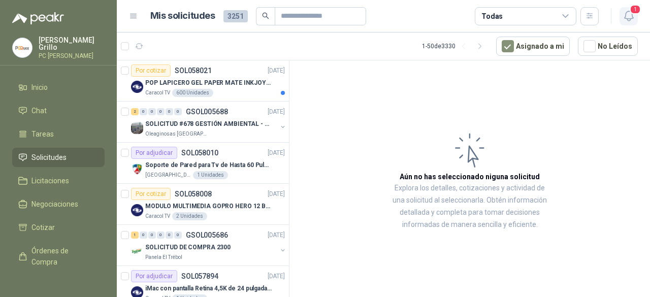
click at [628, 16] on icon "button" at bounding box center [628, 16] width 13 height 13
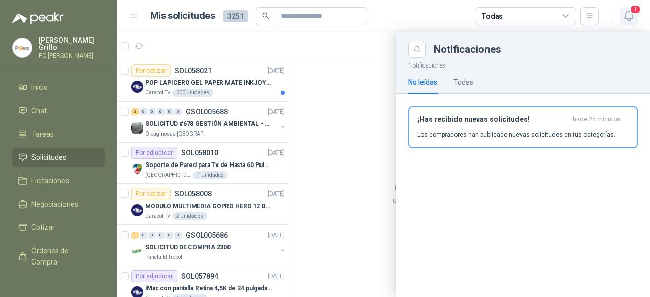
click at [628, 16] on icon "button" at bounding box center [628, 16] width 13 height 13
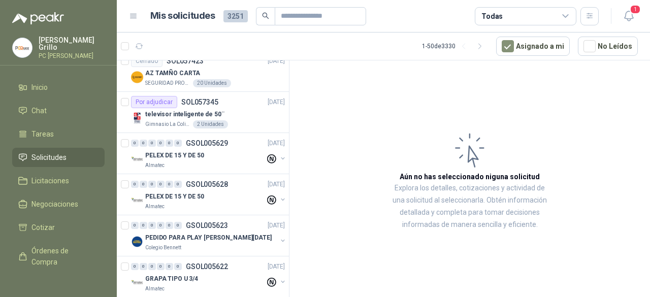
scroll to position [711, 0]
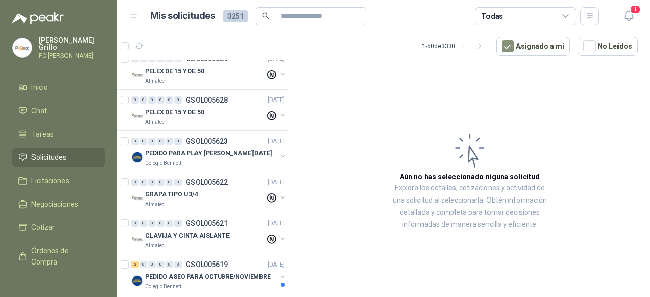
click at [312, 141] on article "Aún no has seleccionado niguna solicitud Explora los detalles, cotizaciones y a…" at bounding box center [469, 180] width 360 height 240
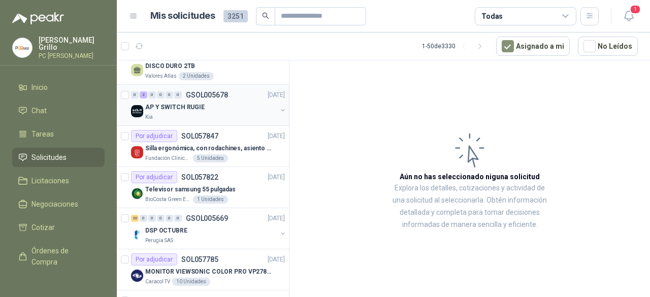
scroll to position [0, 0]
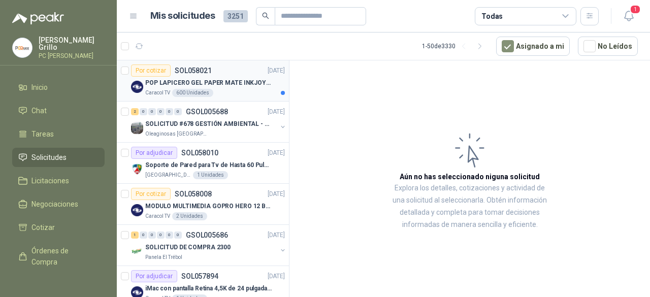
click at [201, 81] on p "POP LAPICERO GEL PAPER MATE INKJOY 0.7 (Revisar el adjunto)" at bounding box center [208, 83] width 126 height 10
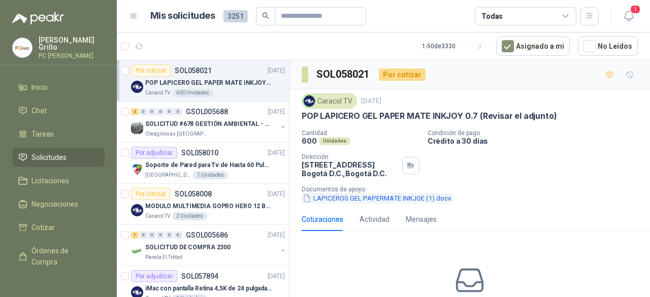
click at [328, 193] on button "LAPICEROS GEL PAPERMATE INKJOE (1).docx" at bounding box center [377, 198] width 151 height 11
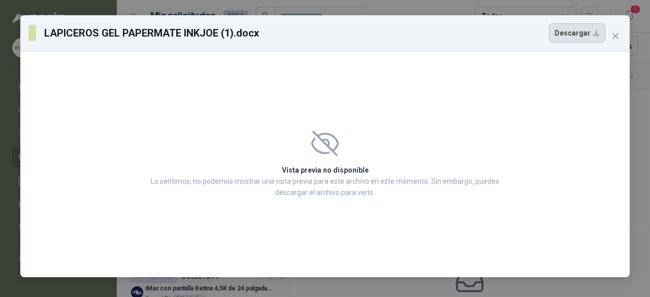
click at [585, 38] on button "Descargar" at bounding box center [577, 32] width 56 height 19
click at [619, 35] on span "Close" at bounding box center [615, 36] width 16 height 8
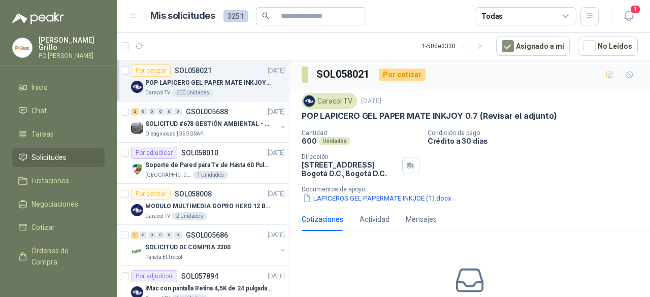
click at [200, 84] on p "POP LAPICERO GEL PAPER MATE INKJOY 0.7 (Revisar el adjunto)" at bounding box center [208, 83] width 126 height 10
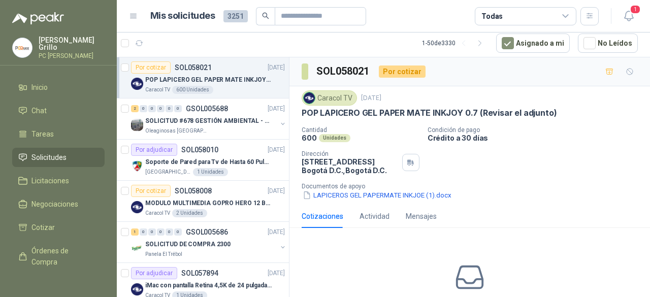
click at [128, 73] on div at bounding box center [125, 77] width 8 height 32
click at [183, 45] on icon "button" at bounding box center [184, 43] width 9 height 9
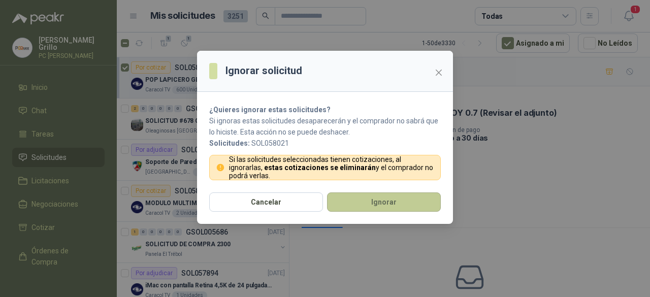
click at [353, 202] on button "Ignorar" at bounding box center [384, 201] width 114 height 19
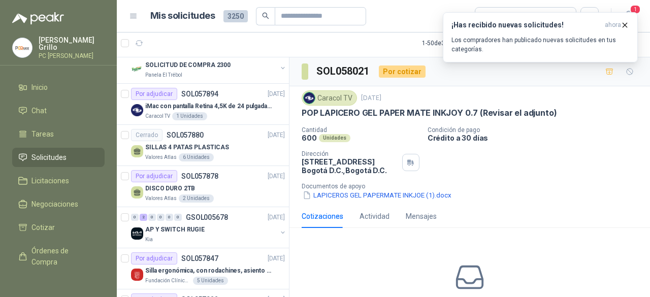
scroll to position [152, 0]
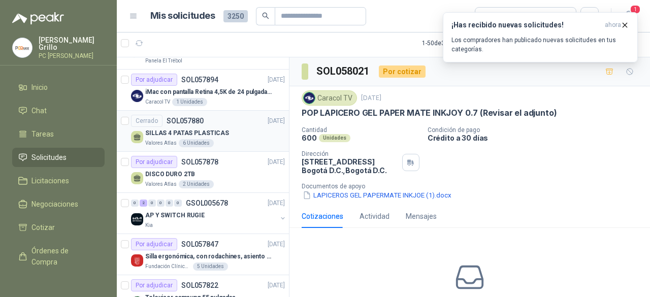
click at [203, 128] on p "SILLAS 4 PATAS PLASTICAS" at bounding box center [187, 133] width 84 height 10
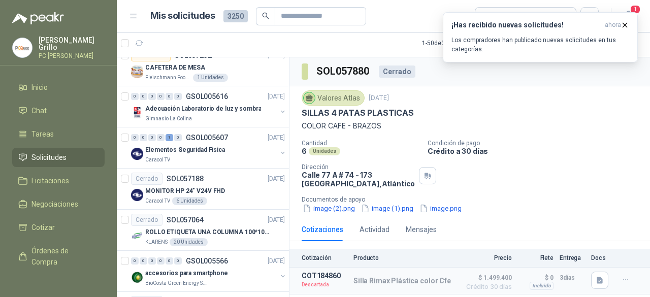
scroll to position [1015, 0]
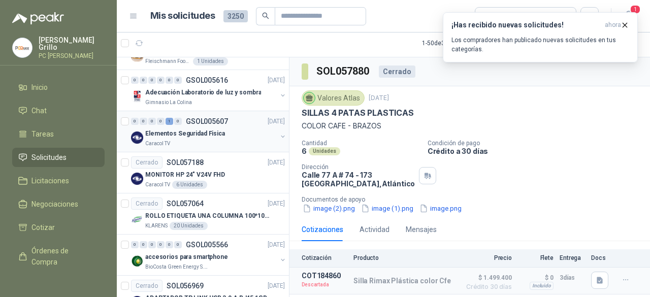
click at [184, 129] on p "Elementos Seguridad Fisica" at bounding box center [185, 134] width 80 height 10
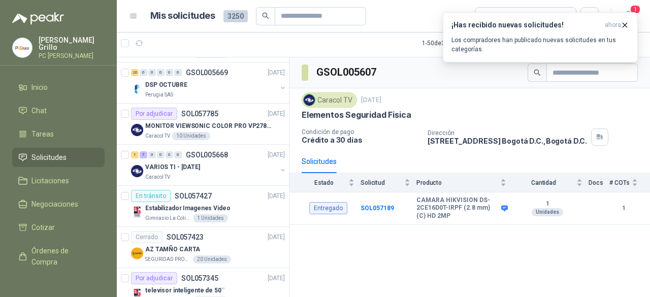
scroll to position [355, 0]
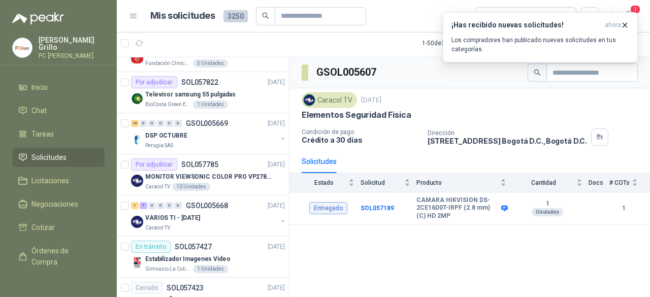
click at [186, 202] on p "GSOL005668" at bounding box center [207, 205] width 42 height 7
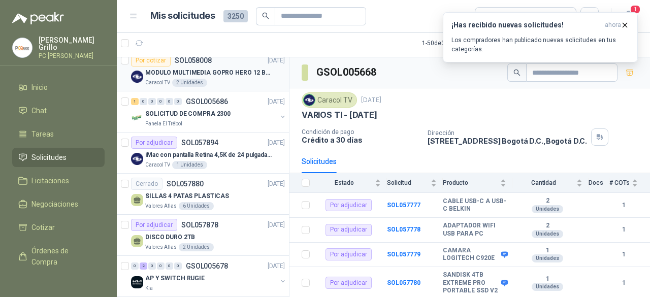
scroll to position [102, 0]
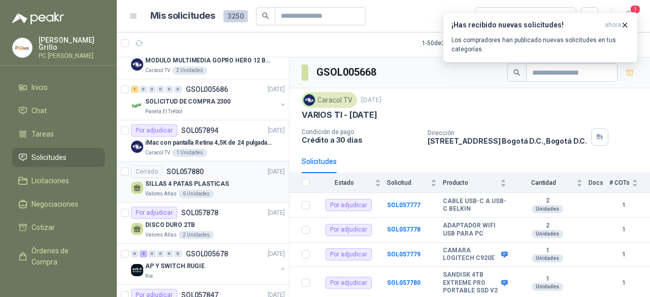
click at [221, 172] on div "Cerrado SOL057880 [DATE]" at bounding box center [208, 172] width 154 height 12
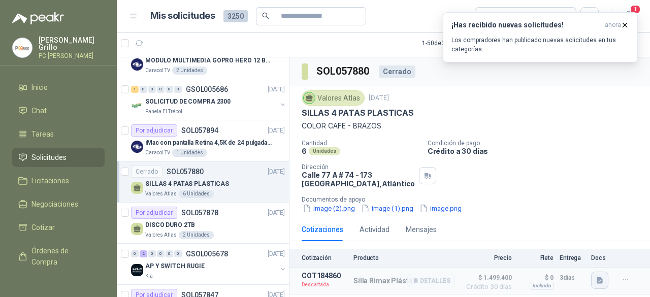
click at [599, 277] on icon "button" at bounding box center [600, 280] width 6 height 7
click at [516, 254] on button "Captura de pantalla [DATE] 140513.png" at bounding box center [537, 257] width 128 height 11
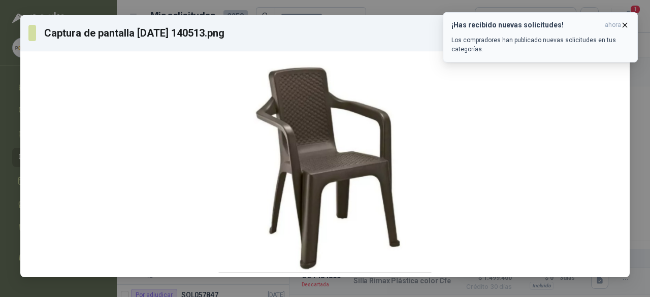
click at [629, 26] on button "¡Has recibido nuevas solicitudes! ahora Los compradores han publicado nuevas so…" at bounding box center [540, 37] width 195 height 50
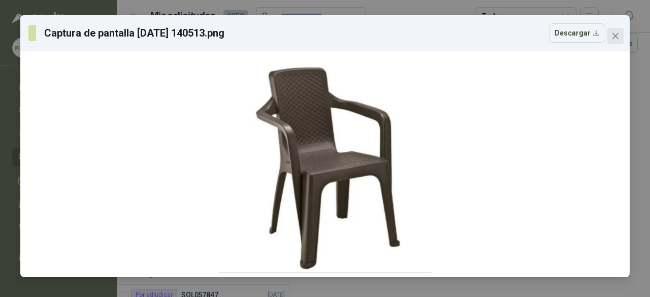
click at [614, 35] on icon "close" at bounding box center [615, 36] width 6 height 6
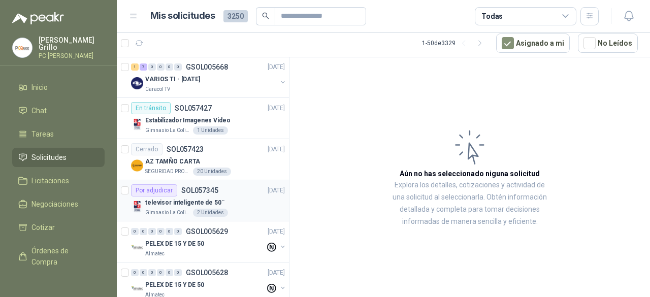
scroll to position [508, 0]
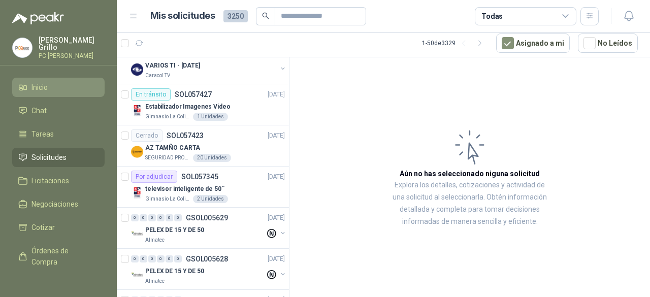
click at [49, 84] on li "Inicio" at bounding box center [58, 87] width 80 height 11
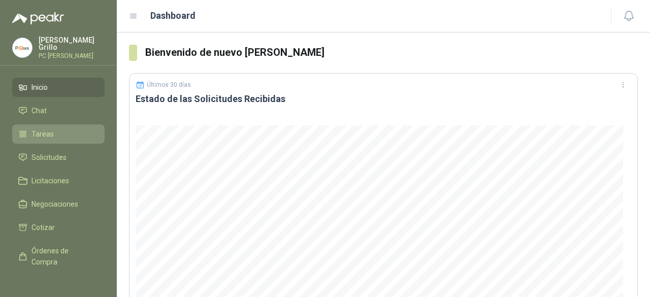
click at [40, 134] on span "Tareas" at bounding box center [42, 133] width 22 height 11
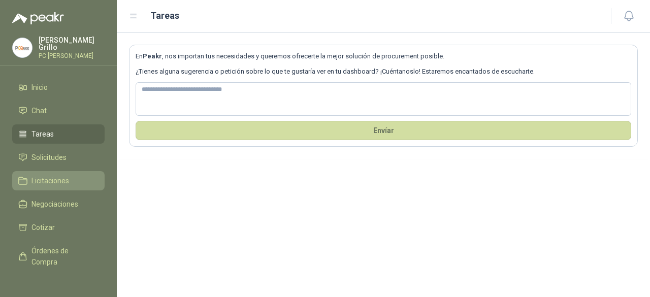
click at [47, 180] on span "Licitaciones" at bounding box center [50, 180] width 38 height 11
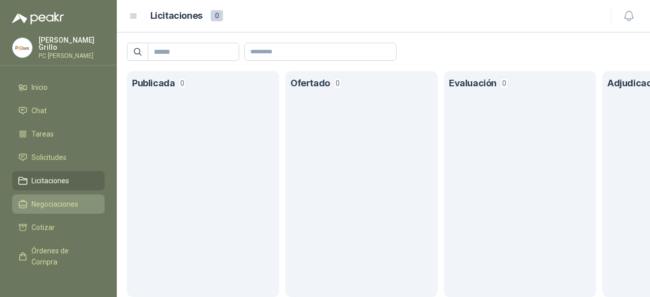
click at [56, 202] on span "Negociaciones" at bounding box center [54, 204] width 47 height 11
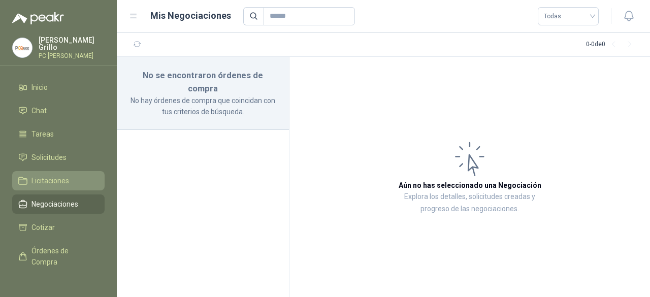
click at [59, 180] on span "Licitaciones" at bounding box center [50, 180] width 38 height 11
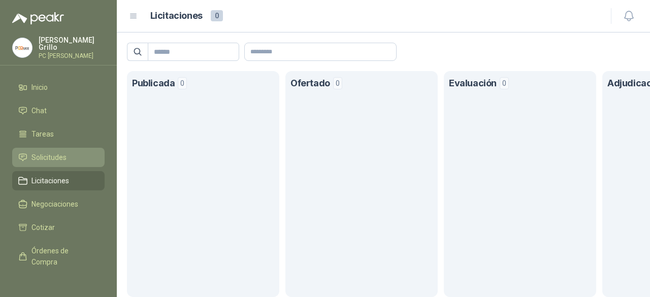
click at [56, 158] on span "Solicitudes" at bounding box center [48, 157] width 35 height 11
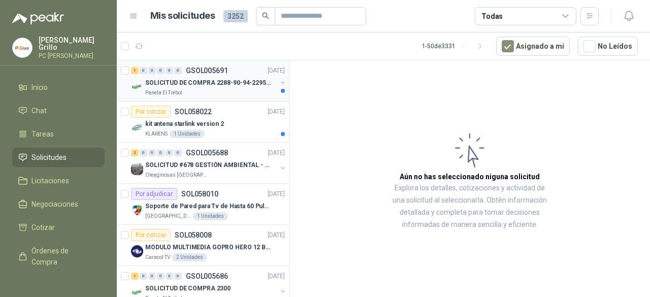
click at [157, 84] on p "SOLICITUD DE COMPRA 2288-90-94-2295-96-2301-02-04" at bounding box center [208, 83] width 126 height 10
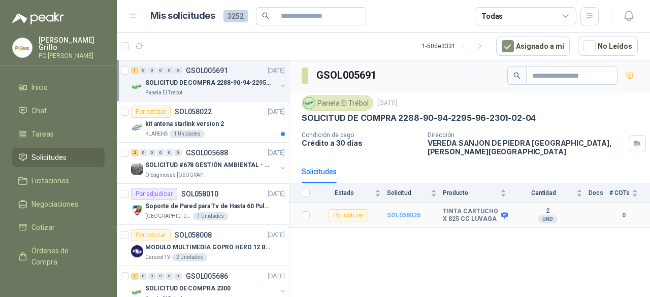
click at [397, 212] on b "SOL058026" at bounding box center [404, 215] width 34 height 7
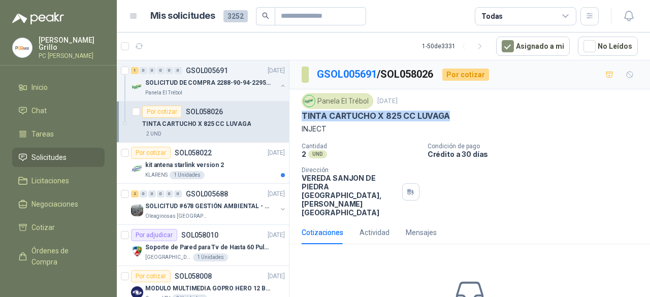
drag, startPoint x: 302, startPoint y: 112, endPoint x: 454, endPoint y: 113, distance: 152.3
click at [454, 113] on div "TINTA CARTUCHO X 825 CC LUVAGA" at bounding box center [470, 116] width 336 height 11
click at [189, 43] on span "1" at bounding box center [188, 42] width 7 height 8
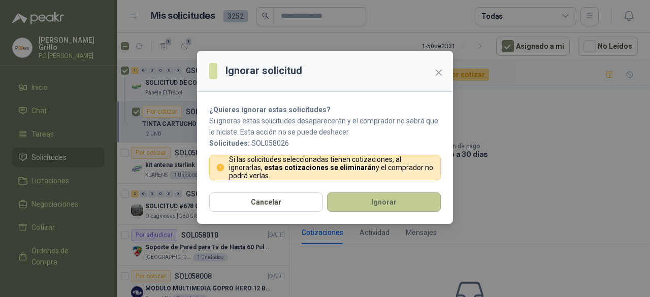
click at [385, 203] on button "Ignorar" at bounding box center [384, 201] width 114 height 19
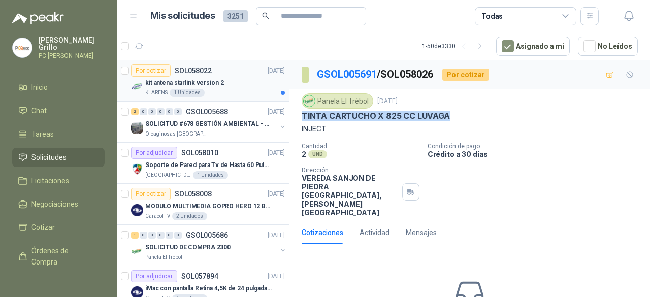
click at [191, 92] on div "1 Unidades" at bounding box center [187, 93] width 35 height 8
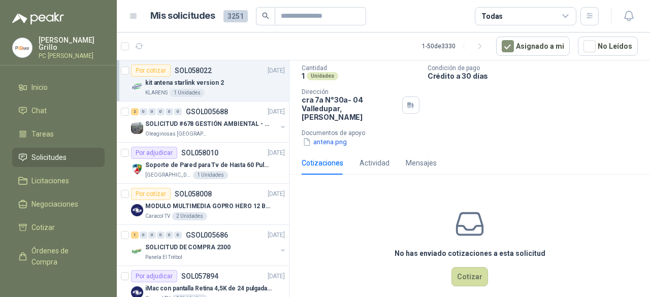
scroll to position [68, 0]
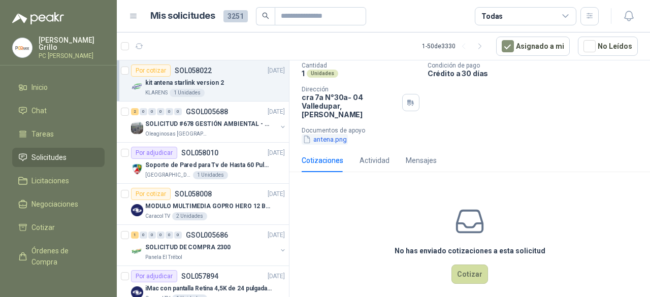
click at [327, 135] on div "KLARENS [DATE] kit antena starlink version 2 Cantidad 1 Unidades Condición de p…" at bounding box center [469, 85] width 360 height 127
click at [327, 134] on button "antena.png" at bounding box center [325, 139] width 46 height 11
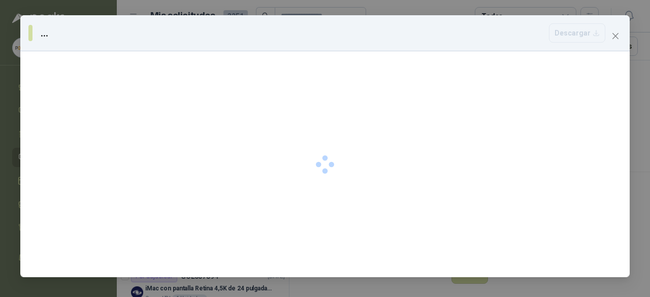
click at [327, 133] on div at bounding box center [324, 164] width 609 height 226
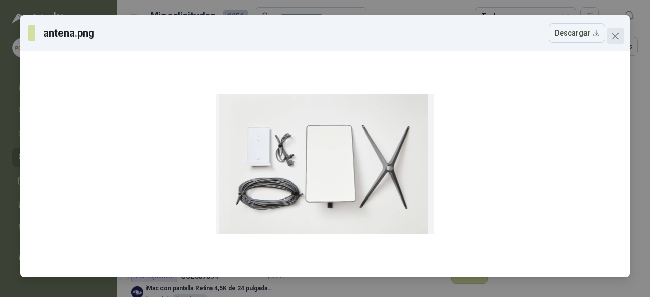
click at [616, 34] on icon "close" at bounding box center [615, 36] width 8 height 8
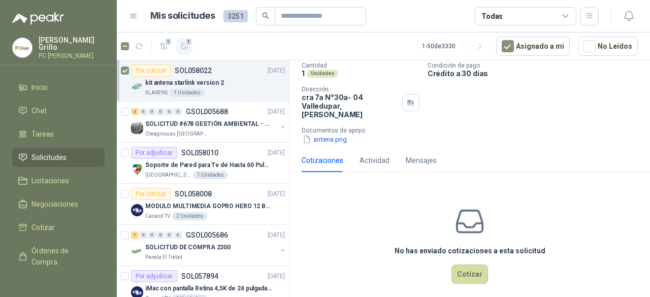
click at [190, 42] on span "1" at bounding box center [188, 42] width 7 height 8
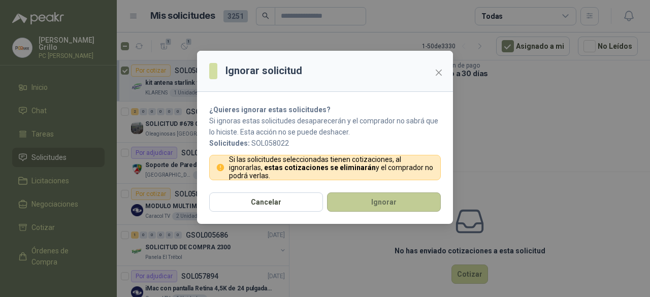
click at [359, 203] on button "Ignorar" at bounding box center [384, 201] width 114 height 19
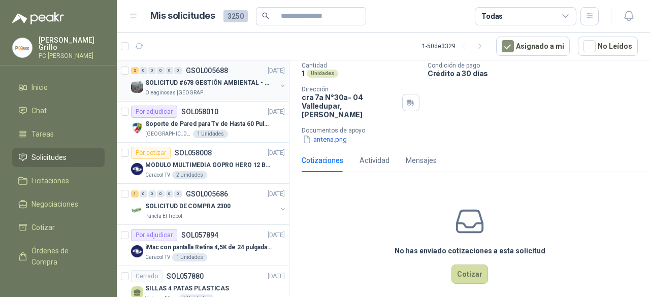
click at [202, 78] on p "SOLICITUD #678 GESTIÓN AMBIENTAL - TUMACO" at bounding box center [208, 83] width 126 height 10
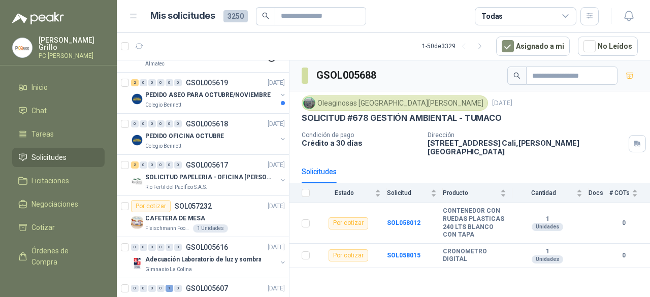
scroll to position [863, 0]
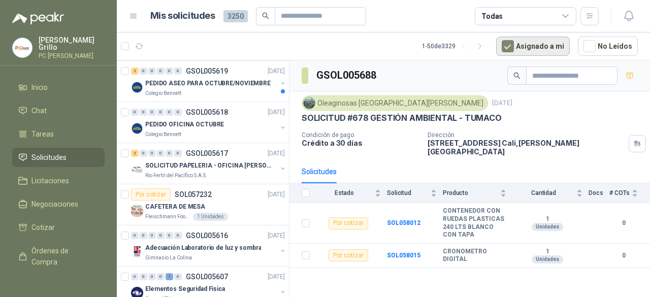
click at [525, 41] on button "Asignado a mi" at bounding box center [533, 46] width 74 height 19
click at [537, 25] on header "Mis solicitudes 3250 Todas" at bounding box center [383, 16] width 533 height 32
click at [529, 20] on div "Todas" at bounding box center [526, 16] width 102 height 18
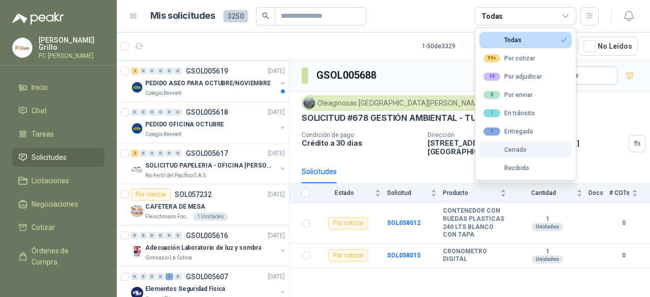
click at [520, 147] on div "Cerrado" at bounding box center [504, 149] width 43 height 7
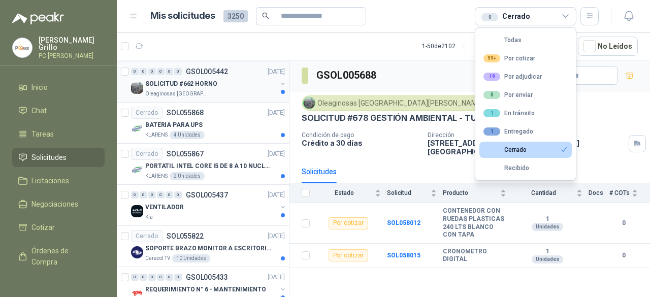
scroll to position [1830, 0]
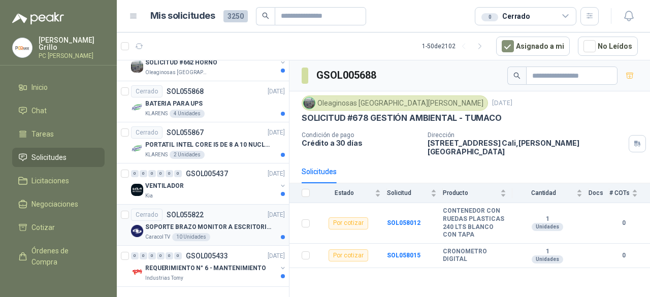
click at [248, 222] on p "SOPORTE BRAZO MONITOR A ESCRITORIO NBF80" at bounding box center [208, 227] width 126 height 10
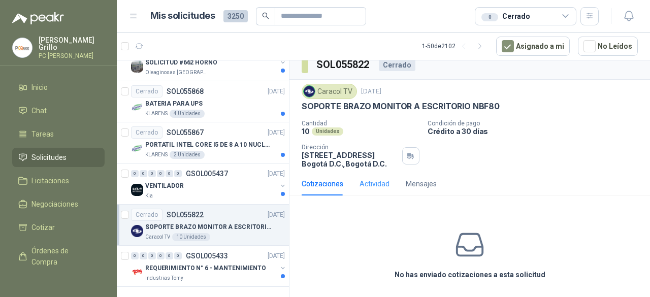
scroll to position [14, 0]
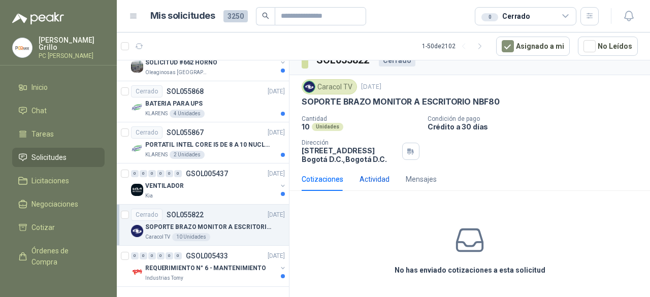
click at [368, 174] on div "Actividad" at bounding box center [374, 179] width 30 height 11
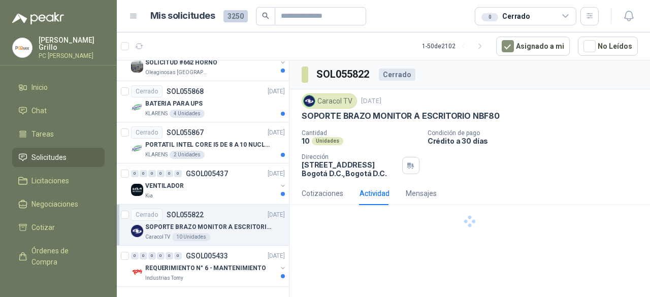
scroll to position [0, 0]
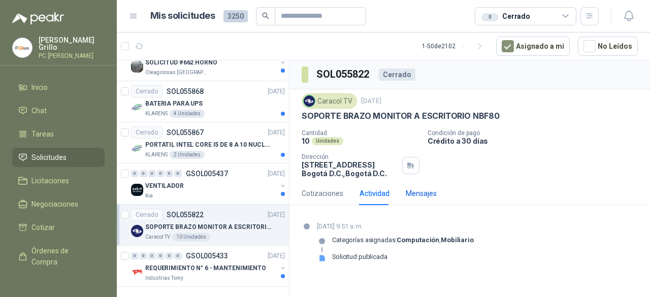
click at [406, 194] on div "Mensajes" at bounding box center [421, 193] width 31 height 11
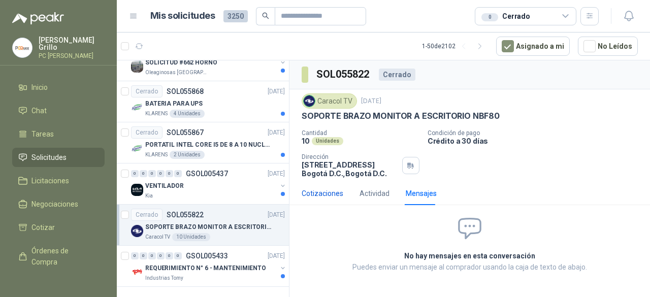
click at [324, 191] on div "Cotizaciones" at bounding box center [323, 193] width 42 height 11
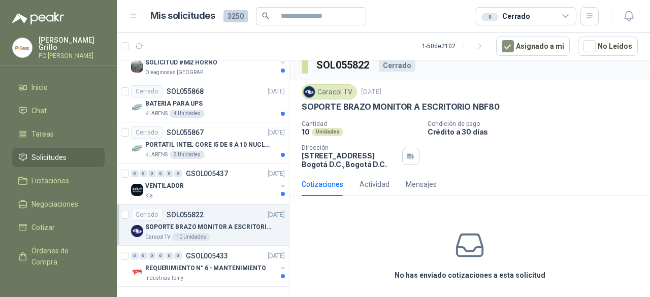
scroll to position [14, 0]
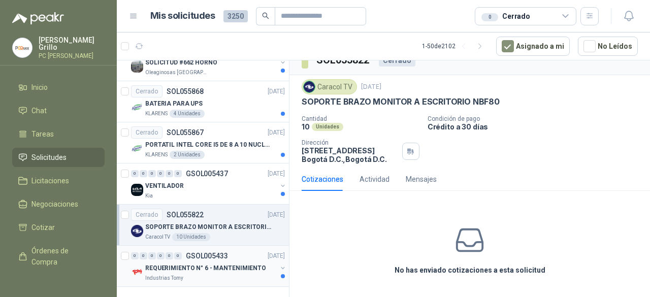
click at [224, 264] on p "REQUERIMIENTO N° 6 - MANTENIMIENTO" at bounding box center [205, 269] width 121 height 10
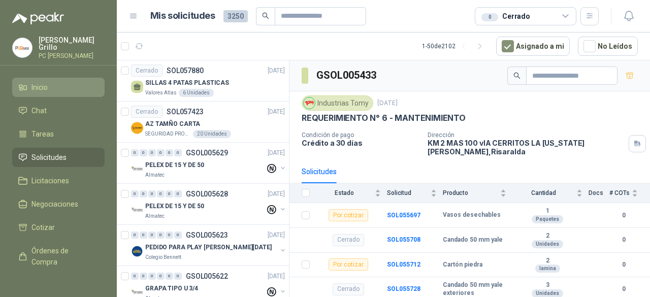
click at [46, 78] on link "Inicio" at bounding box center [58, 87] width 92 height 19
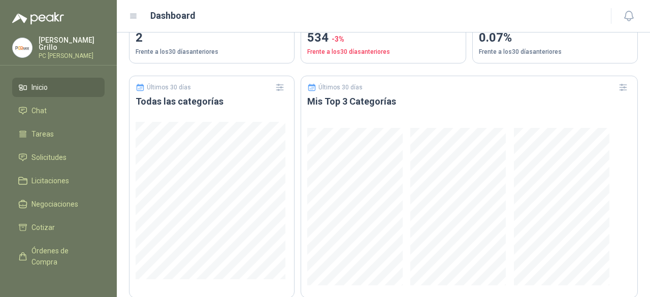
scroll to position [508, 0]
